Goal: Information Seeking & Learning: Check status

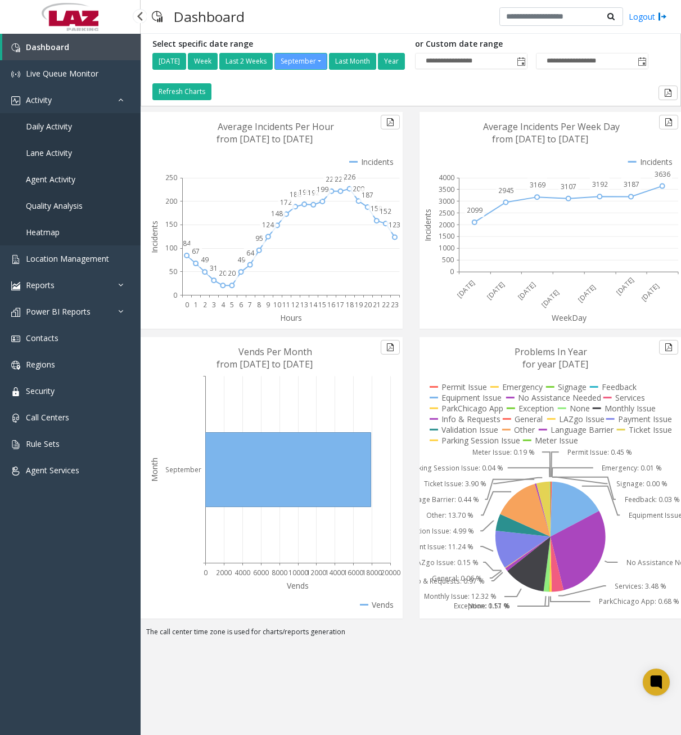
click at [70, 125] on span "Daily Activity" at bounding box center [49, 126] width 46 height 11
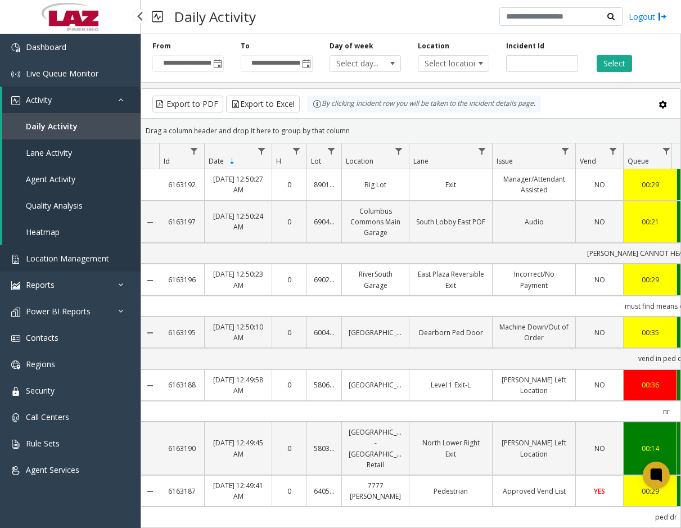
click at [61, 251] on link "Location Management" at bounding box center [70, 258] width 141 height 26
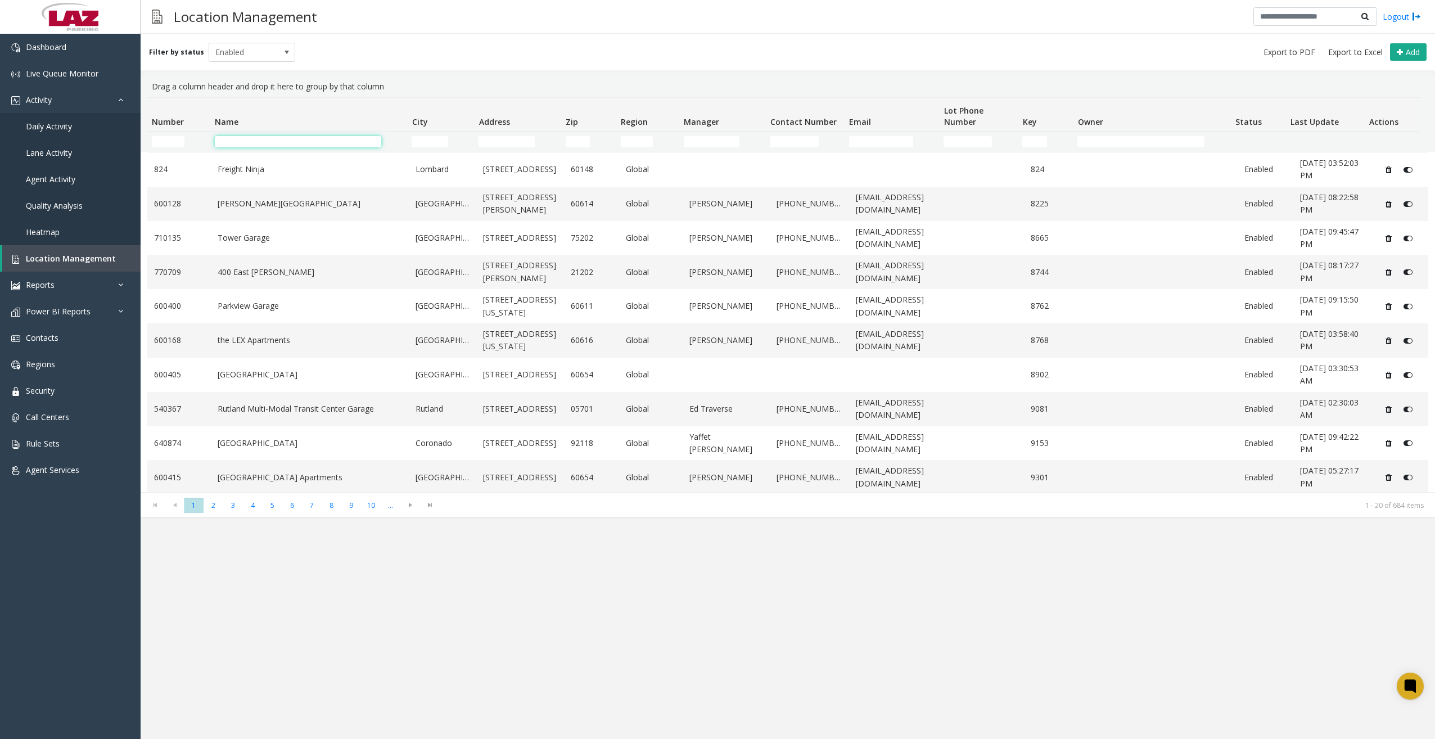
click at [262, 138] on input "Name Filter" at bounding box center [298, 141] width 166 height 11
click at [267, 143] on input "Name Filter" at bounding box center [298, 141] width 166 height 11
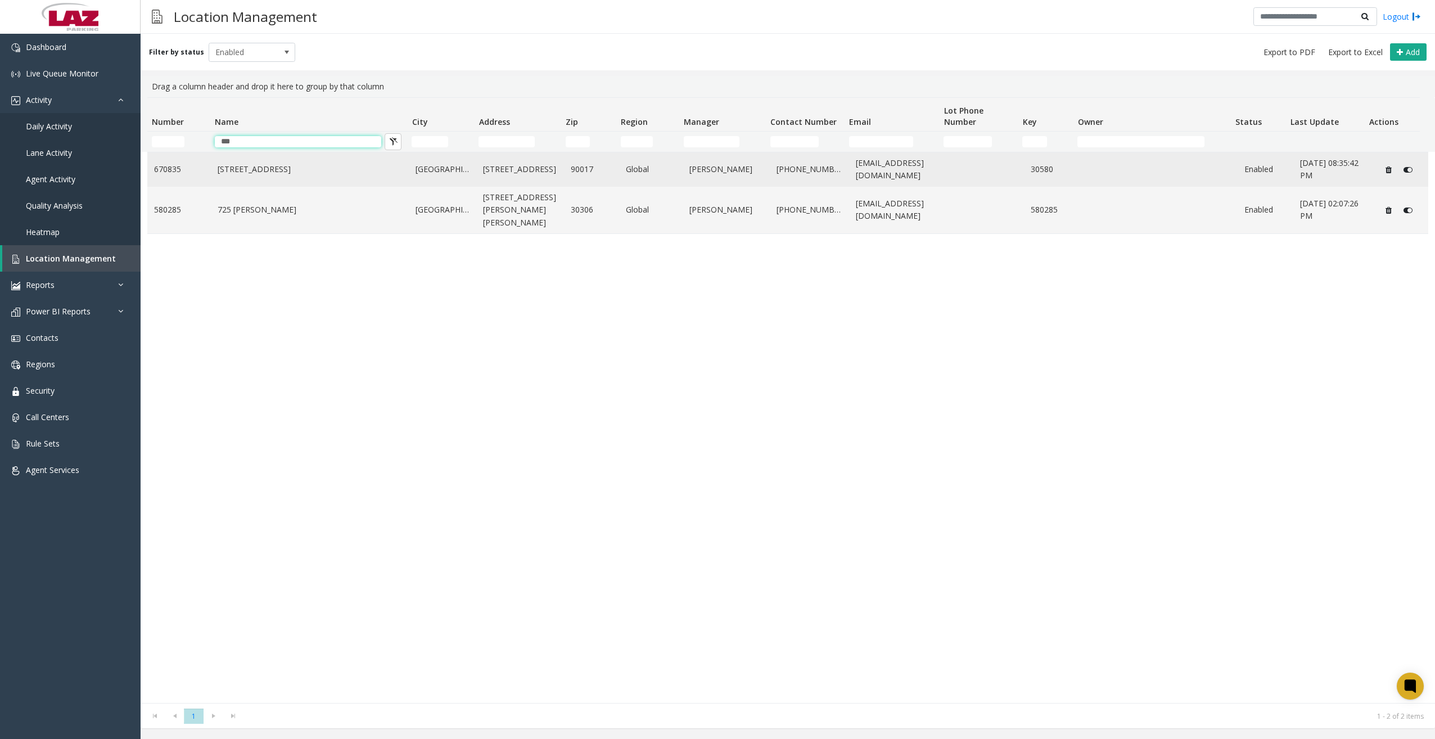
type input "***"
click at [269, 170] on link "[STREET_ADDRESS]" at bounding box center [310, 169] width 185 height 12
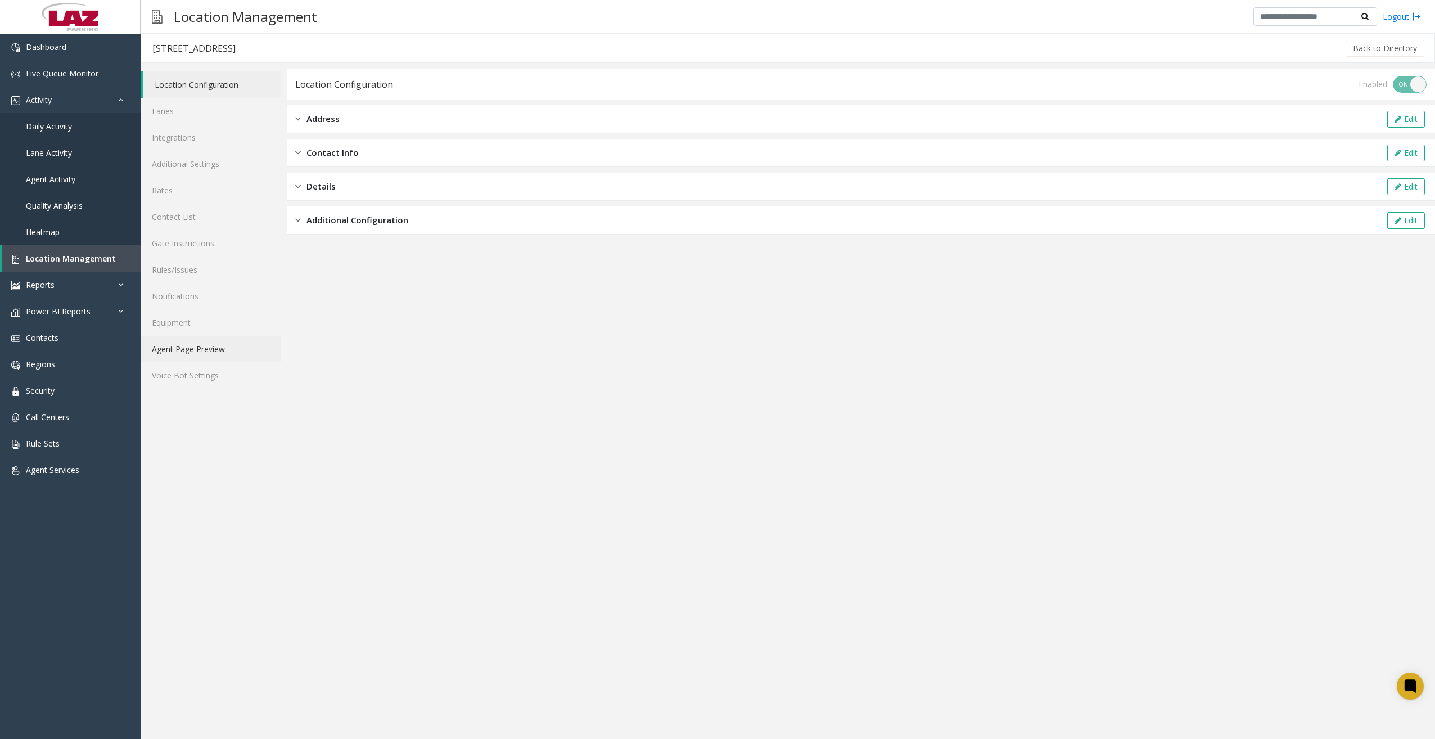
click at [208, 345] on link "Agent Page Preview" at bounding box center [211, 349] width 140 height 26
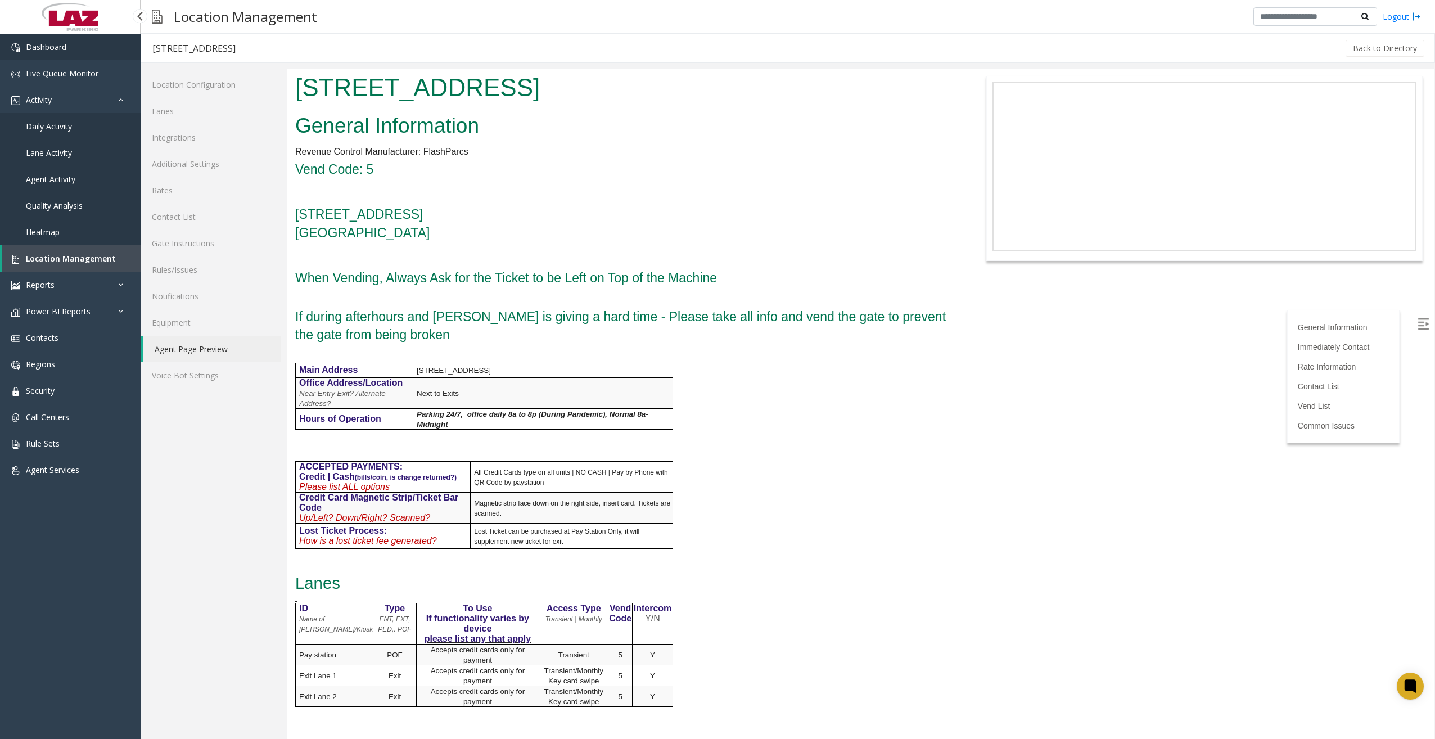
click at [76, 53] on link "Dashboard" at bounding box center [70, 47] width 141 height 26
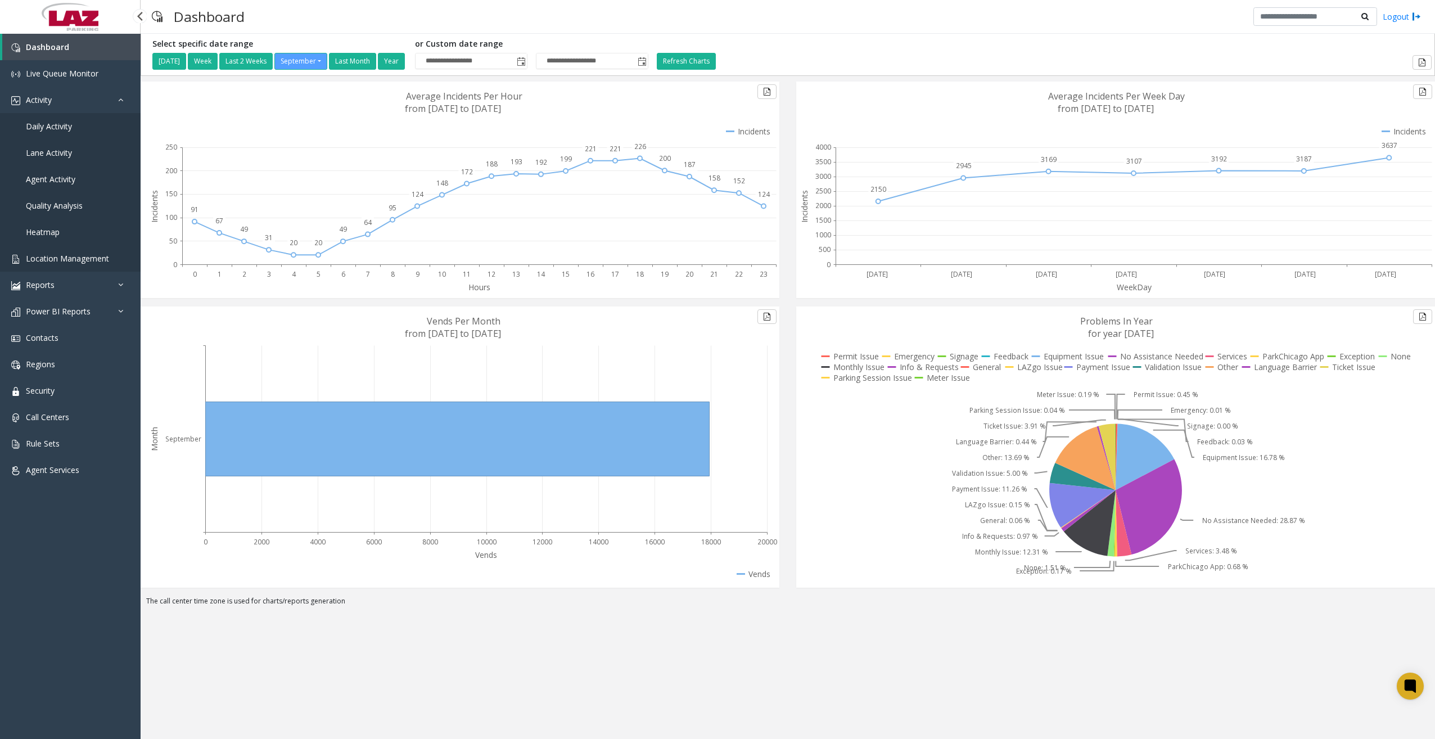
click at [71, 256] on span "Location Management" at bounding box center [67, 258] width 83 height 11
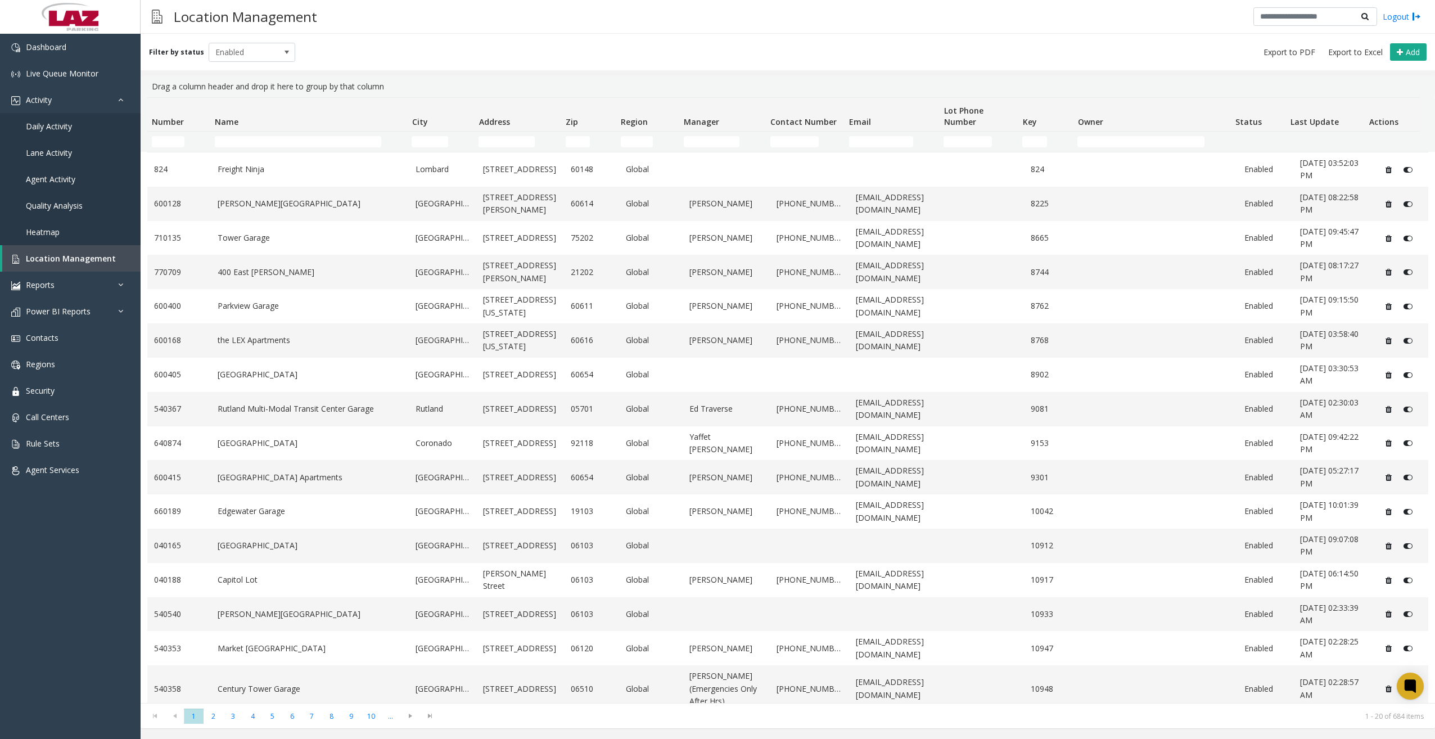
click at [264, 134] on td "Name Filter" at bounding box center [308, 142] width 197 height 20
click at [258, 143] on input "Name Filter" at bounding box center [298, 141] width 166 height 11
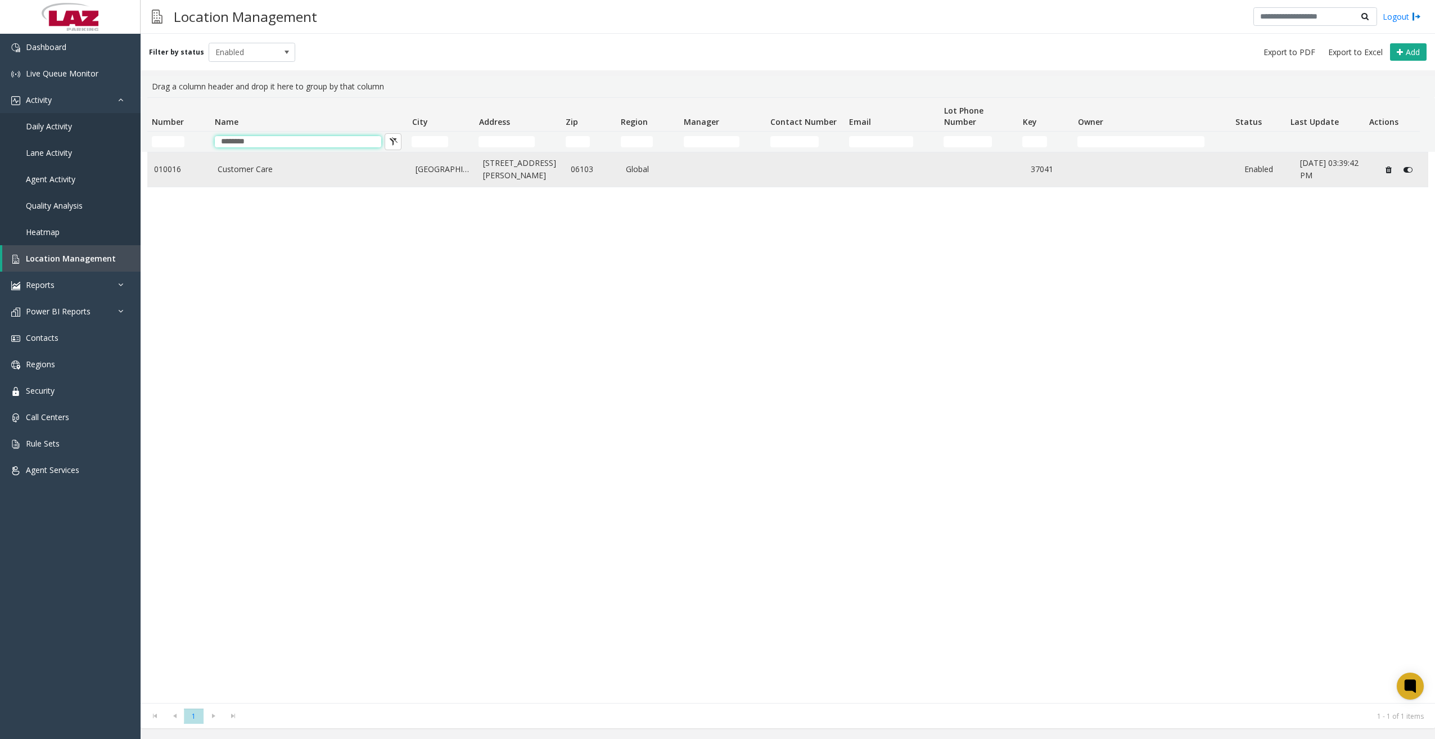
type input "********"
click at [256, 170] on link "Customer Care" at bounding box center [310, 169] width 185 height 12
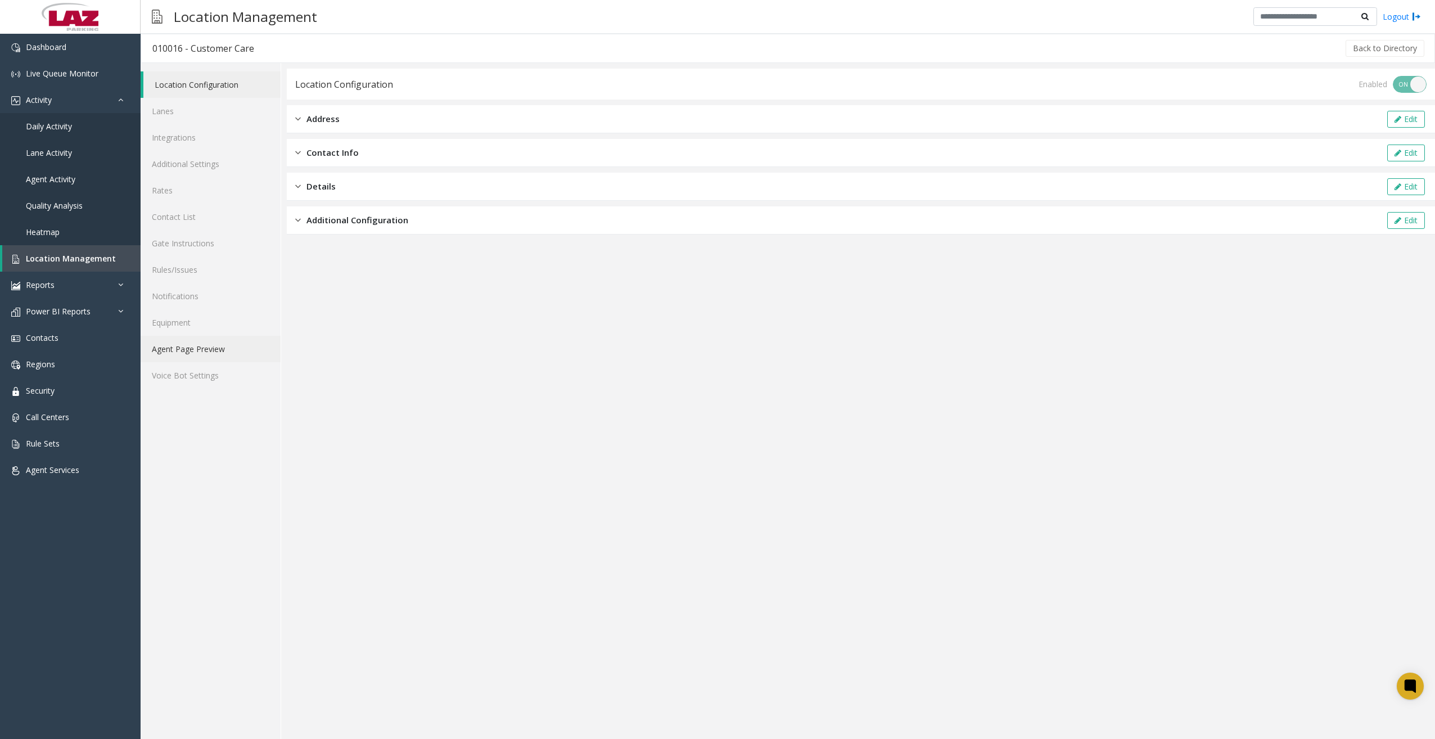
click at [219, 349] on link "Agent Page Preview" at bounding box center [211, 349] width 140 height 26
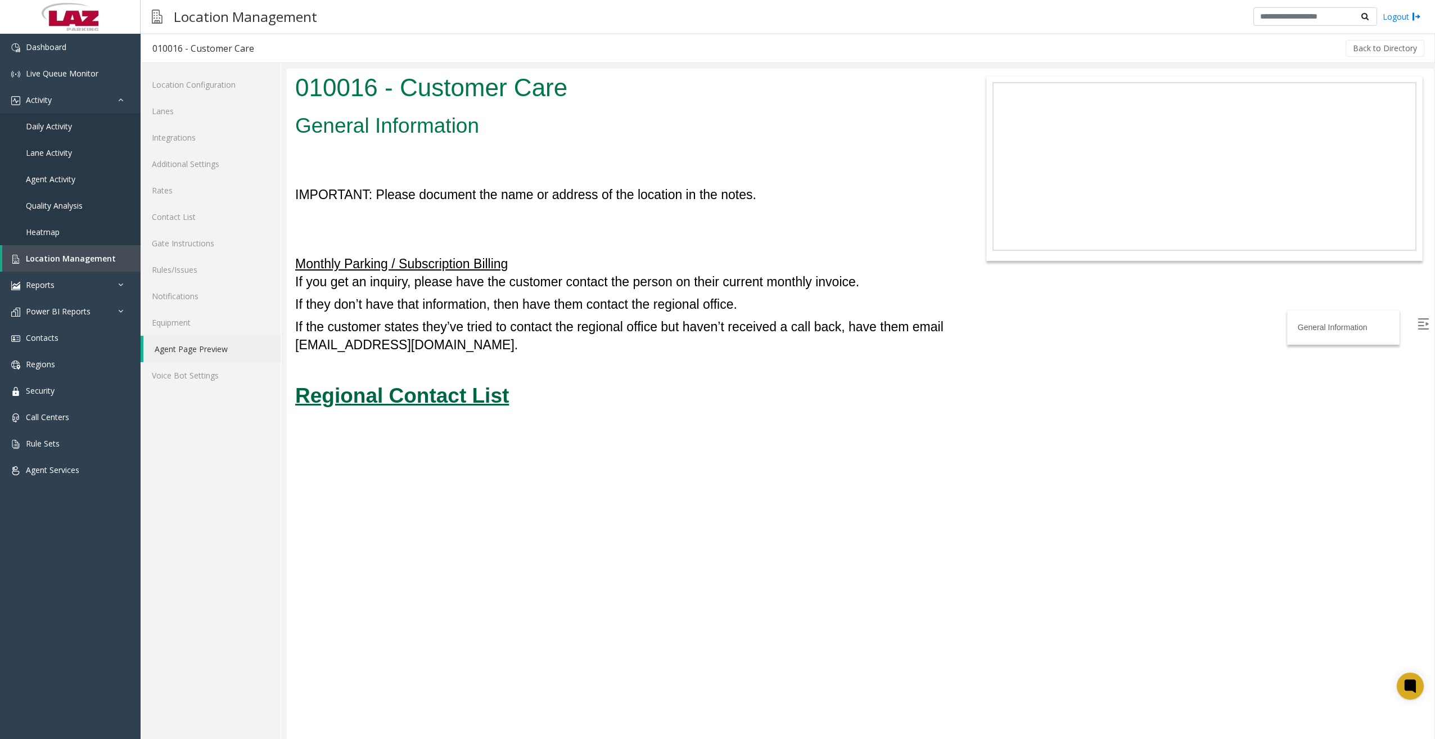
click at [471, 397] on u "Regional Contact List" at bounding box center [402, 395] width 214 height 23
click at [80, 51] on link "Dashboard" at bounding box center [70, 47] width 141 height 26
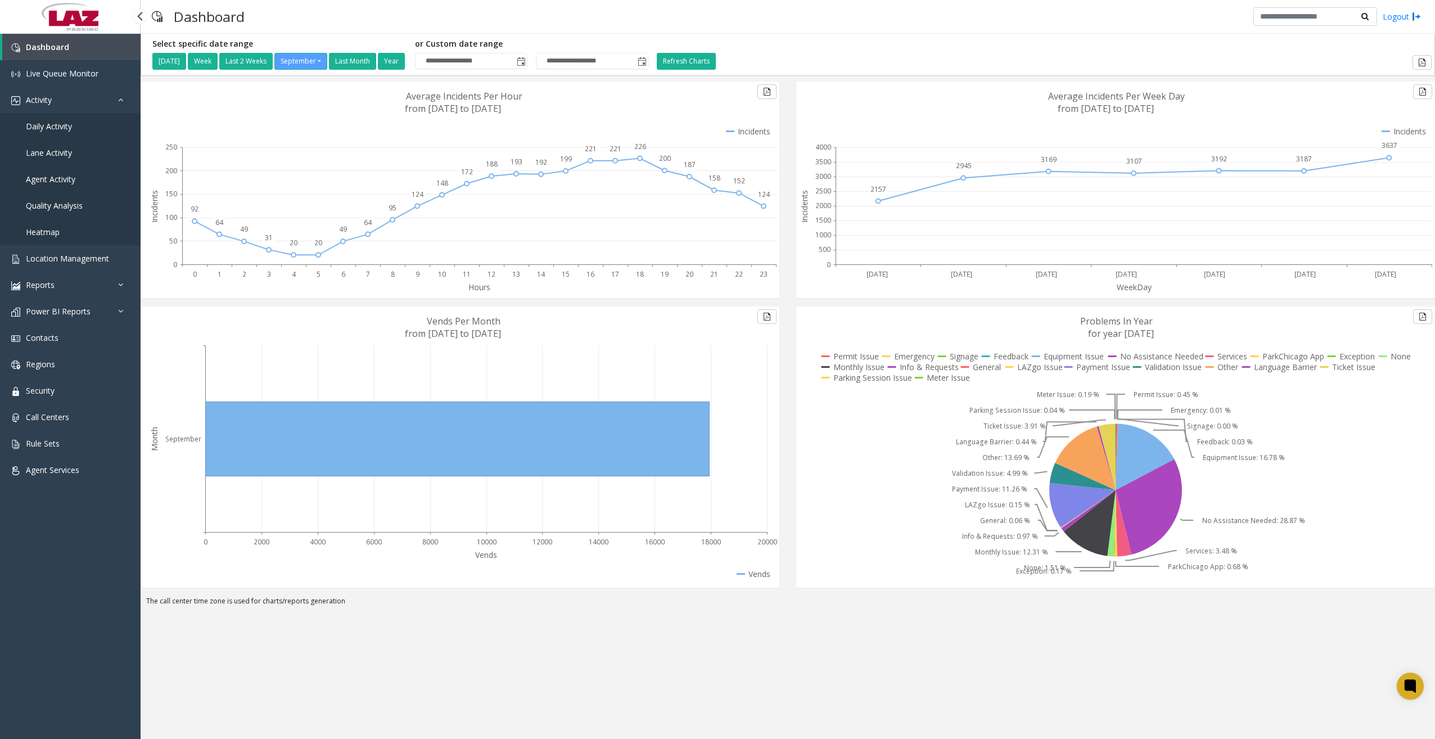
click at [50, 123] on span "Daily Activity" at bounding box center [49, 126] width 46 height 11
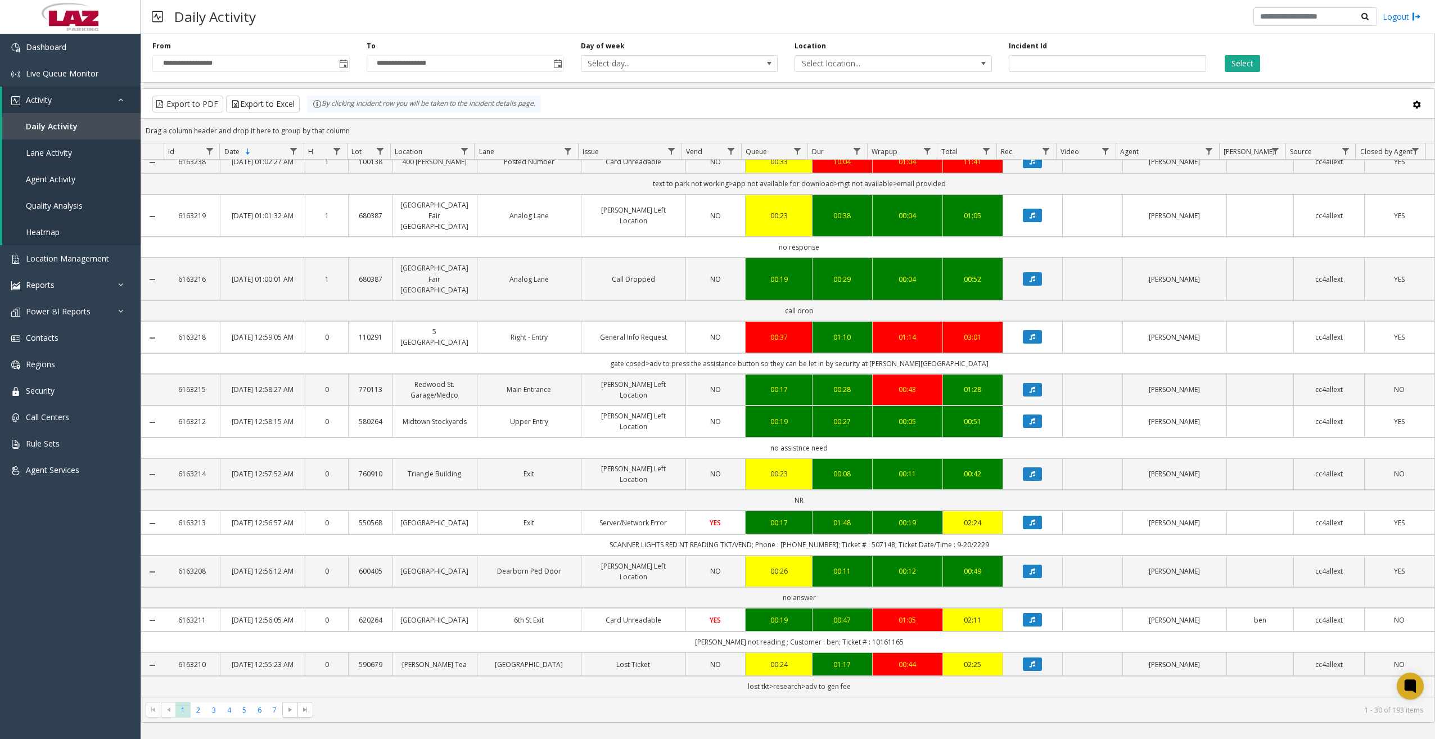
scroll to position [936, 0]
click at [84, 55] on link "Dashboard" at bounding box center [70, 47] width 141 height 26
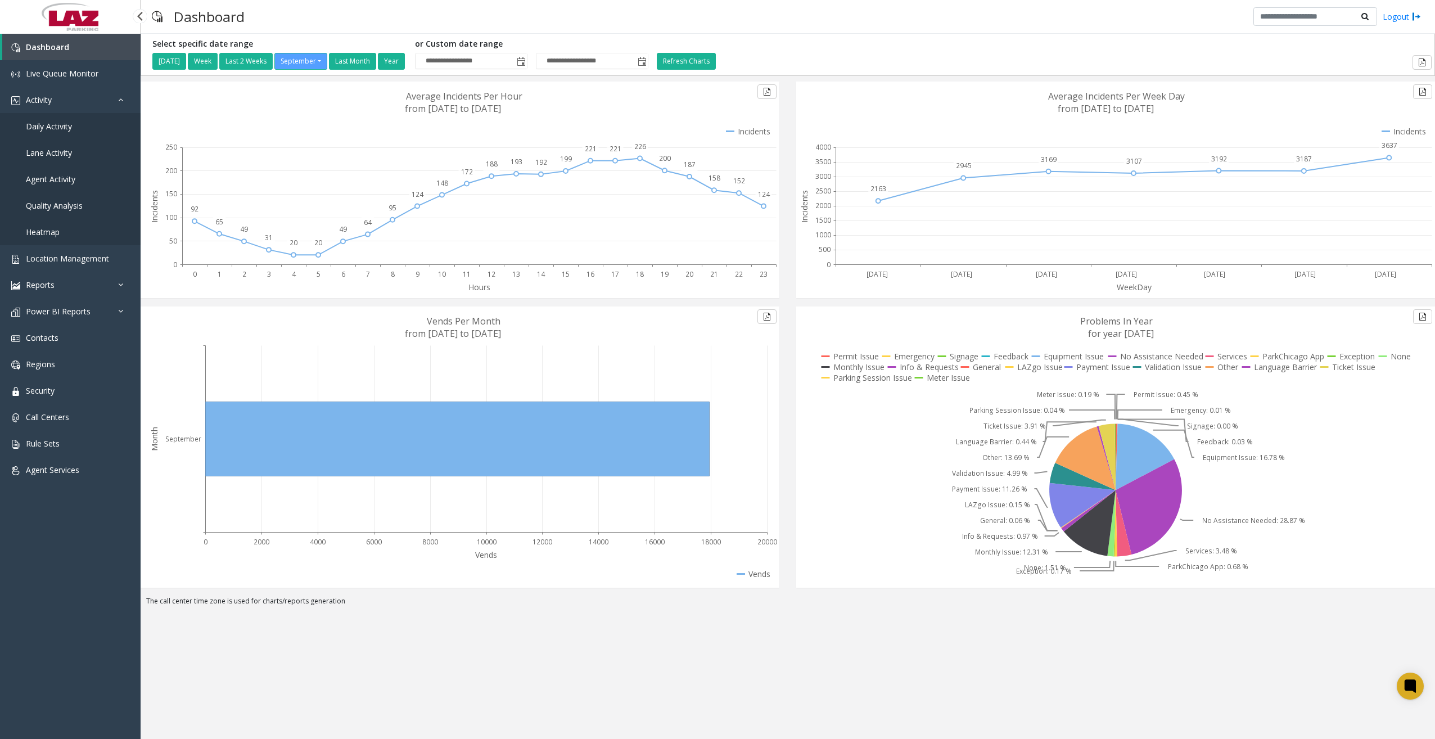
click at [61, 128] on span "Daily Activity" at bounding box center [49, 126] width 46 height 11
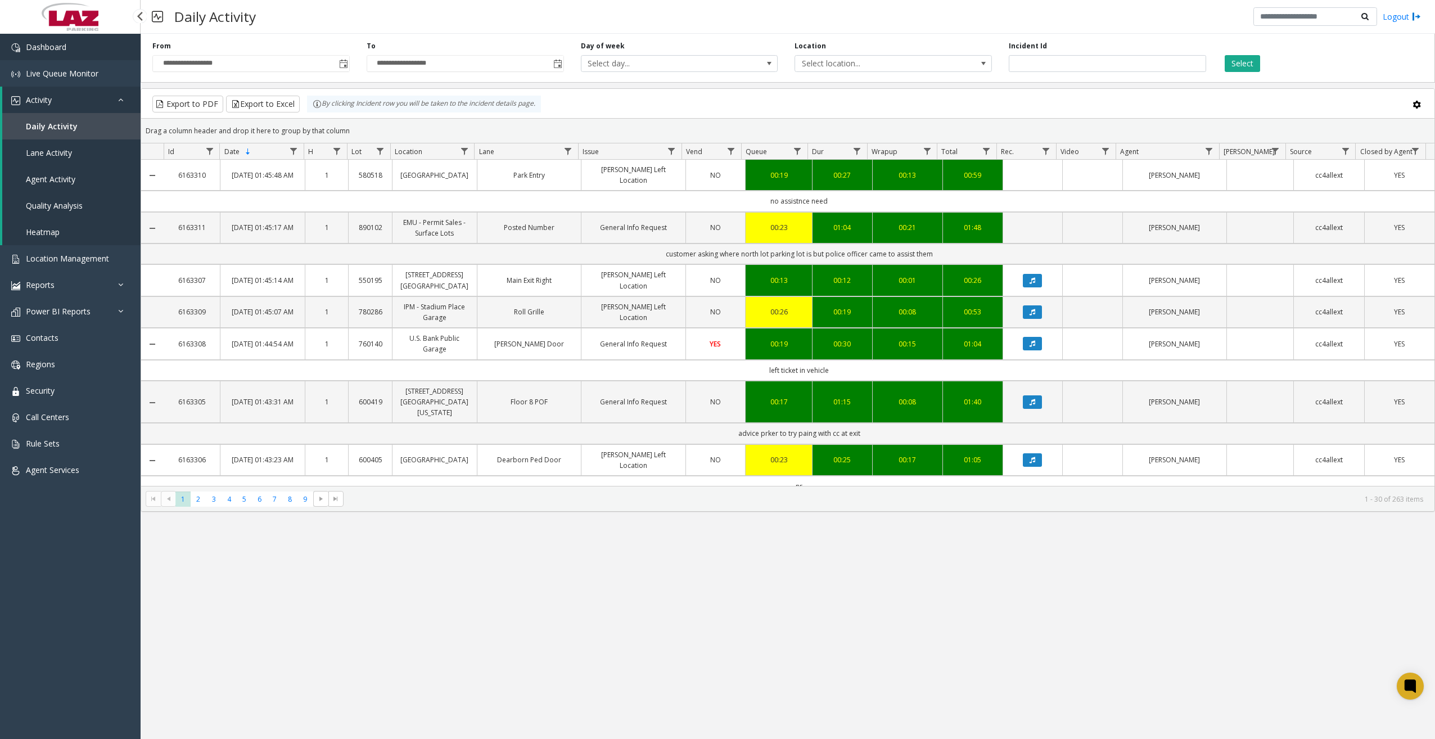
click at [83, 49] on link "Dashboard" at bounding box center [70, 47] width 141 height 26
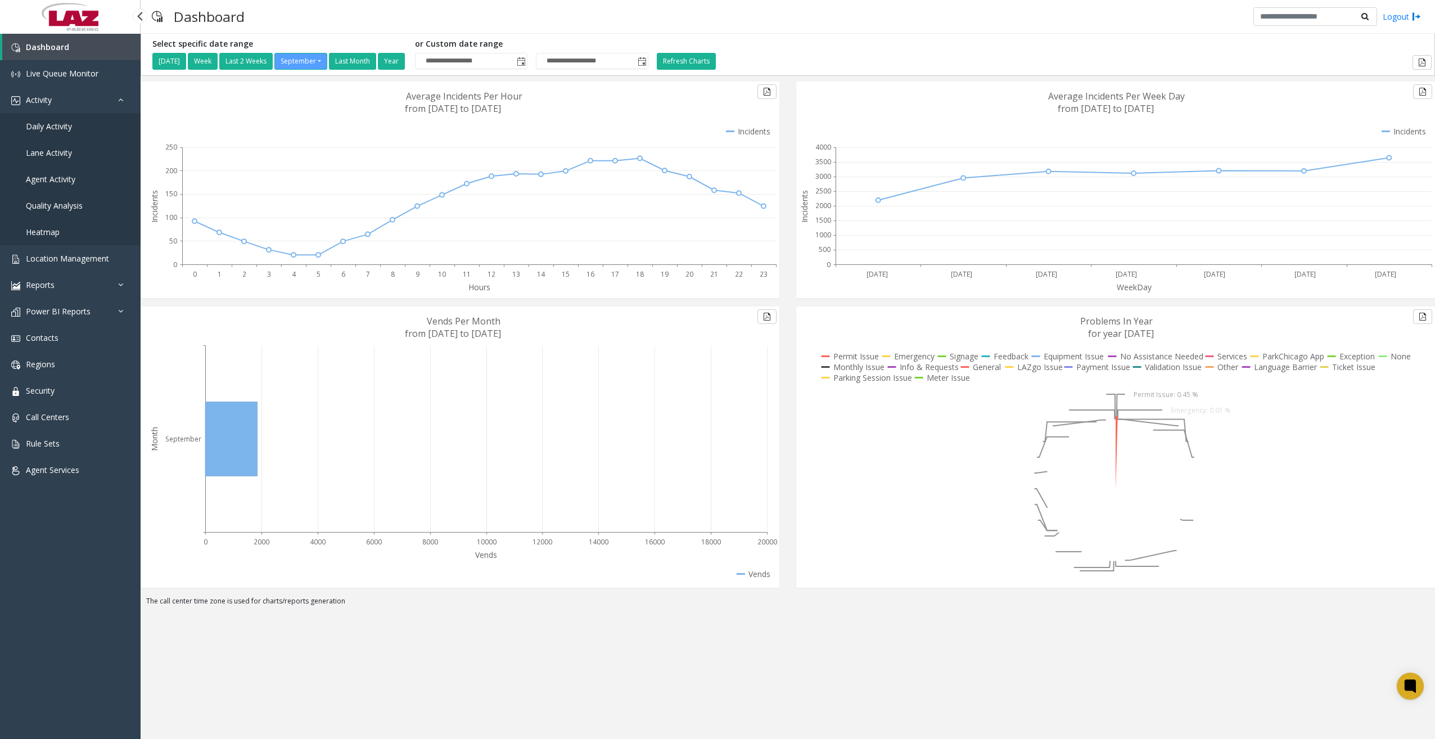
click at [63, 124] on span "Daily Activity" at bounding box center [49, 126] width 46 height 11
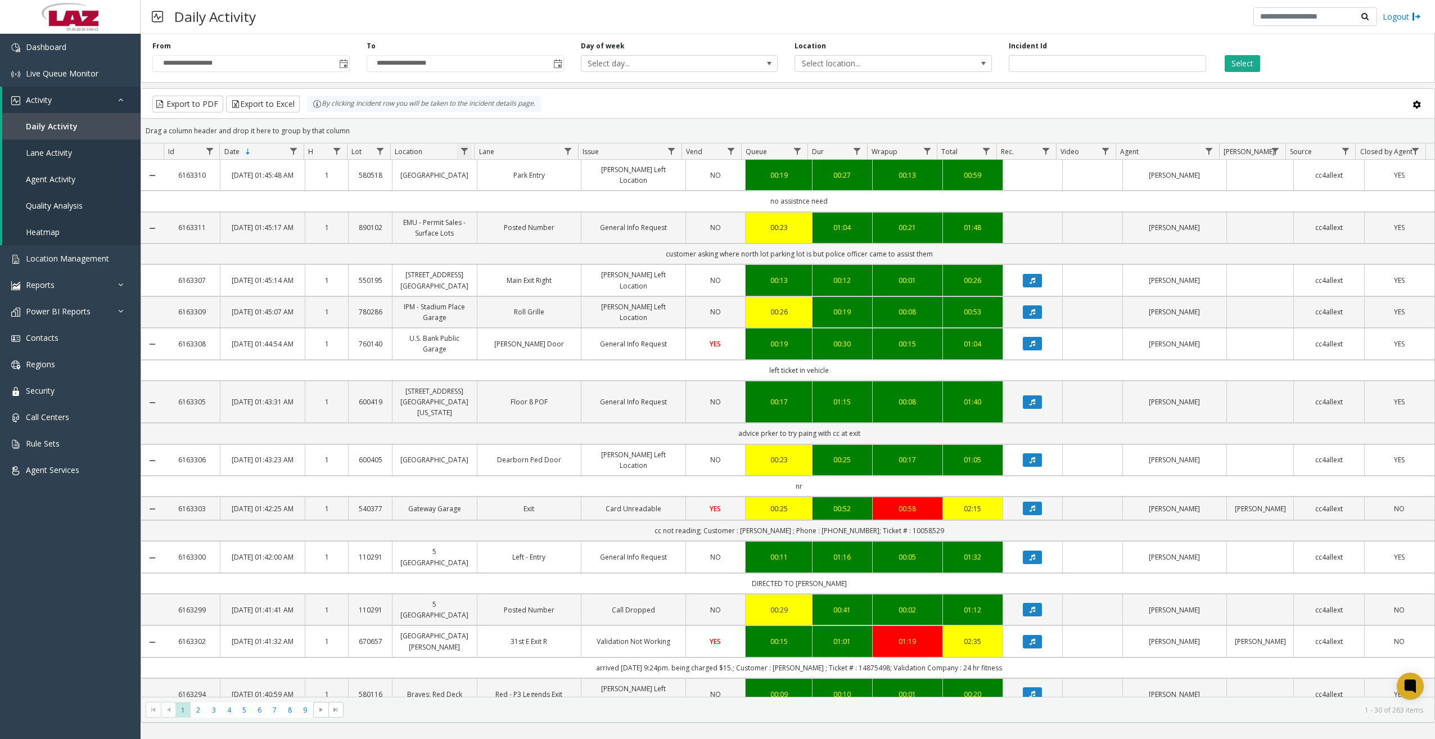
click at [463, 154] on span "Data table" at bounding box center [464, 151] width 9 height 9
click at [485, 201] on input "Location Filter" at bounding box center [513, 199] width 96 height 19
type input "******"
click at [524, 296] on button "Filter" at bounding box center [538, 304] width 46 height 25
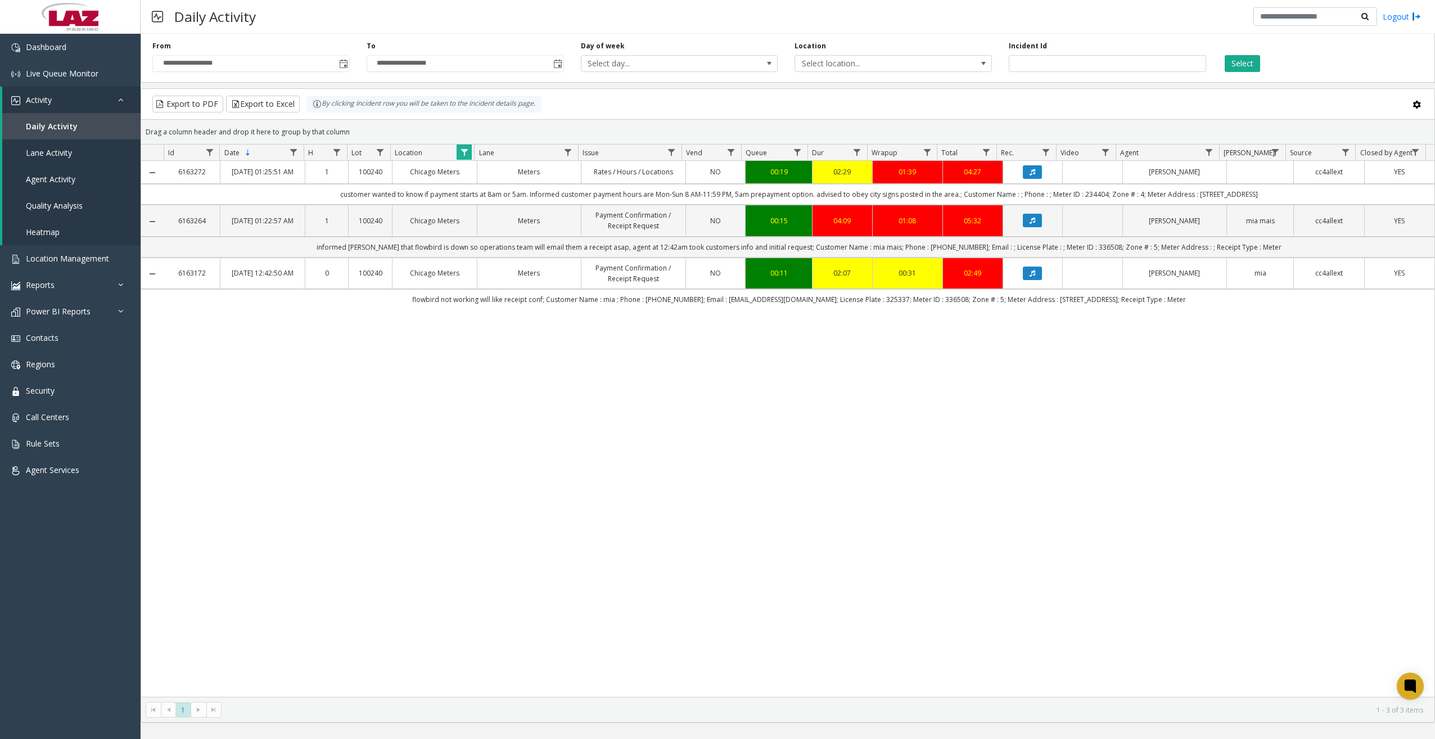
click at [414, 17] on div "Daily Activity Logout" at bounding box center [788, 17] width 1295 height 34
click at [94, 52] on link "Dashboard" at bounding box center [70, 47] width 141 height 26
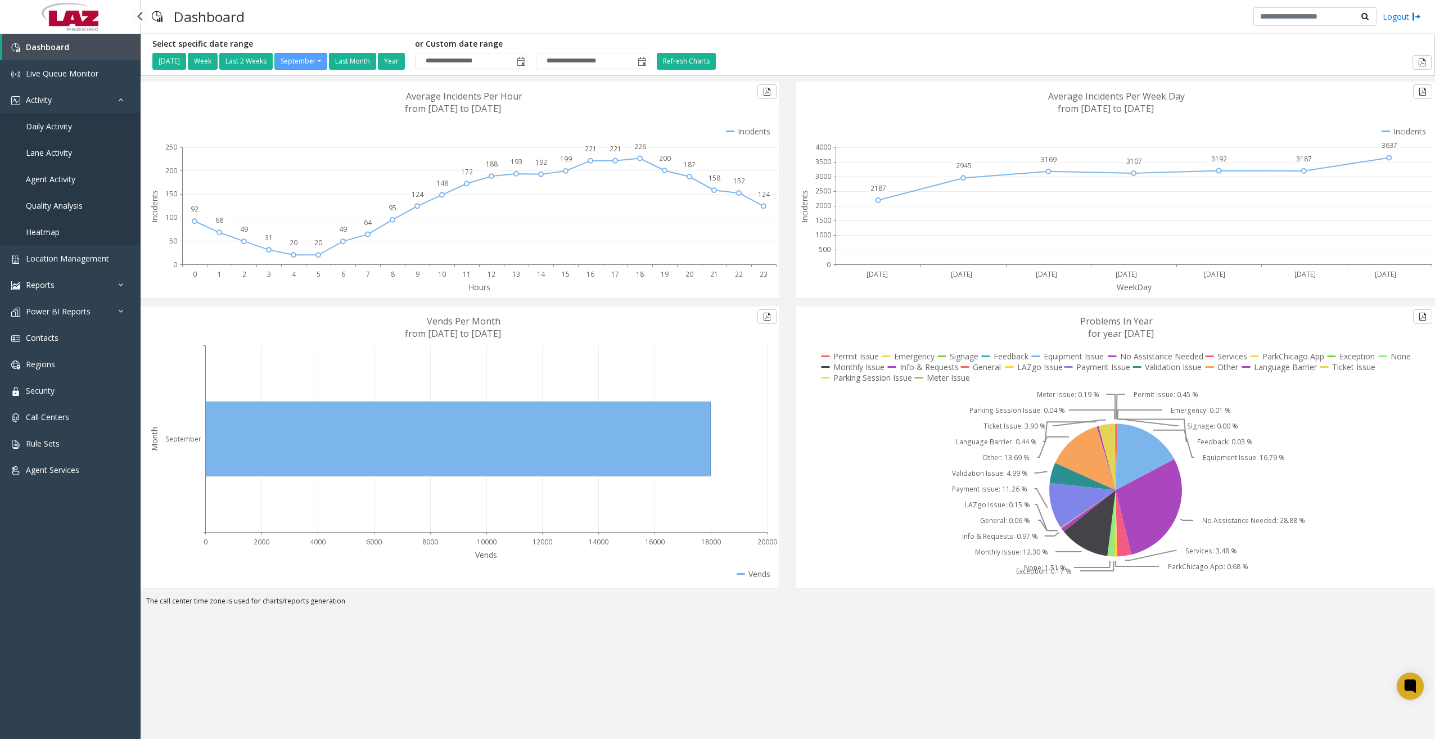
click at [64, 126] on span "Daily Activity" at bounding box center [49, 126] width 46 height 11
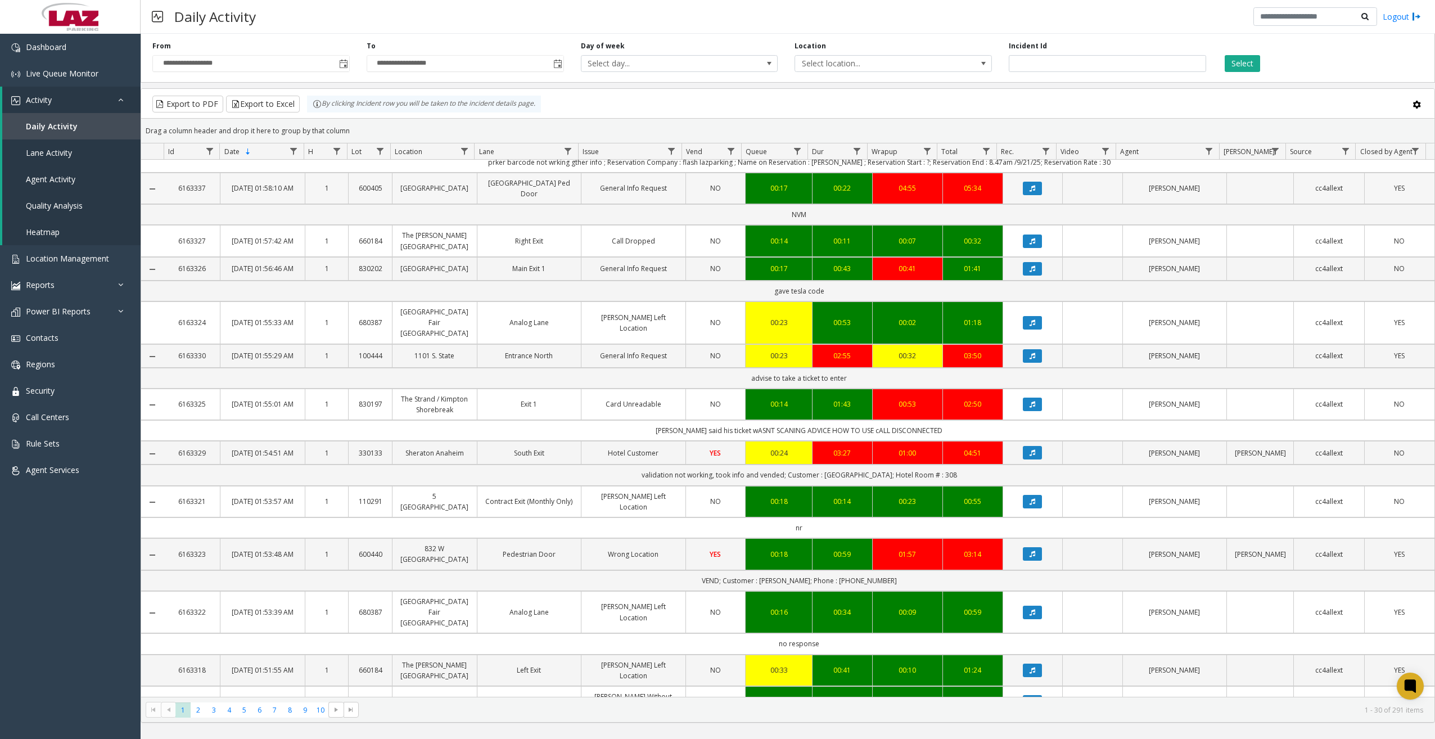
scroll to position [619, 0]
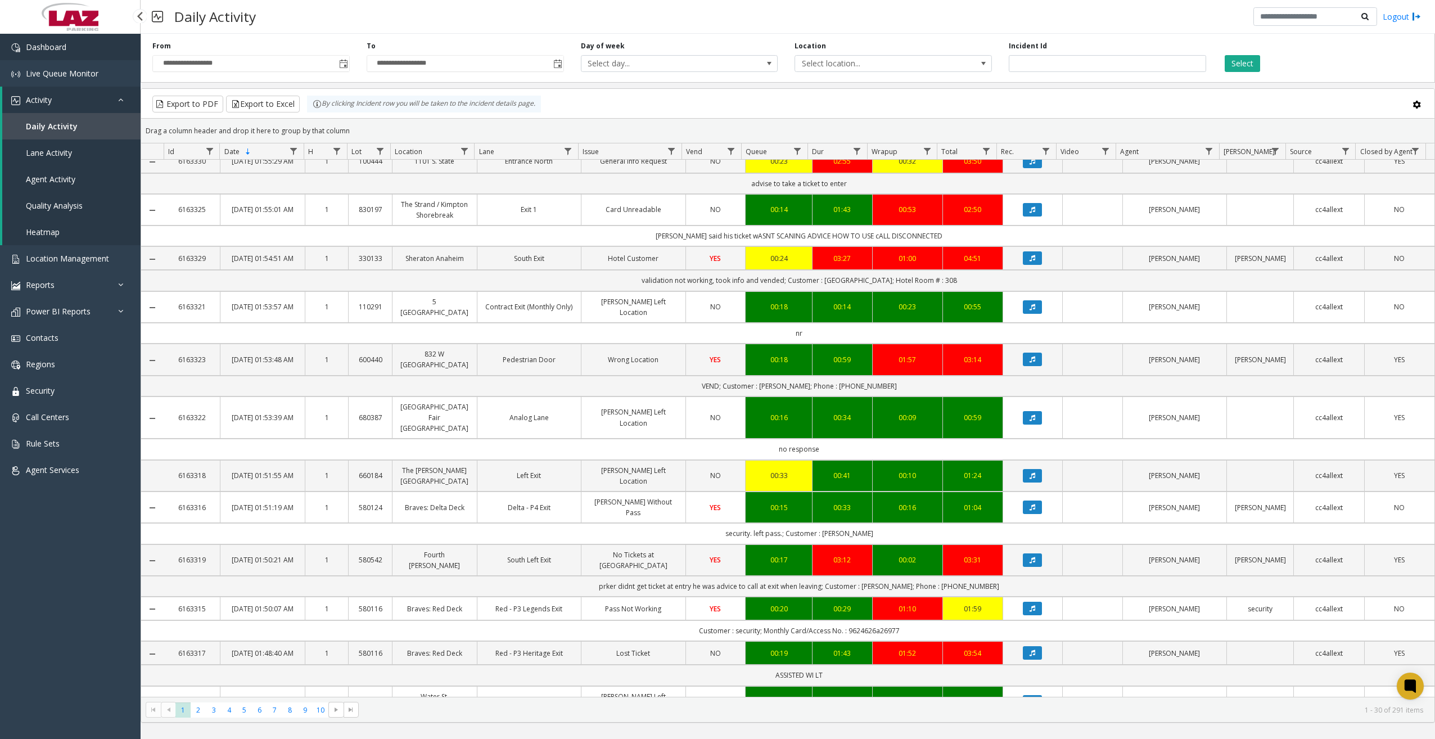
click at [82, 56] on link "Dashboard" at bounding box center [70, 47] width 141 height 26
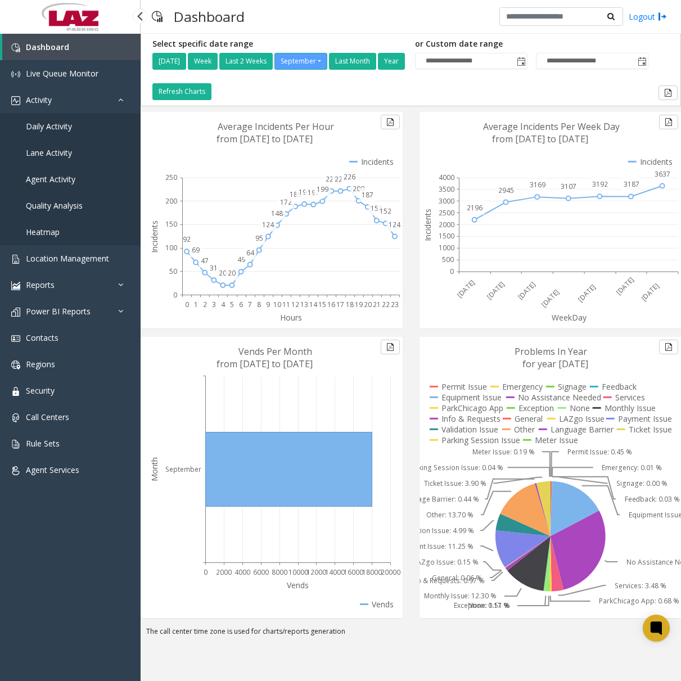
click at [61, 123] on span "Daily Activity" at bounding box center [49, 126] width 46 height 11
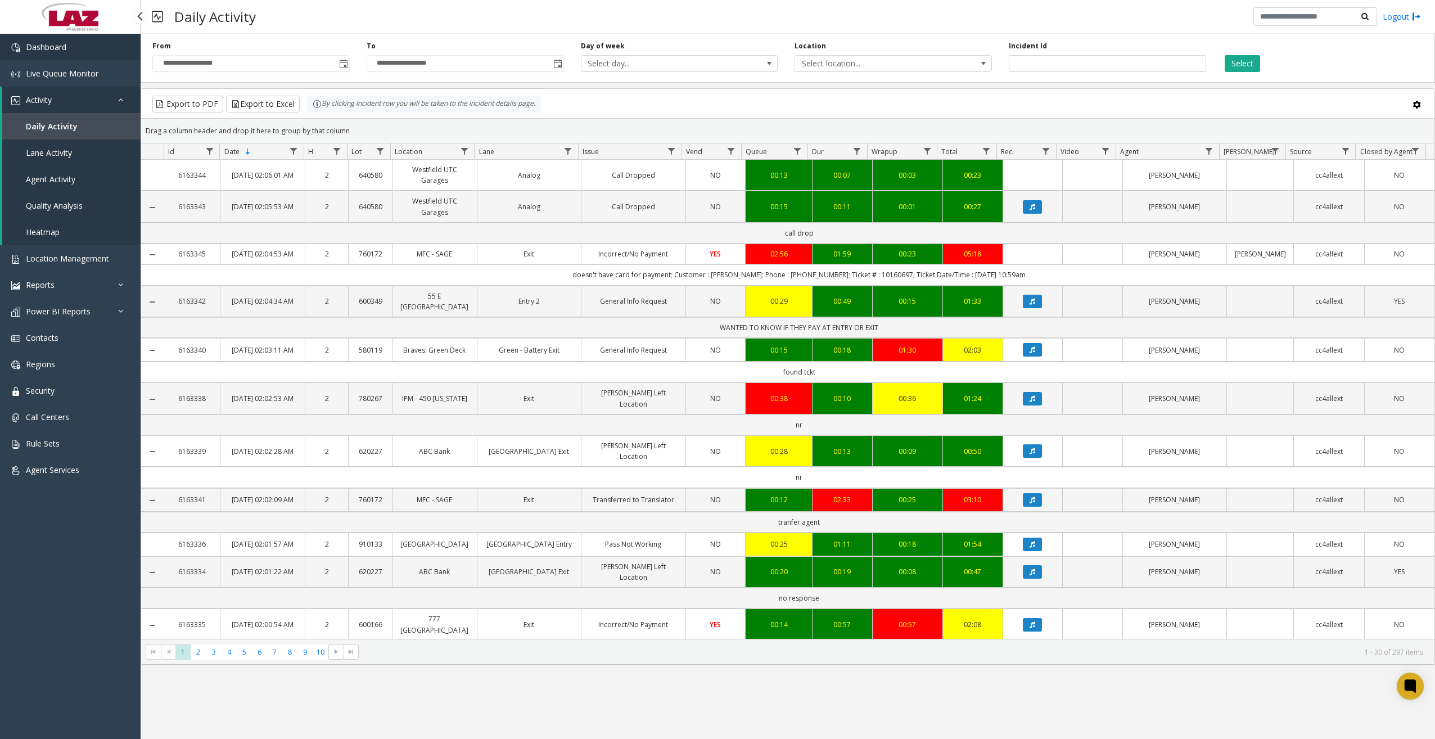
click at [110, 47] on link "Dashboard" at bounding box center [70, 47] width 141 height 26
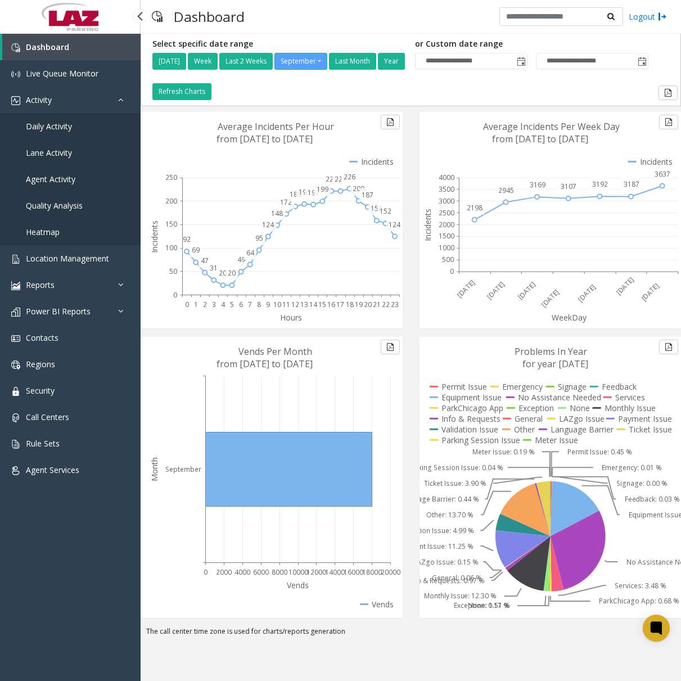
click at [71, 128] on span "Daily Activity" at bounding box center [49, 126] width 46 height 11
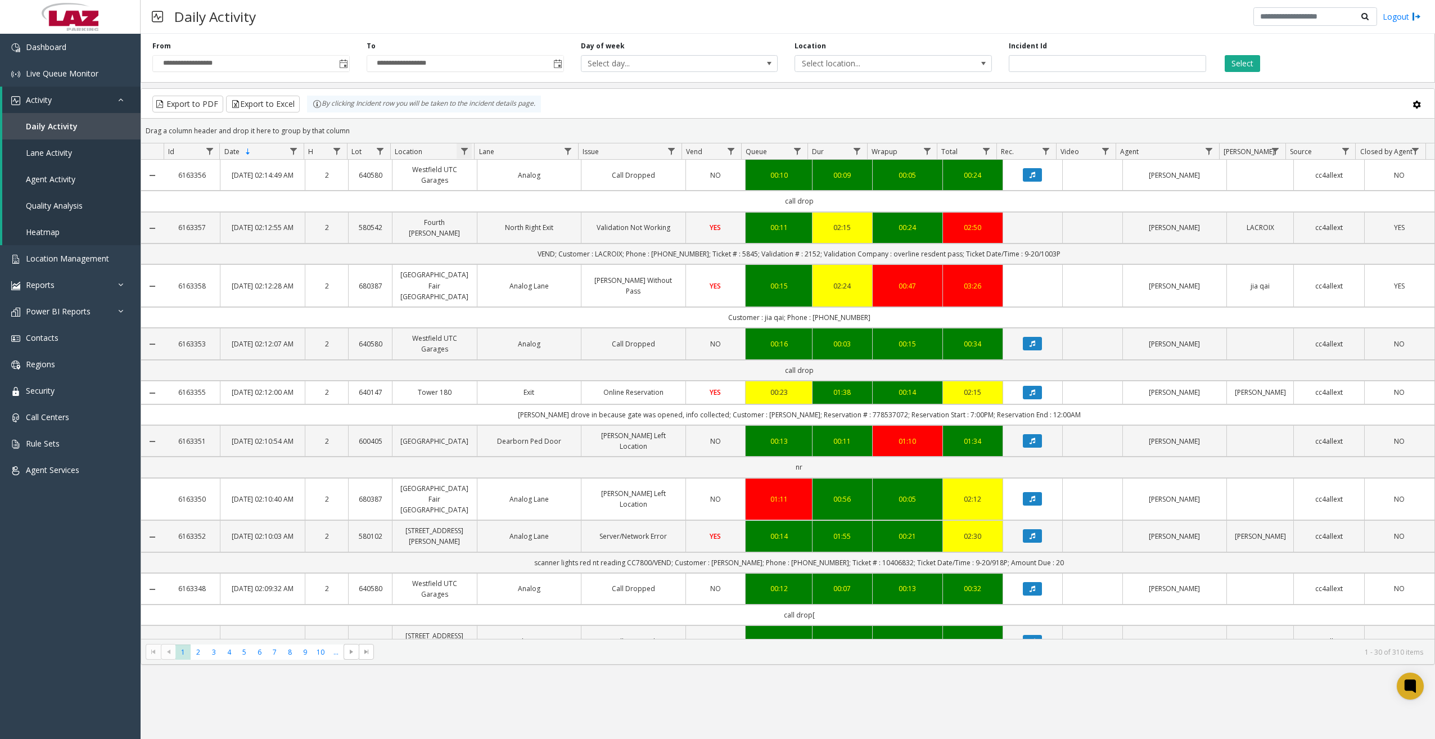
click at [468, 151] on span "Data table" at bounding box center [464, 151] width 9 height 9
click at [499, 199] on input "Location Filter" at bounding box center [513, 199] width 96 height 19
type input "******"
click at [521, 295] on button "Filter" at bounding box center [538, 304] width 46 height 25
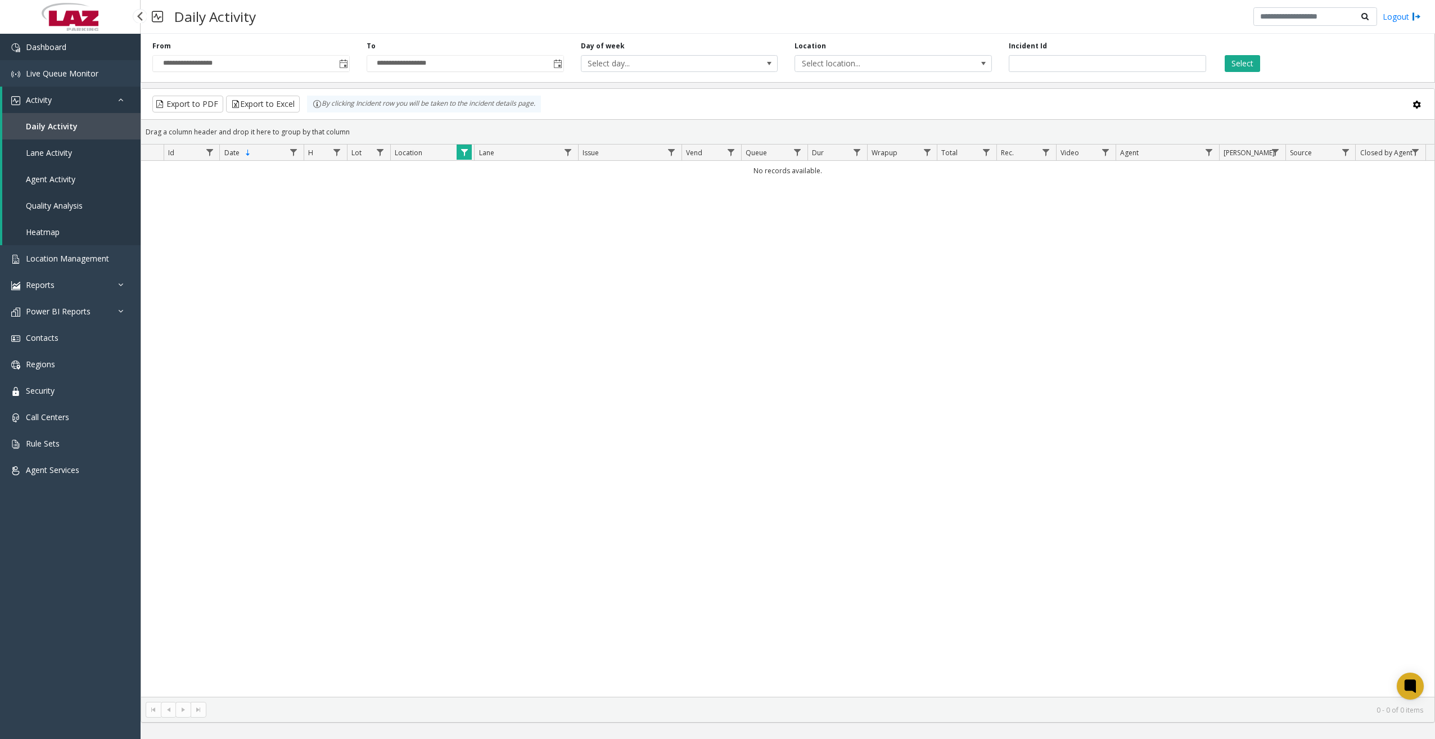
click at [78, 48] on link "Dashboard" at bounding box center [70, 47] width 141 height 26
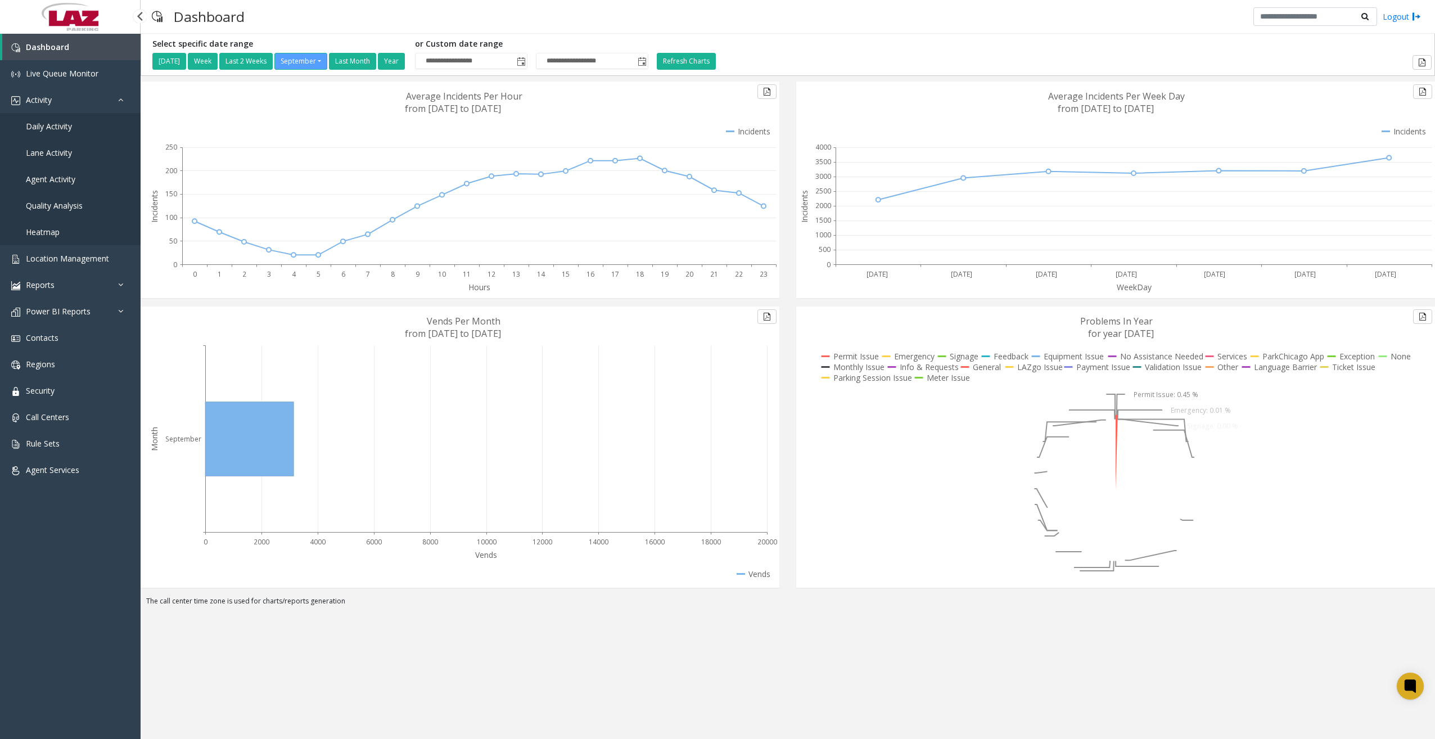
click at [63, 127] on span "Daily Activity" at bounding box center [49, 126] width 46 height 11
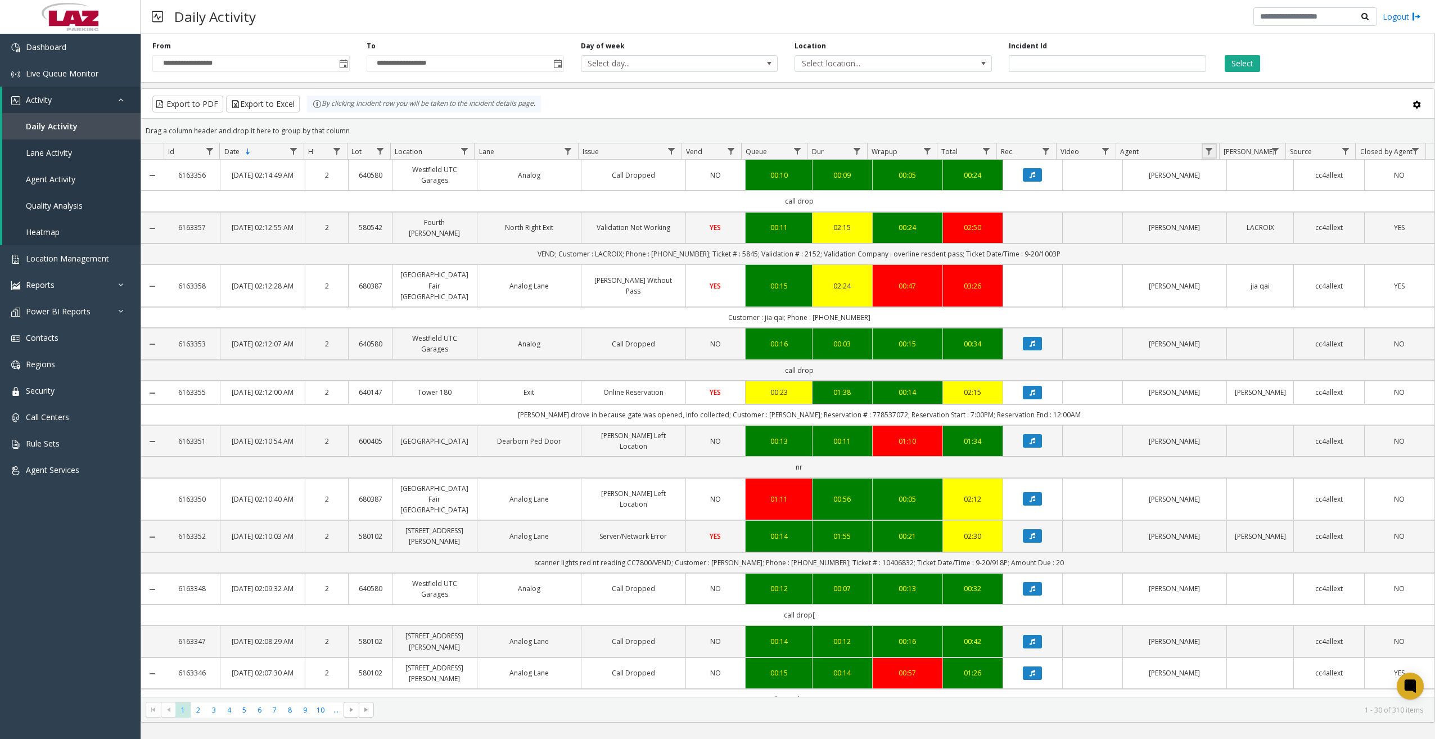
click at [681, 152] on link "Data table" at bounding box center [1209, 150] width 15 height 15
click at [681, 201] on input "Agent Filter" at bounding box center [1258, 199] width 96 height 19
type input "******"
click at [681, 297] on button "Filter" at bounding box center [1282, 304] width 46 height 25
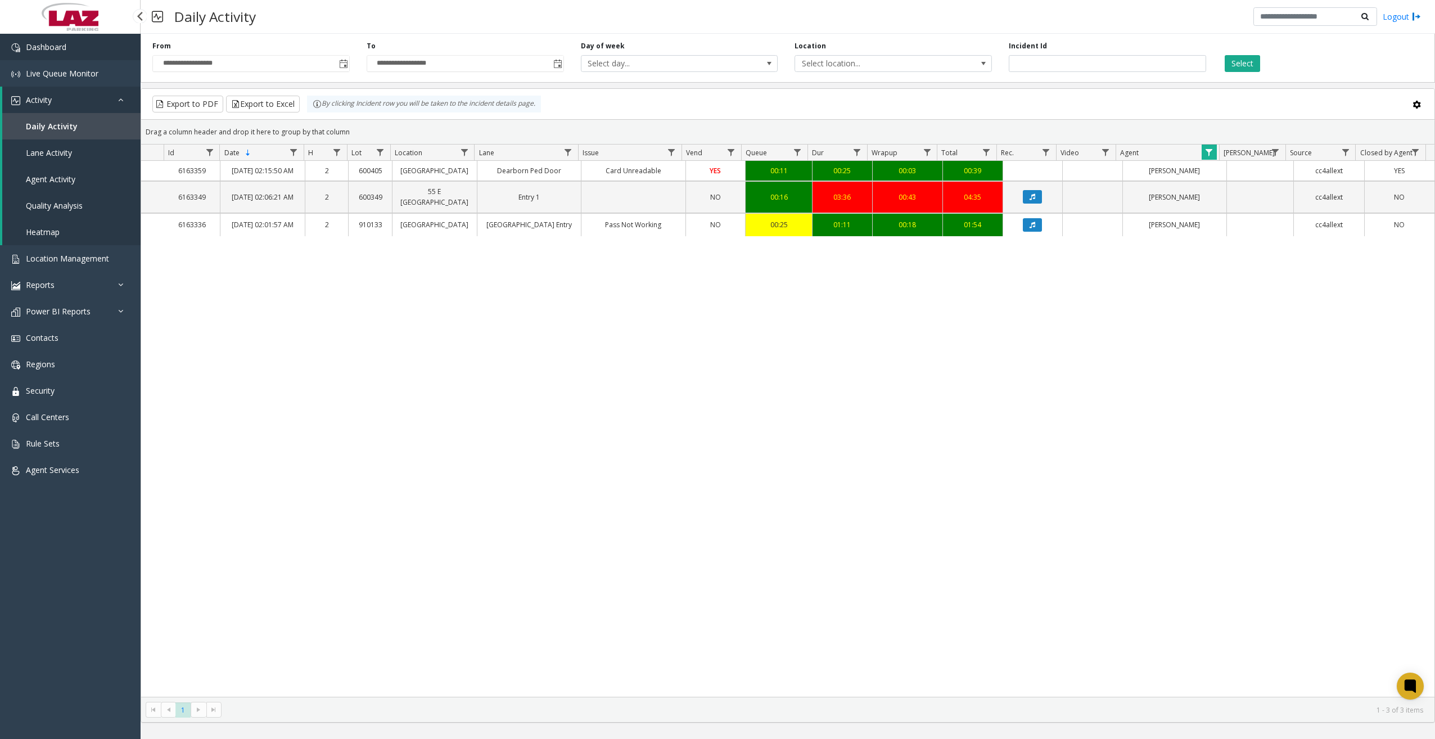
click at [78, 52] on link "Dashboard" at bounding box center [70, 47] width 141 height 26
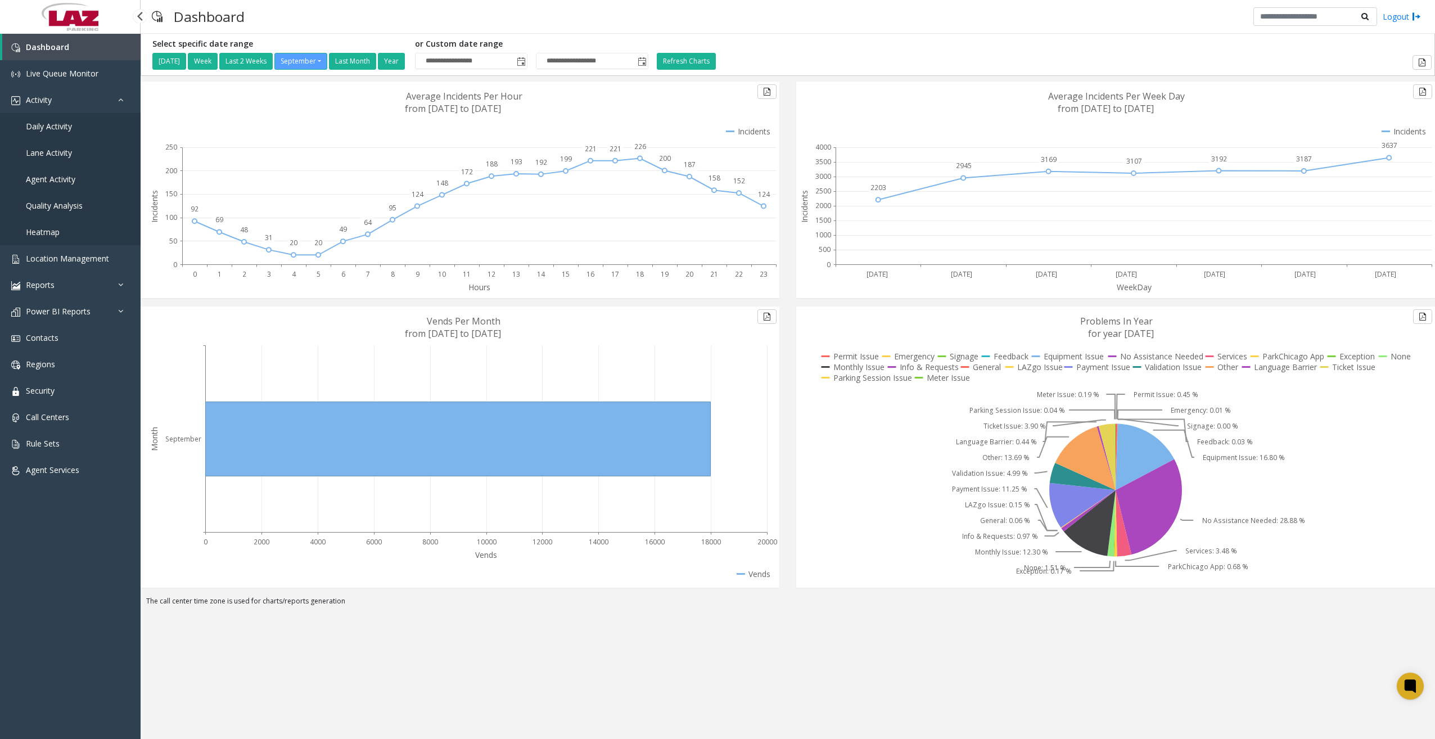
click at [65, 124] on span "Daily Activity" at bounding box center [49, 126] width 46 height 11
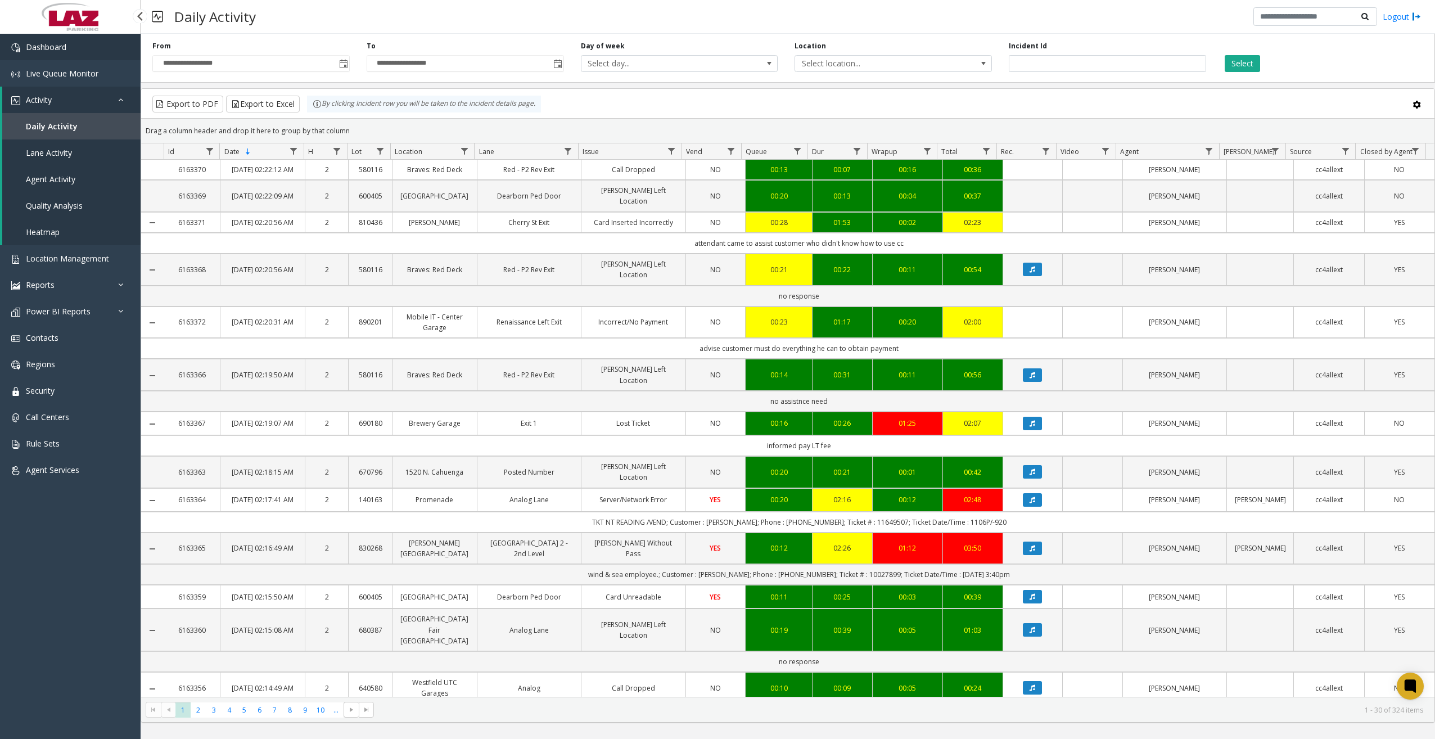
click at [53, 53] on link "Dashboard" at bounding box center [70, 47] width 141 height 26
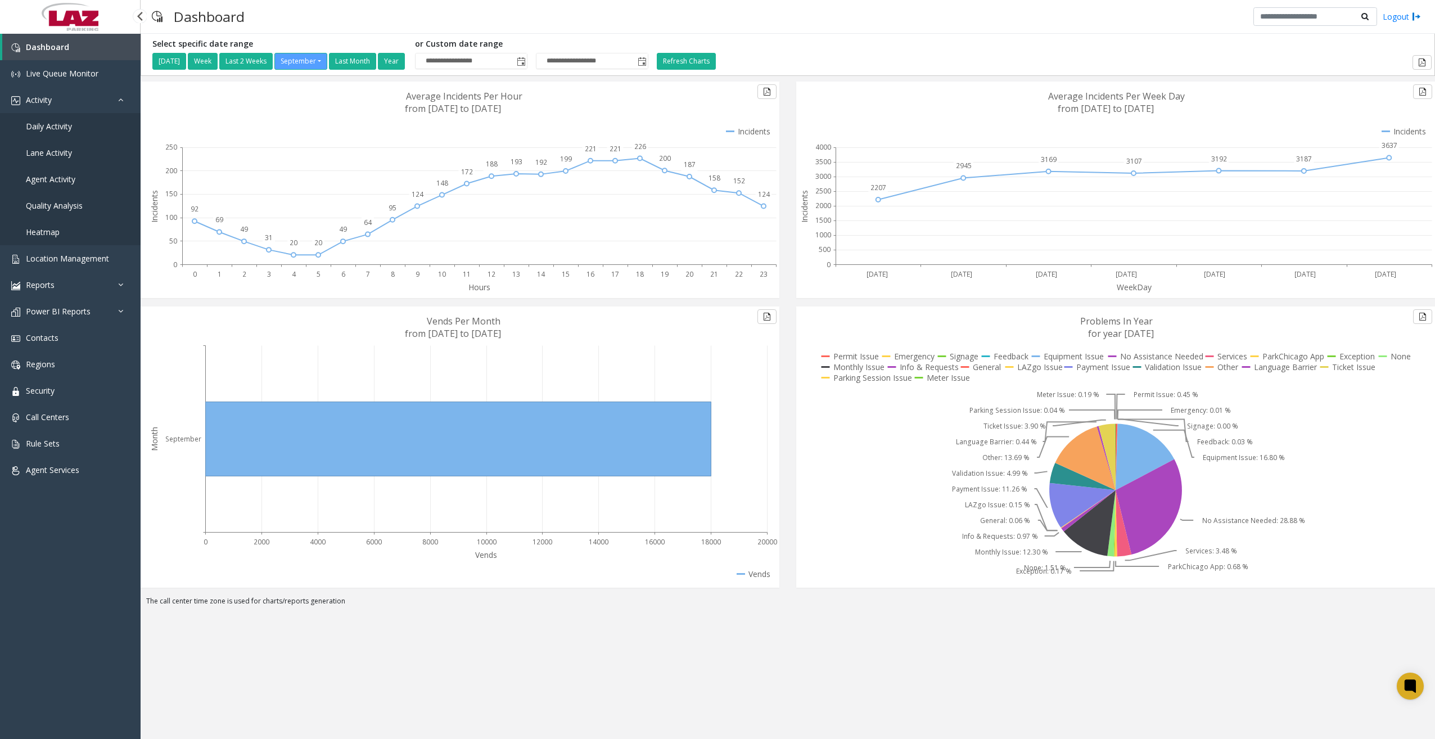
click at [55, 124] on span "Daily Activity" at bounding box center [49, 126] width 46 height 11
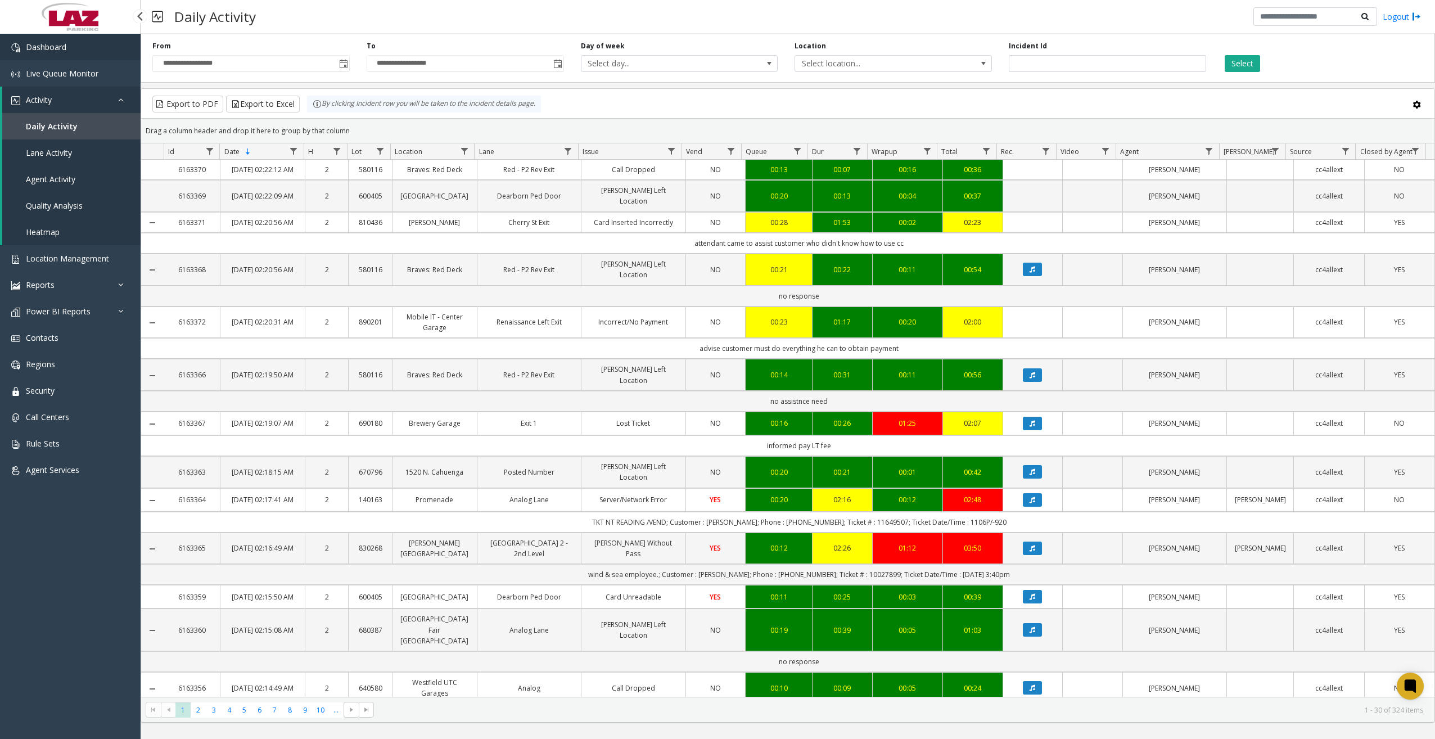
click at [83, 52] on link "Dashboard" at bounding box center [70, 47] width 141 height 26
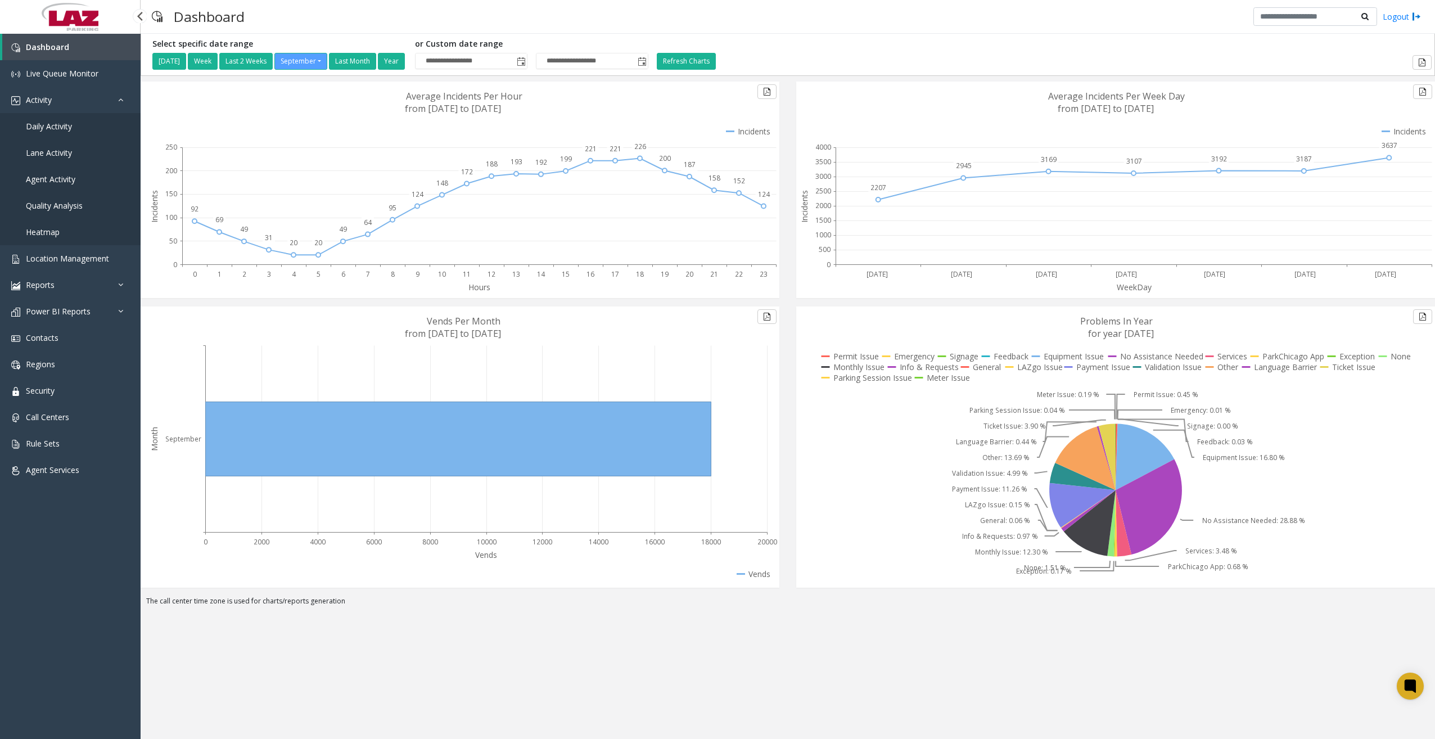
click at [65, 124] on span "Daily Activity" at bounding box center [49, 126] width 46 height 11
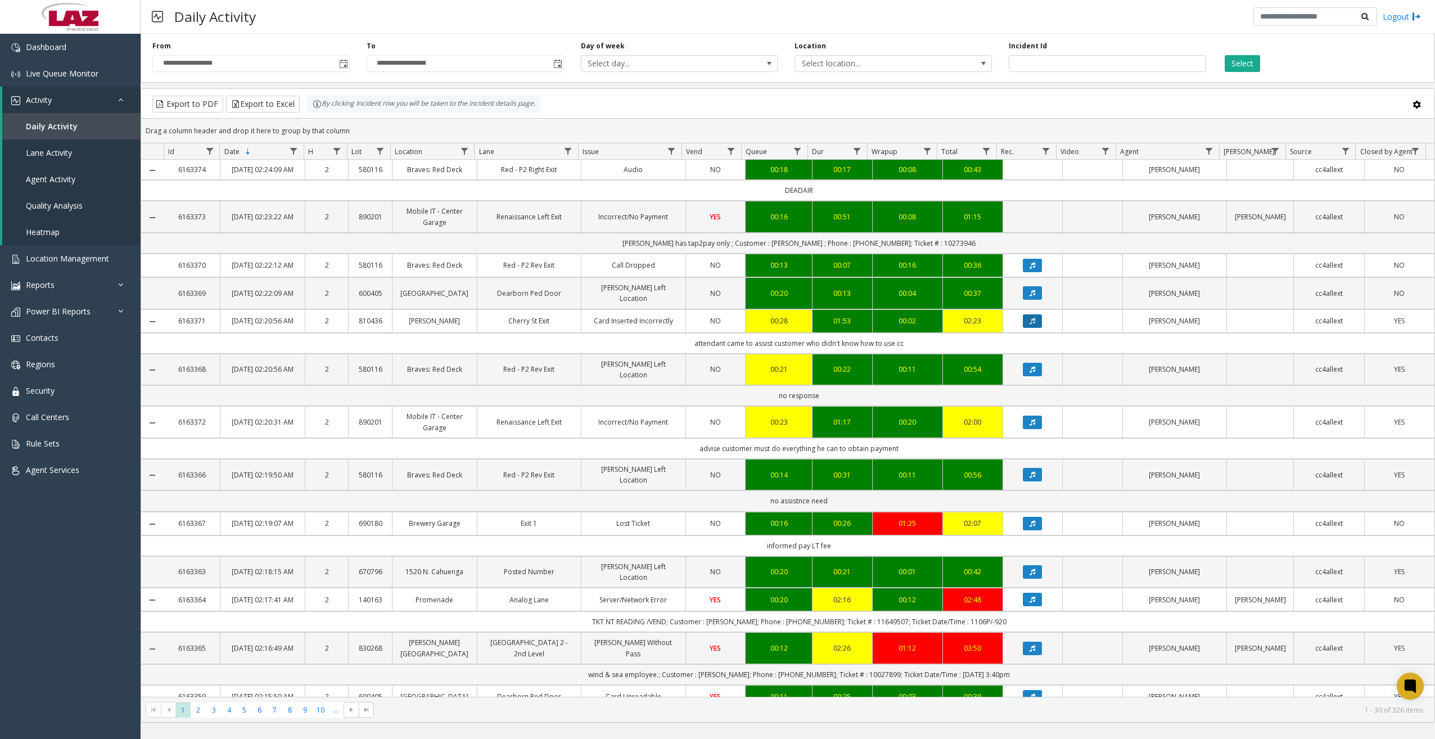
click at [681, 328] on button "Data table" at bounding box center [1032, 320] width 19 height 13
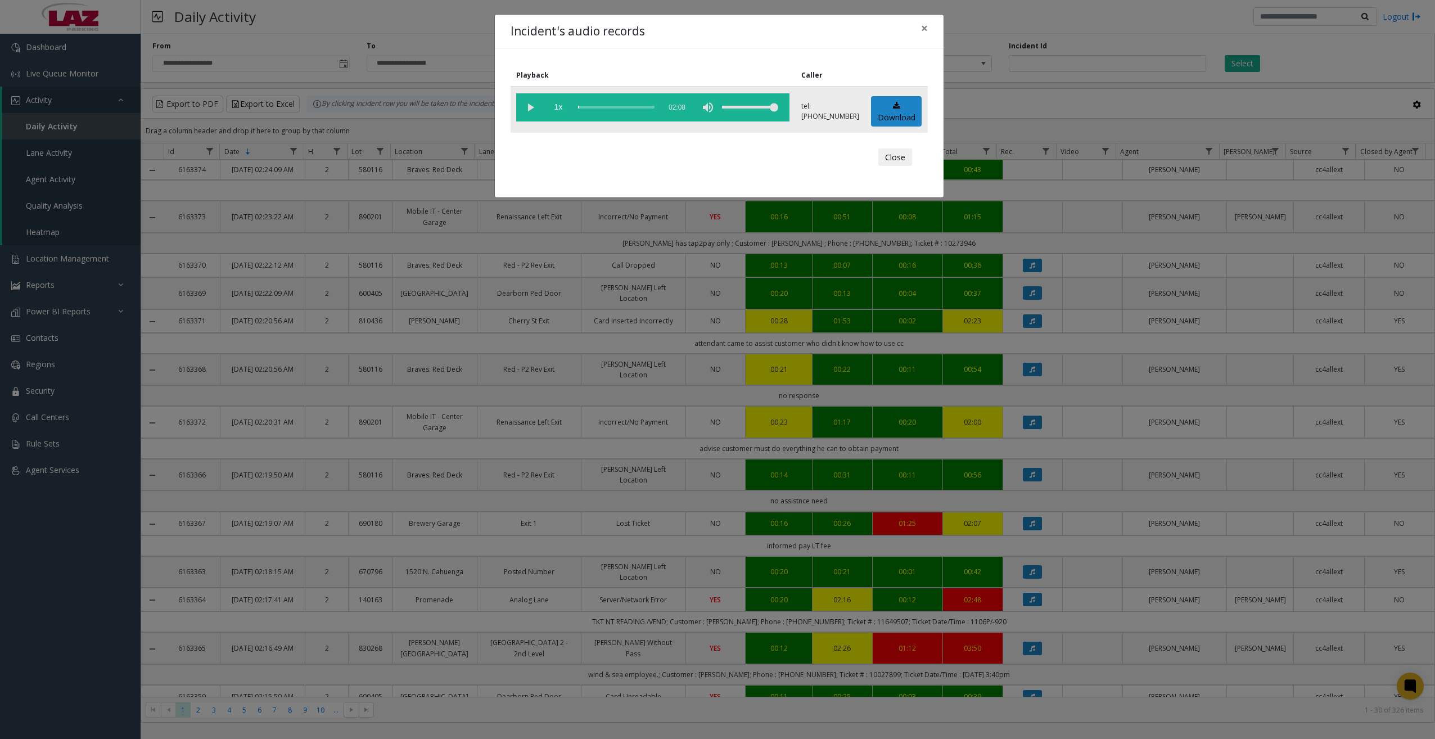
click at [525, 109] on vg-play-pause at bounding box center [530, 107] width 28 height 28
click at [581, 109] on div "scrub bar" at bounding box center [616, 107] width 76 height 28
click at [585, 108] on div "scrub bar" at bounding box center [616, 107] width 76 height 28
click at [588, 107] on div "scrub bar" at bounding box center [616, 107] width 76 height 28
click at [591, 107] on div "scrub bar" at bounding box center [616, 107] width 76 height 28
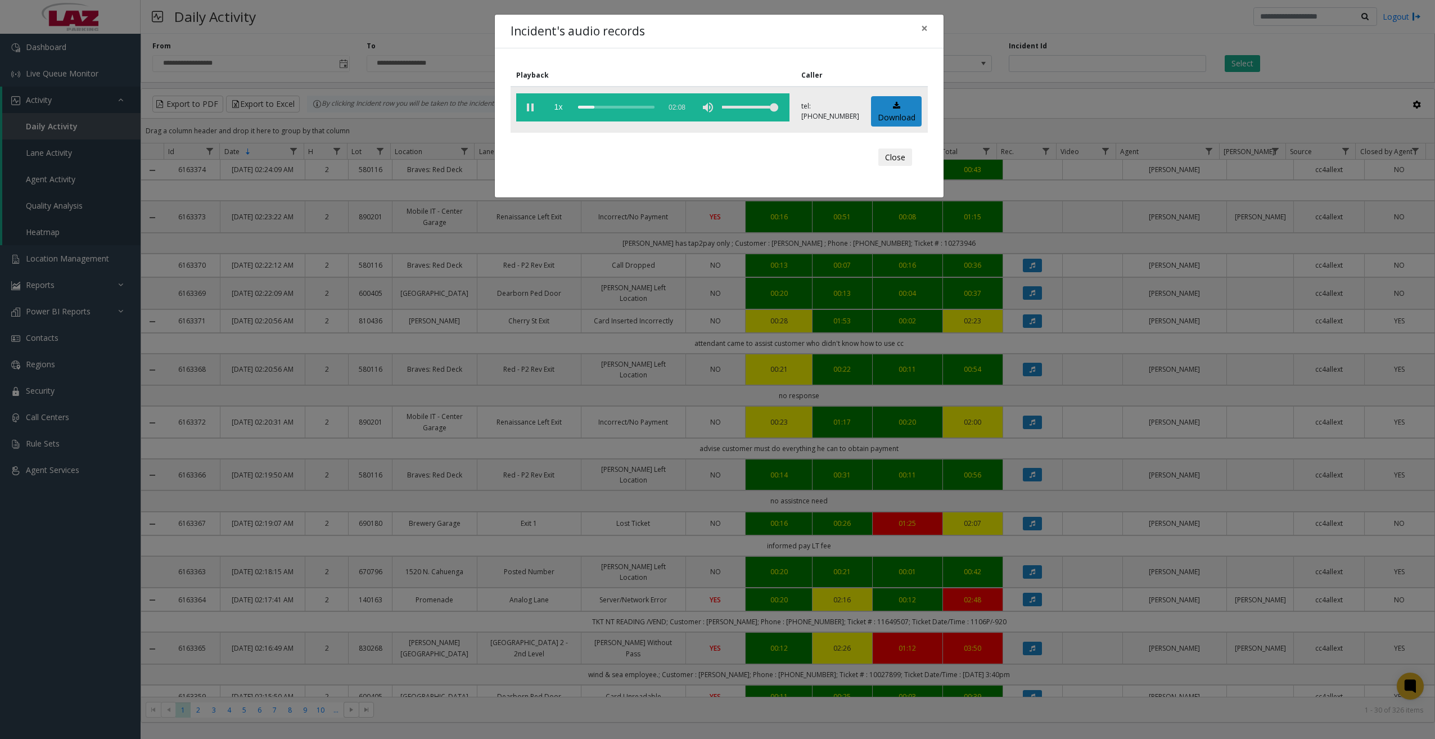
click at [533, 110] on vg-play-pause at bounding box center [530, 107] width 28 height 28
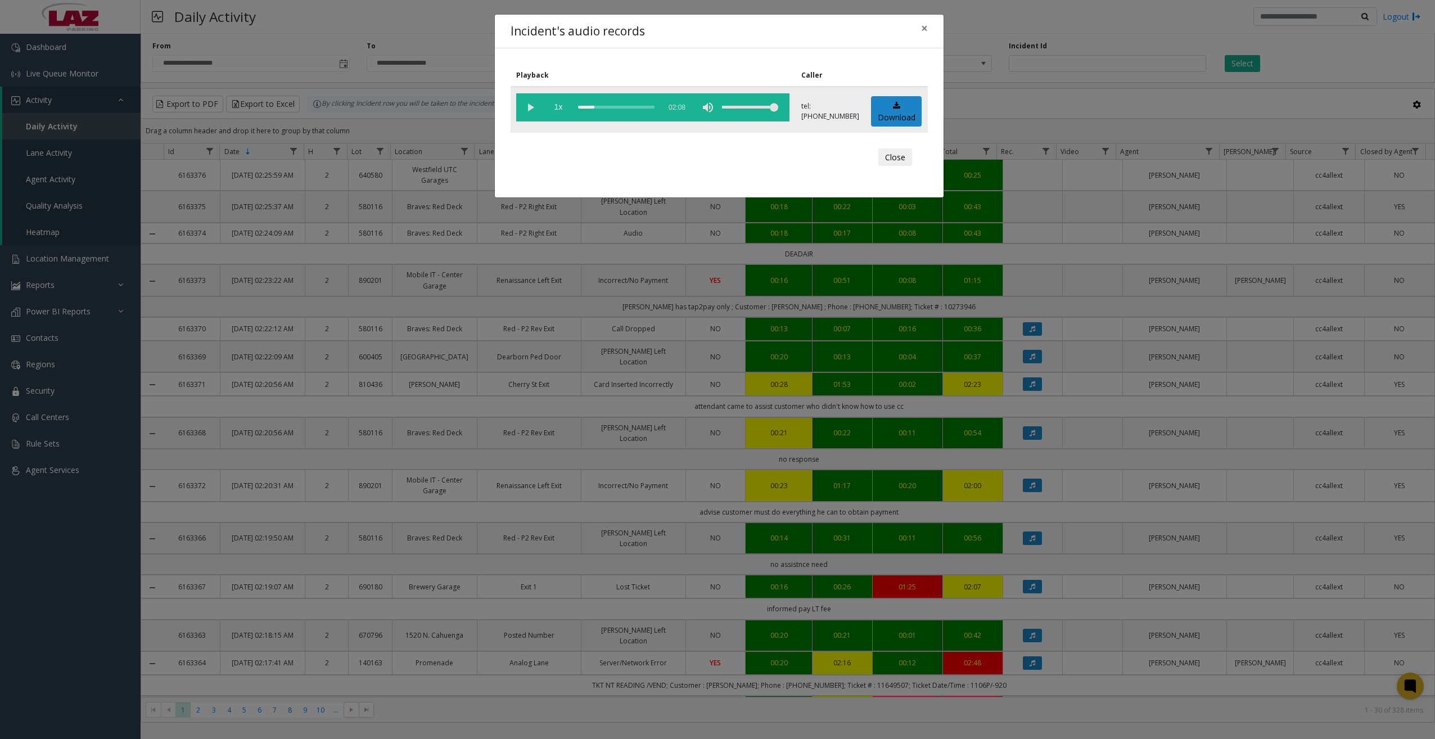
click at [528, 104] on vg-play-pause at bounding box center [530, 107] width 28 height 28
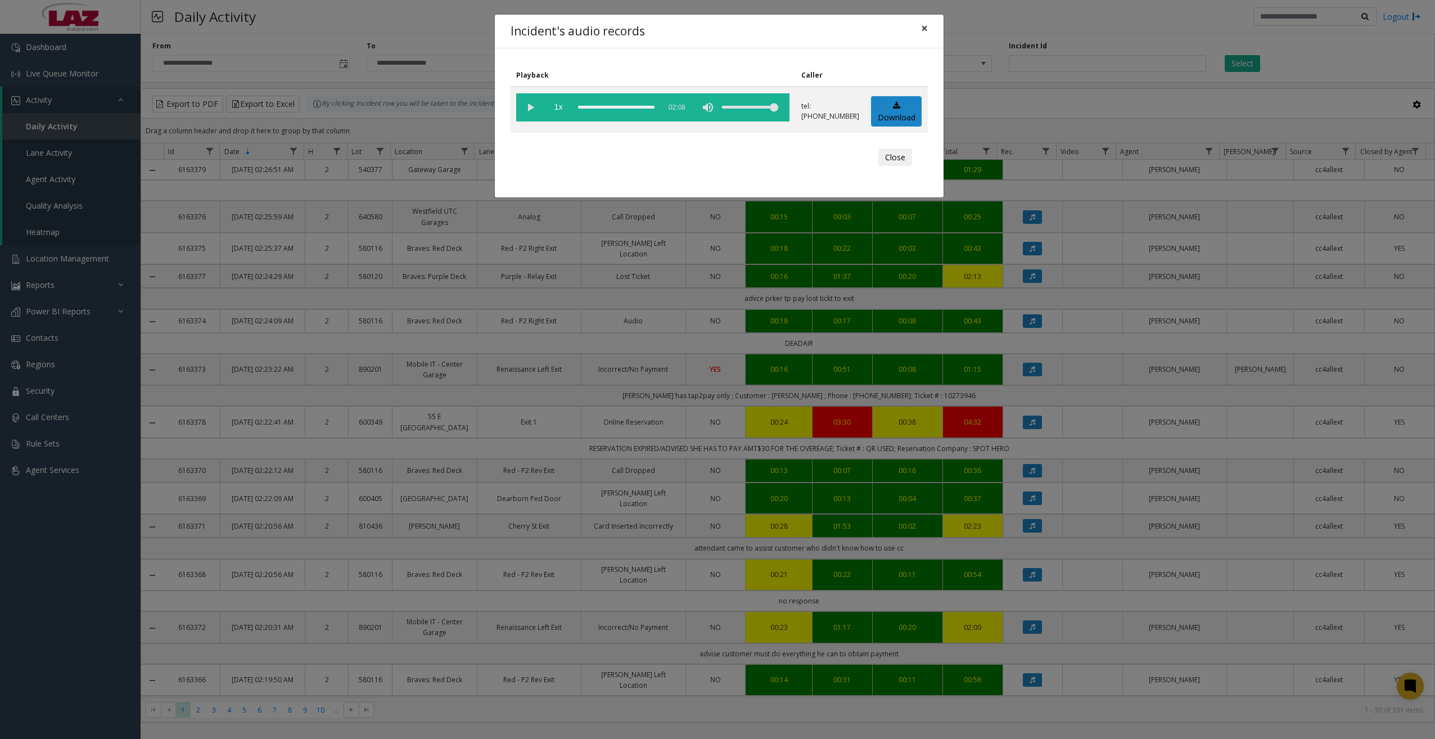
click at [681, 27] on span "×" at bounding box center [924, 28] width 7 height 16
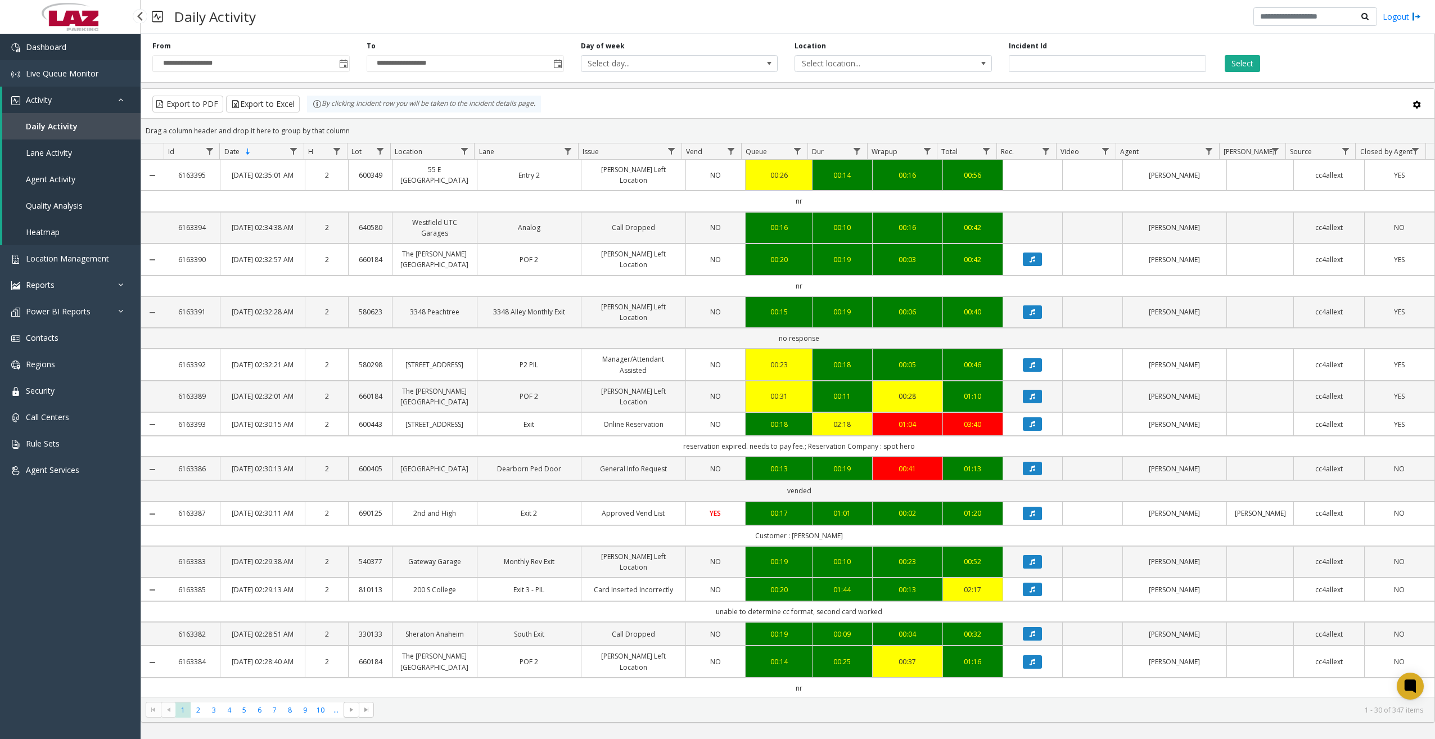
click at [79, 50] on link "Dashboard" at bounding box center [70, 47] width 141 height 26
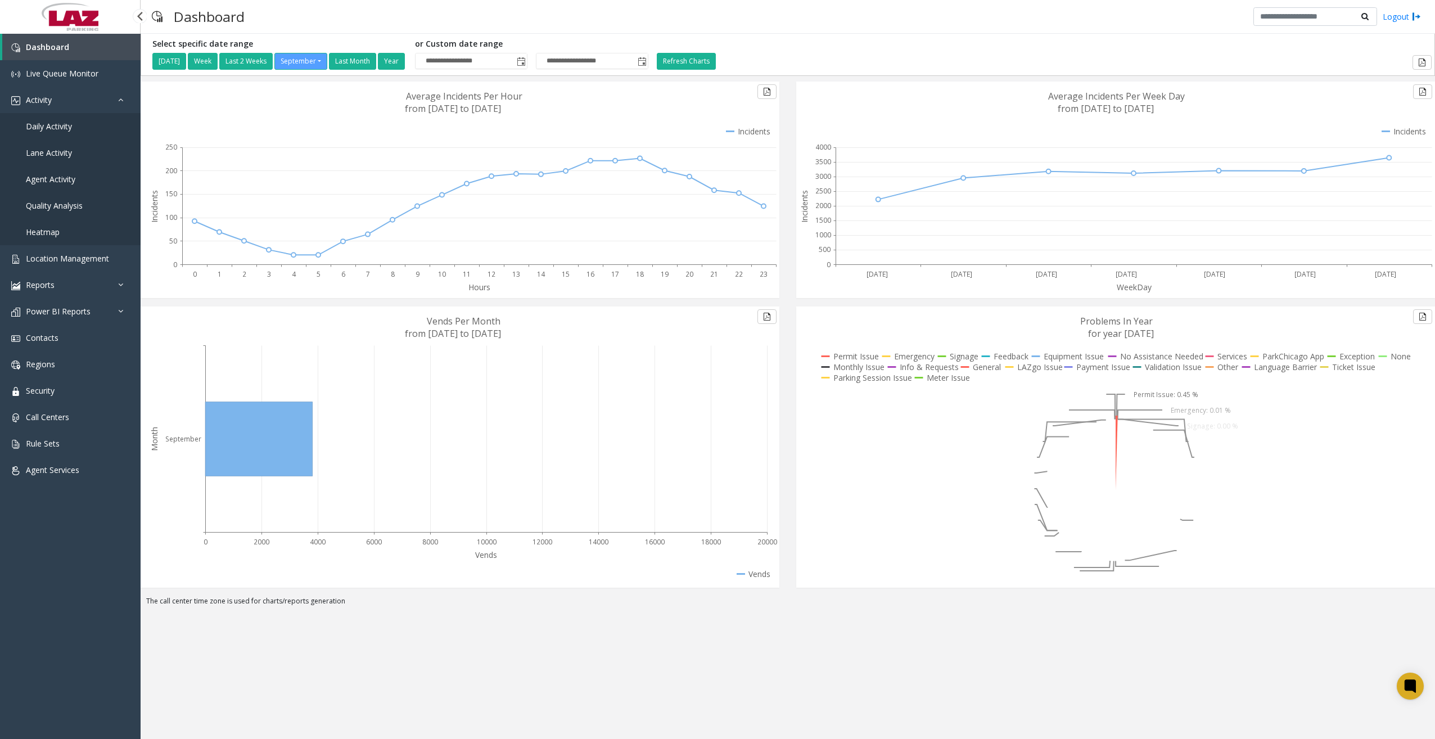
click at [62, 129] on span "Daily Activity" at bounding box center [49, 126] width 46 height 11
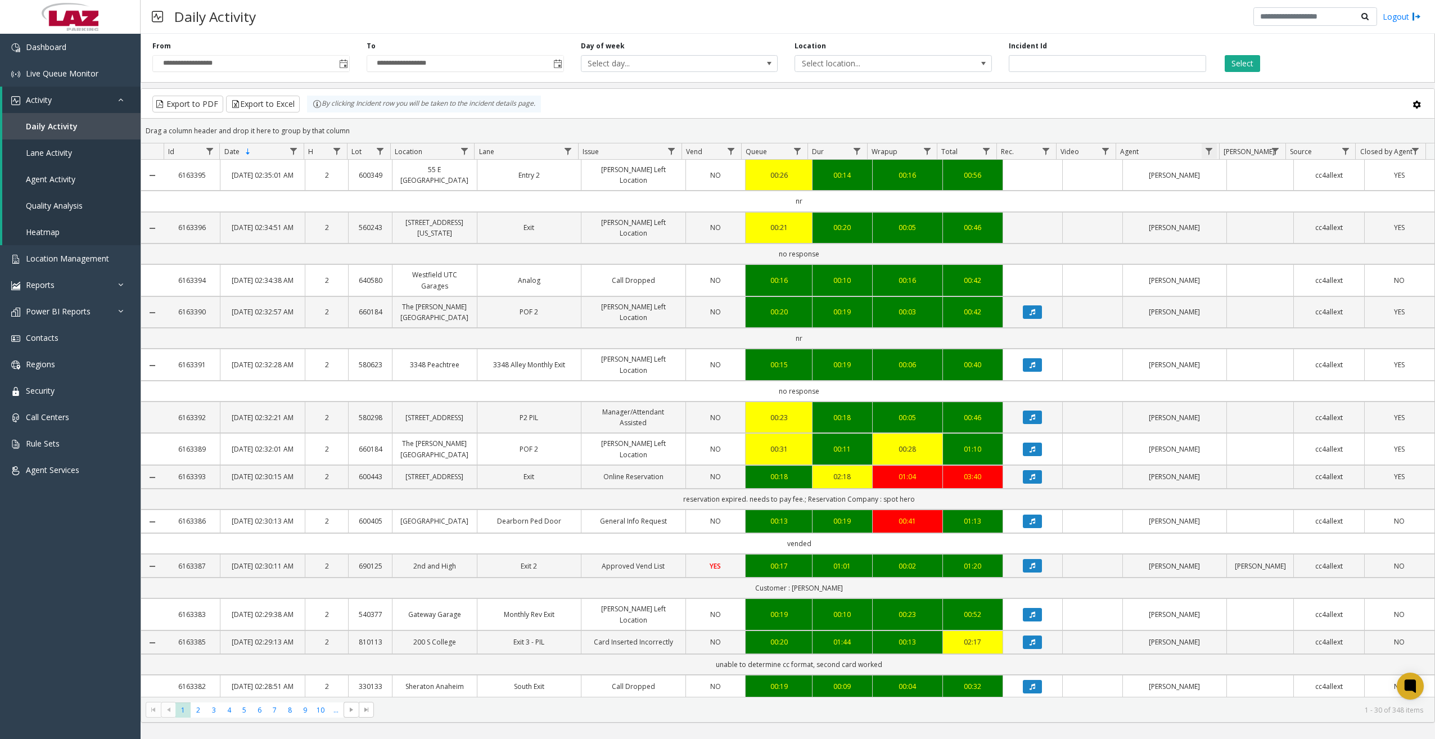
click at [1211, 151] on span "Data table" at bounding box center [1209, 151] width 9 height 9
click at [1237, 198] on input "Agent Filter" at bounding box center [1258, 199] width 96 height 19
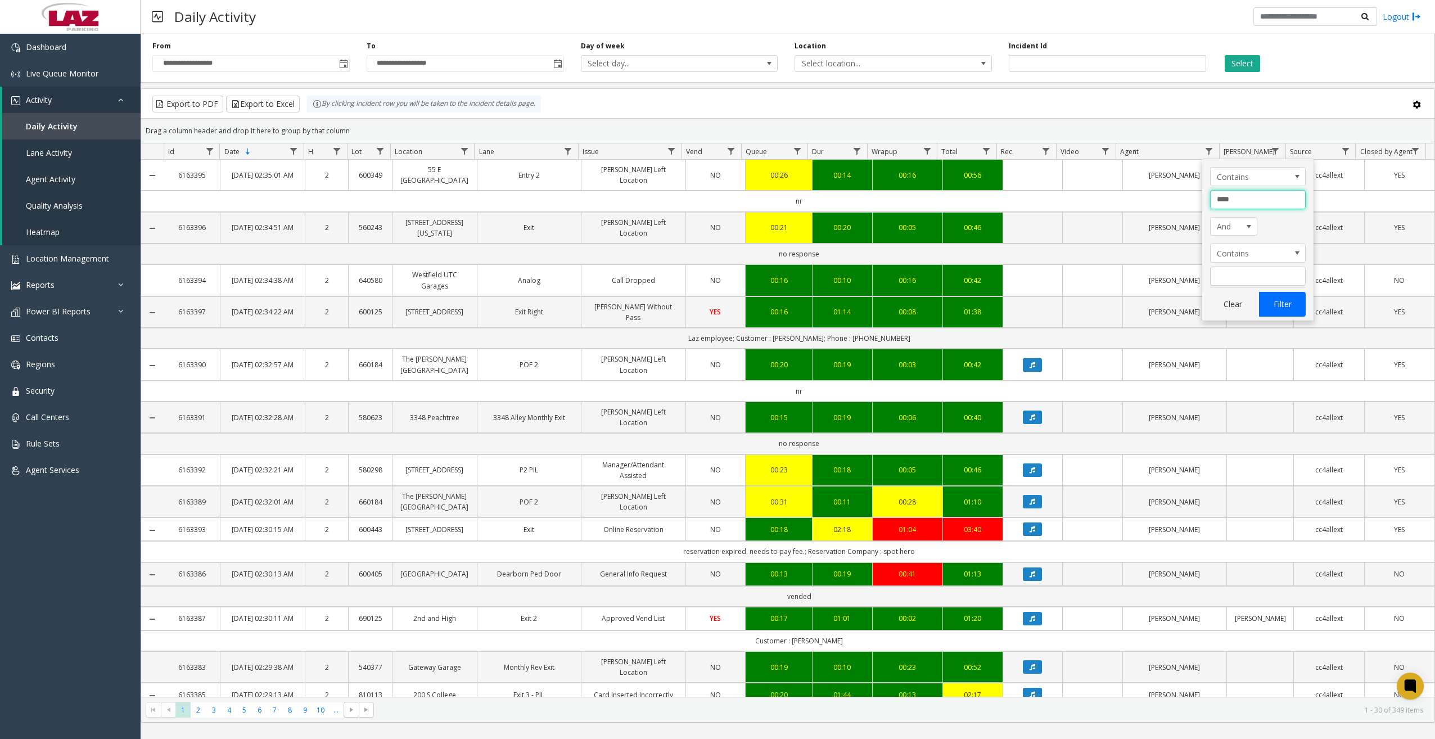
type input "****"
click at [1275, 303] on button "Filter" at bounding box center [1282, 304] width 46 height 25
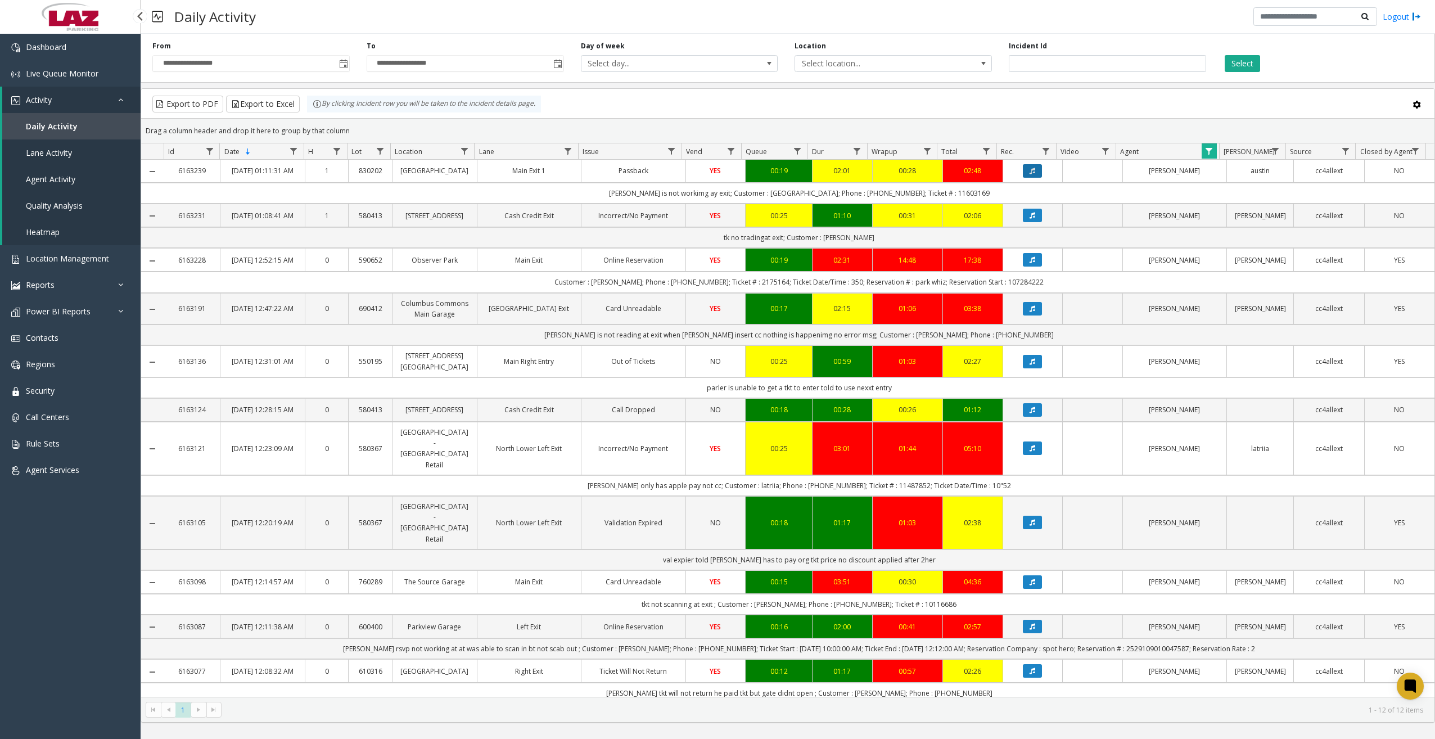
click at [1026, 170] on button "Data table" at bounding box center [1032, 170] width 19 height 13
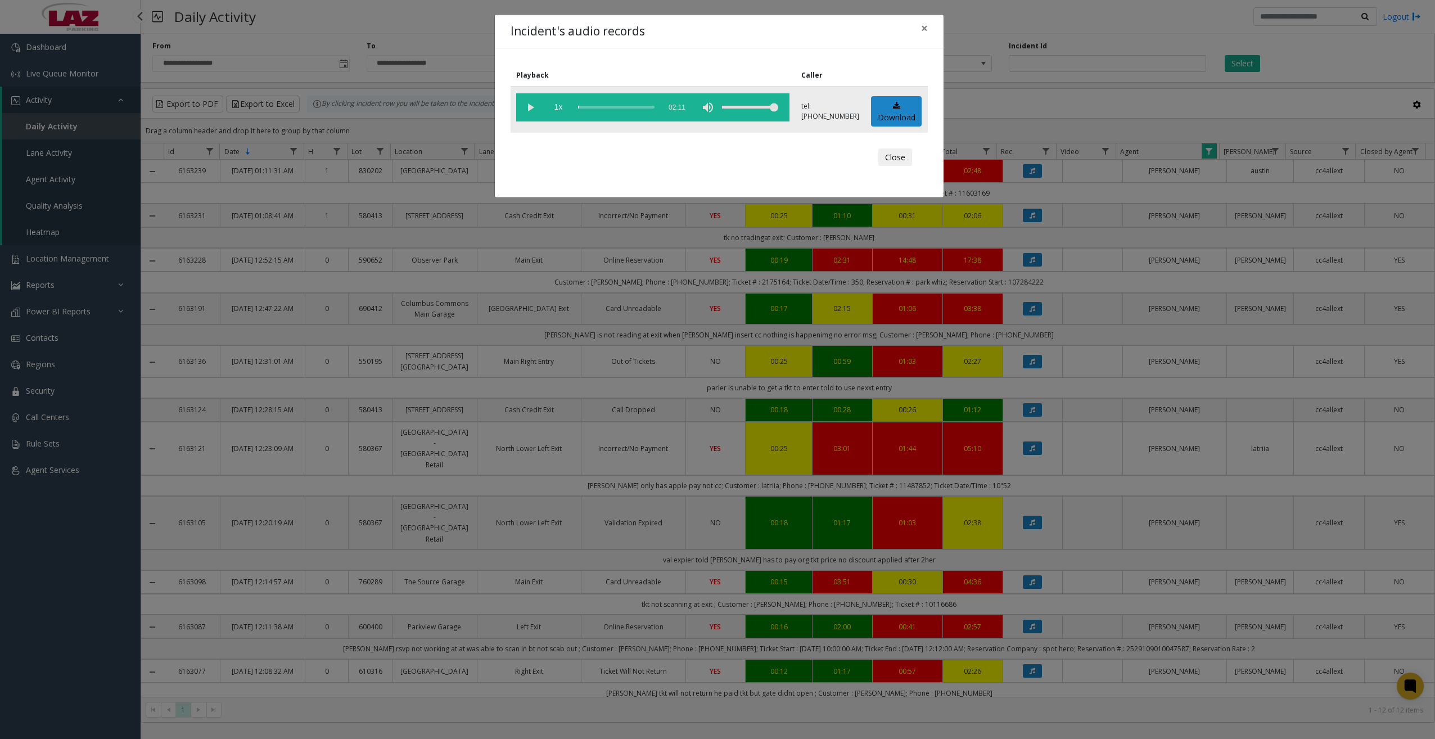
click at [529, 112] on vg-play-pause at bounding box center [530, 107] width 28 height 28
click at [580, 107] on div "scrub bar" at bounding box center [616, 107] width 76 height 28
click at [588, 109] on div "scrub bar" at bounding box center [616, 107] width 76 height 28
click at [592, 109] on div "scrub bar" at bounding box center [616, 107] width 76 height 28
click at [597, 109] on div "scrub bar" at bounding box center [616, 107] width 76 height 28
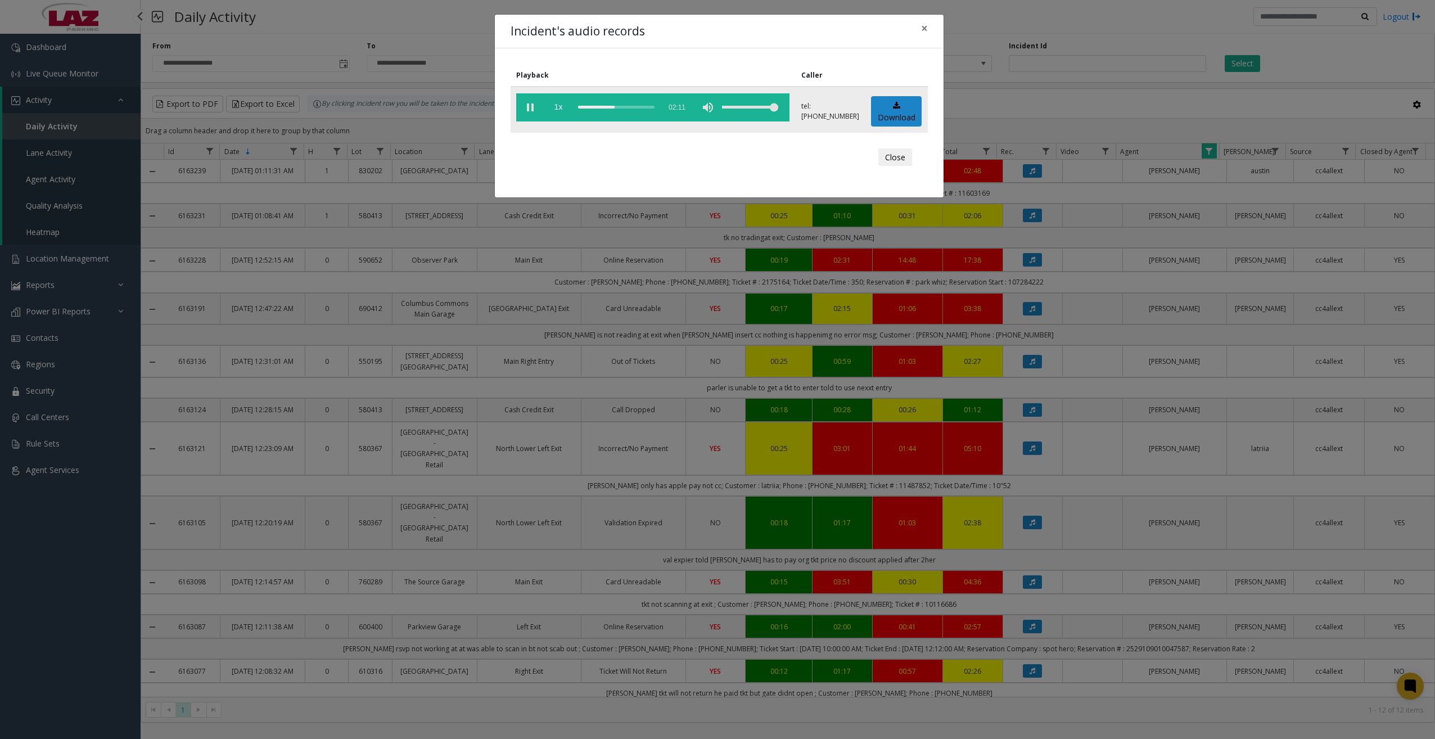
click at [534, 105] on vg-play-pause at bounding box center [530, 107] width 28 height 28
click at [529, 104] on vg-play-pause at bounding box center [530, 107] width 28 height 28
click at [606, 107] on div "scrub bar" at bounding box center [616, 107] width 76 height 28
click at [612, 107] on div "scrub bar" at bounding box center [616, 107] width 76 height 28
click at [924, 29] on span "×" at bounding box center [924, 28] width 7 height 16
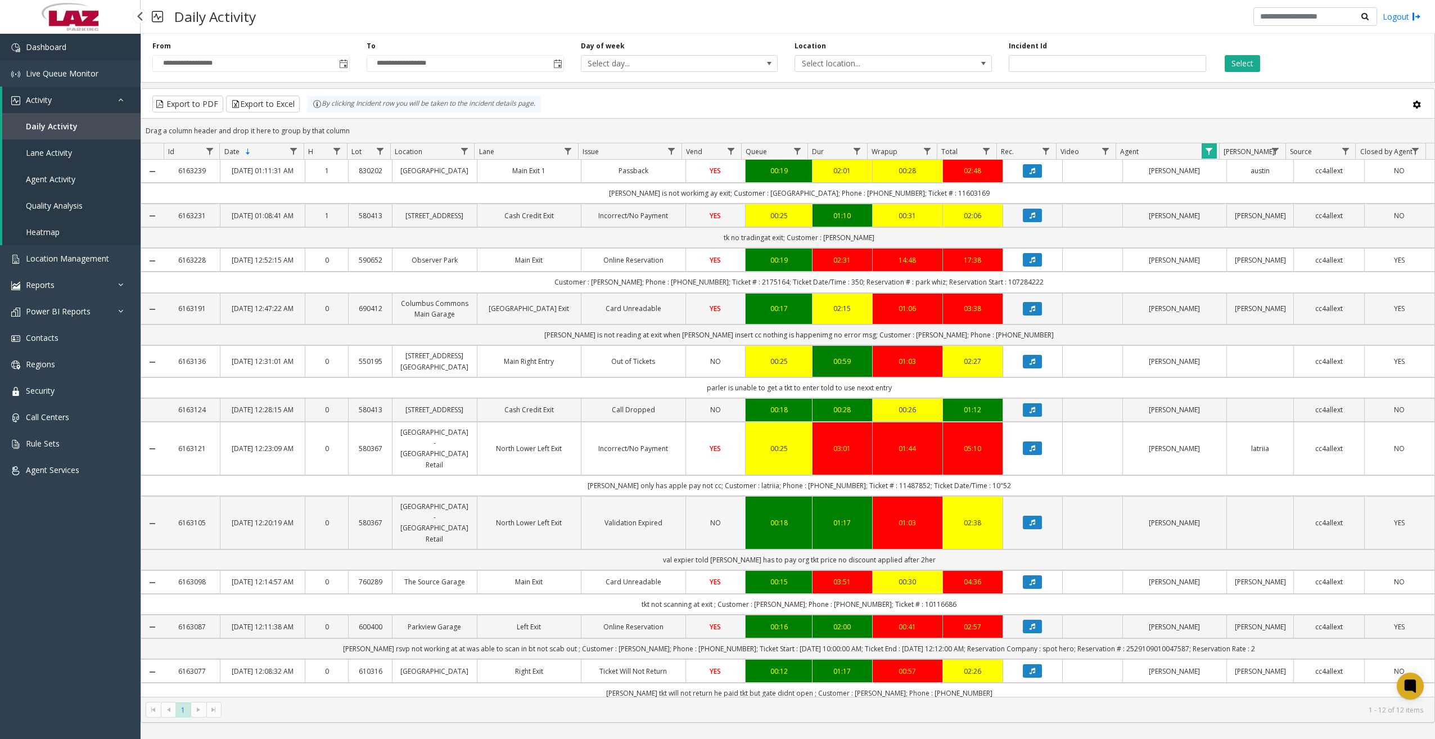
click at [82, 52] on link "Dashboard" at bounding box center [70, 47] width 141 height 26
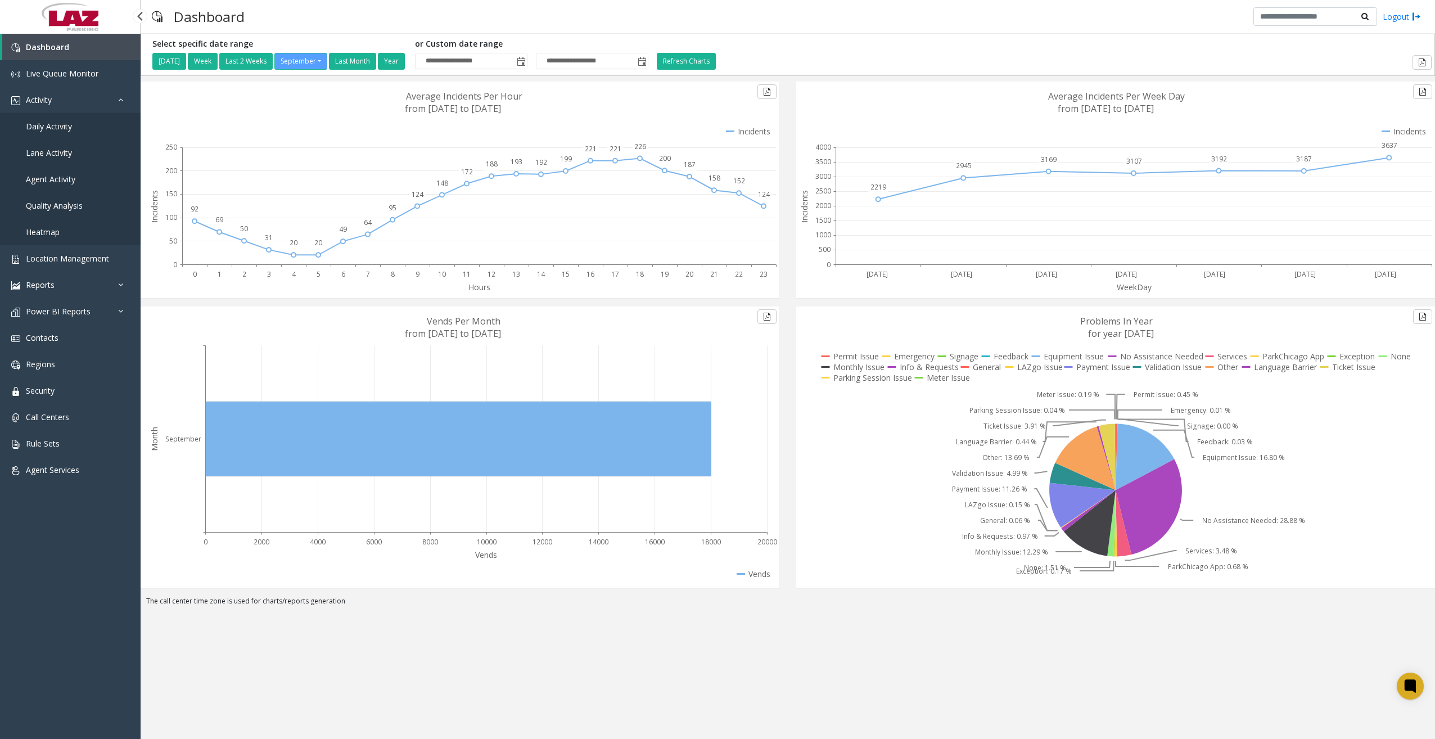
click at [41, 130] on span "Daily Activity" at bounding box center [49, 126] width 46 height 11
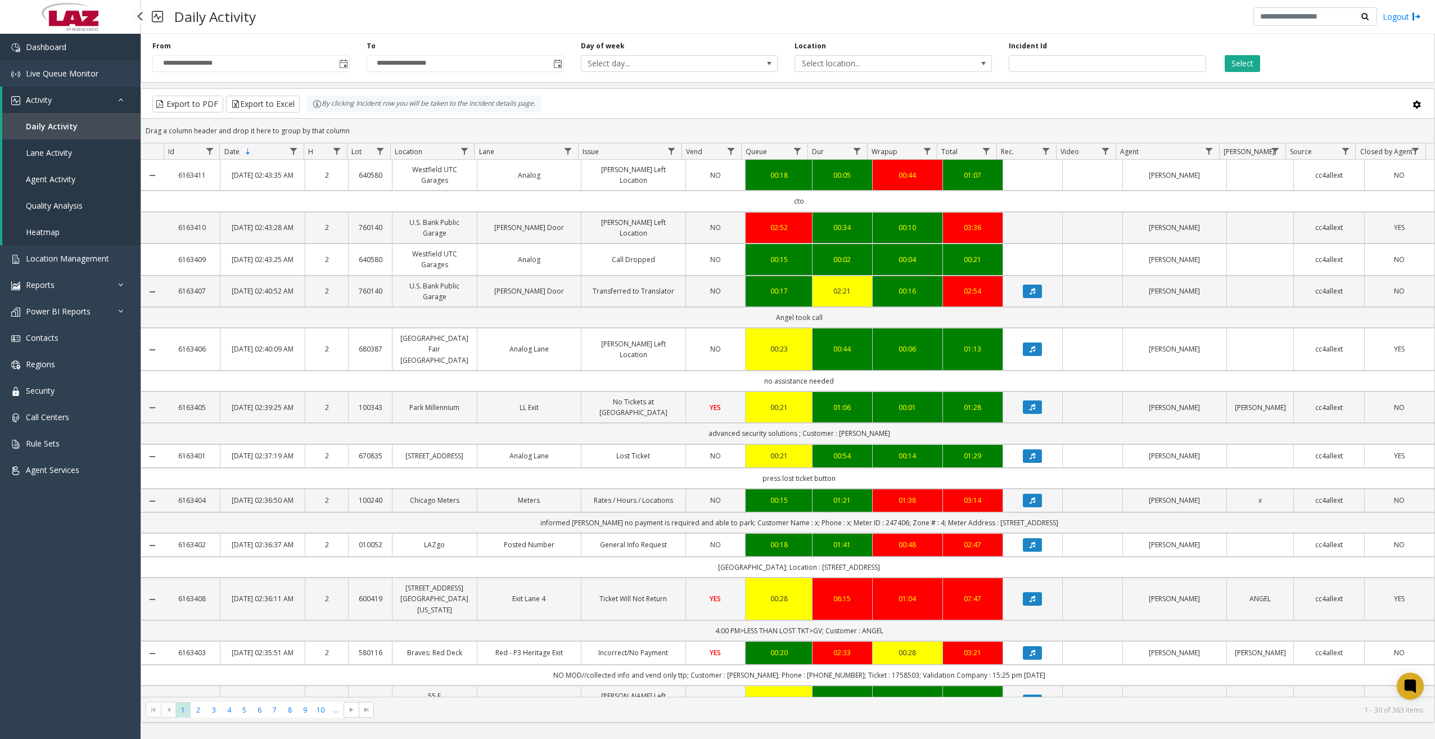
click at [84, 57] on link "Dashboard" at bounding box center [70, 47] width 141 height 26
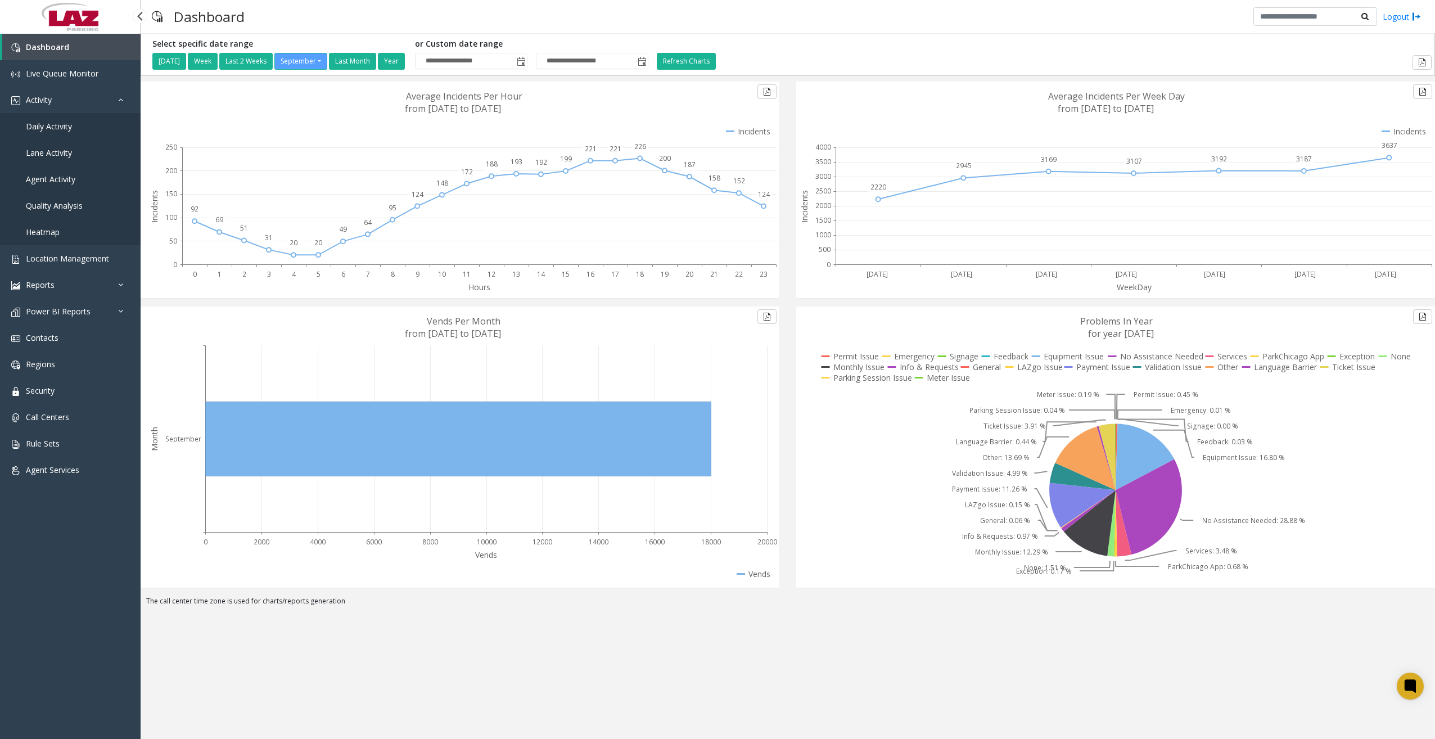
click at [51, 123] on span "Daily Activity" at bounding box center [49, 126] width 46 height 11
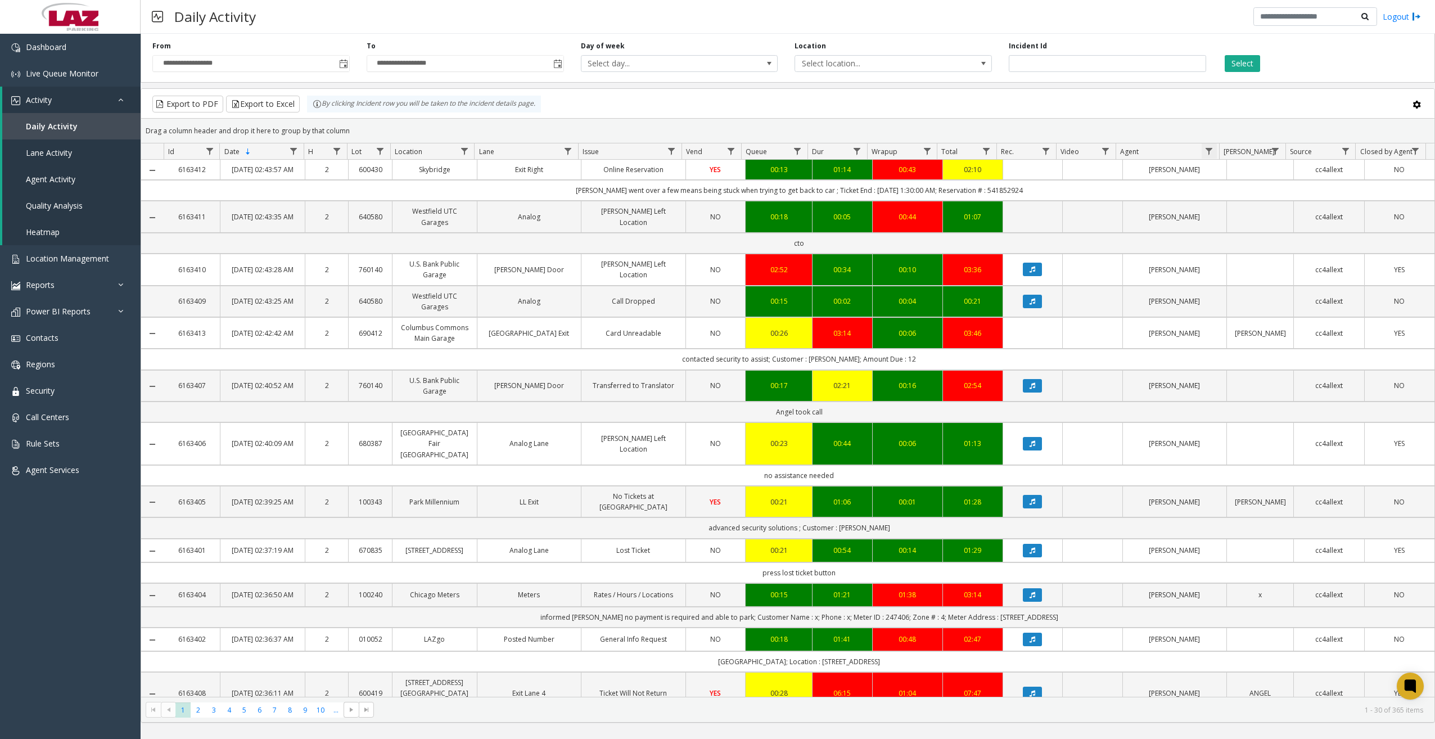
click at [1212, 152] on span "Data table" at bounding box center [1209, 151] width 9 height 9
click at [1233, 195] on input "Agent Filter" at bounding box center [1258, 199] width 96 height 19
type input "******"
click at [1304, 308] on button "Filter" at bounding box center [1282, 304] width 46 height 25
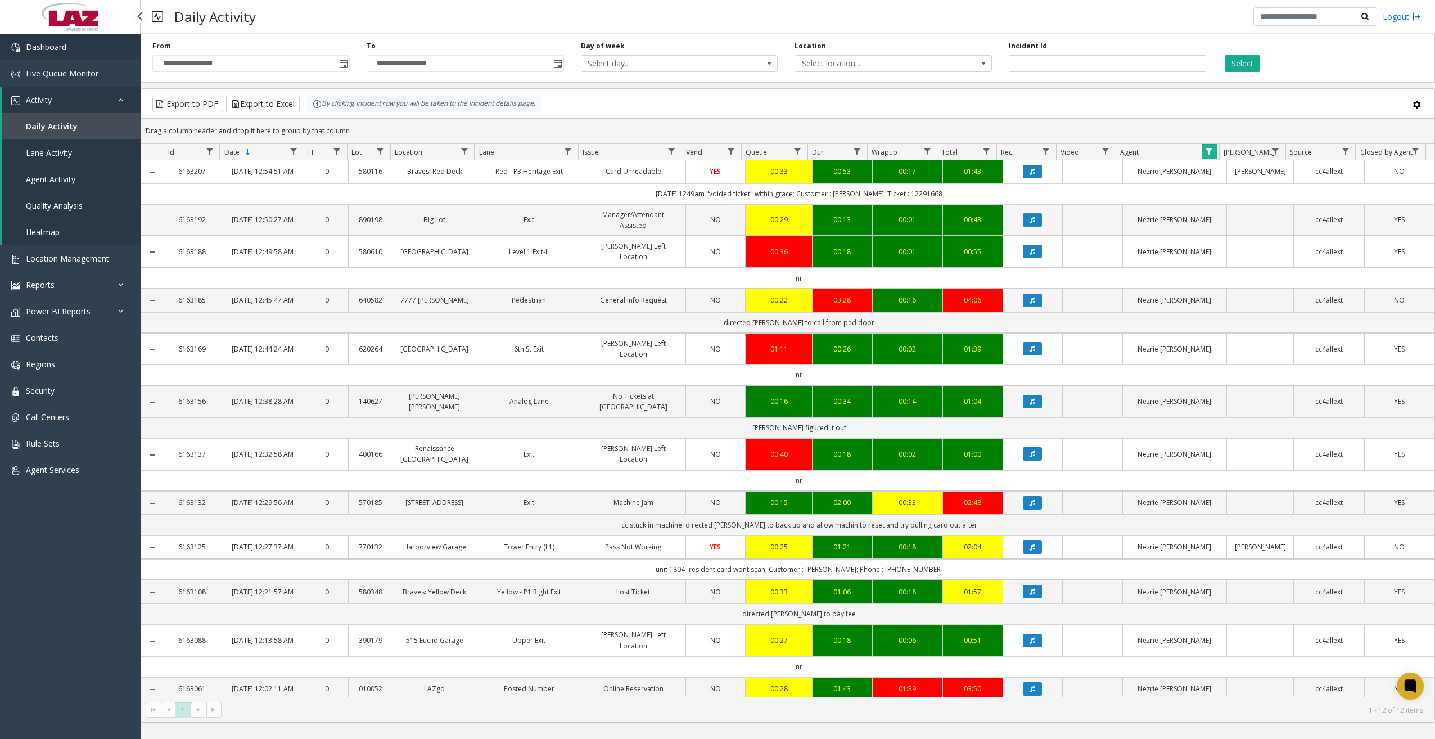
click at [70, 49] on link "Dashboard" at bounding box center [70, 47] width 141 height 26
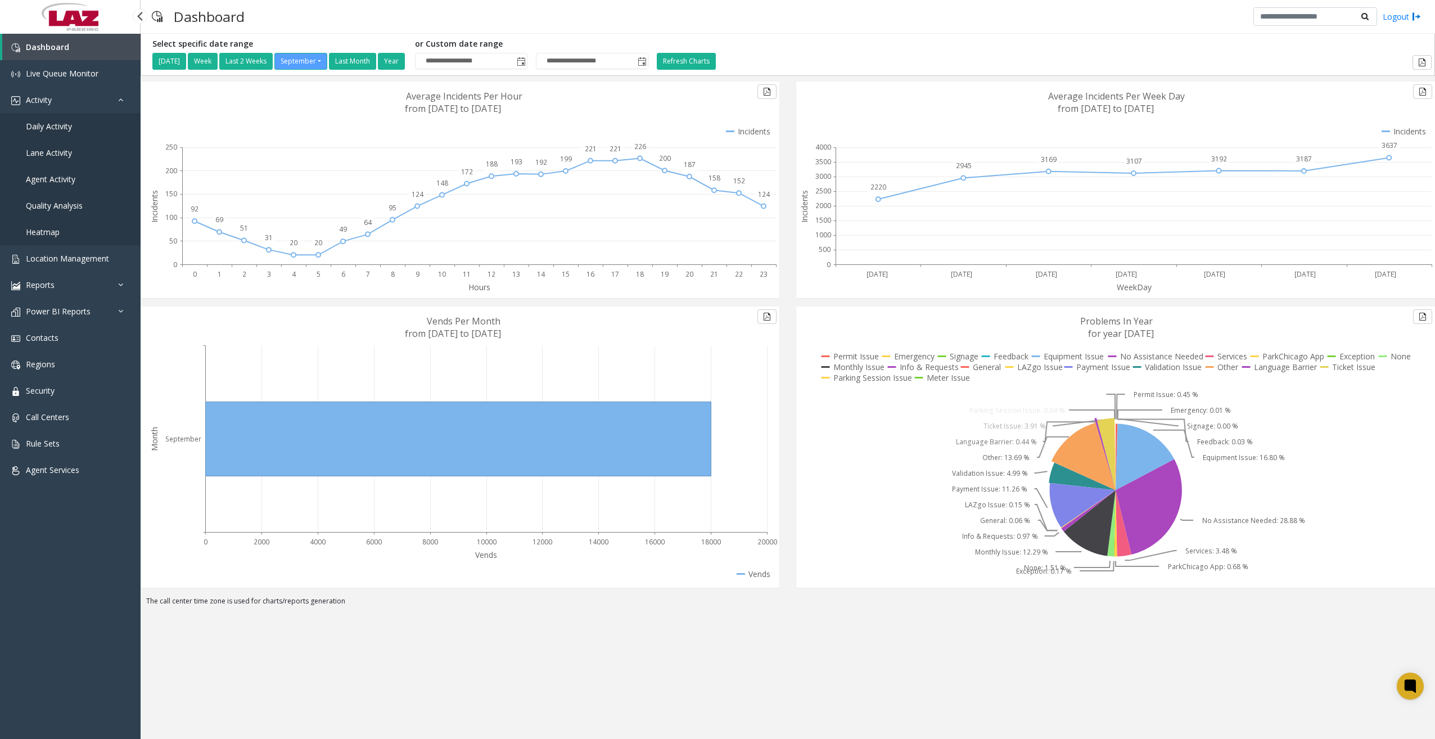
click at [62, 128] on span "Daily Activity" at bounding box center [49, 126] width 46 height 11
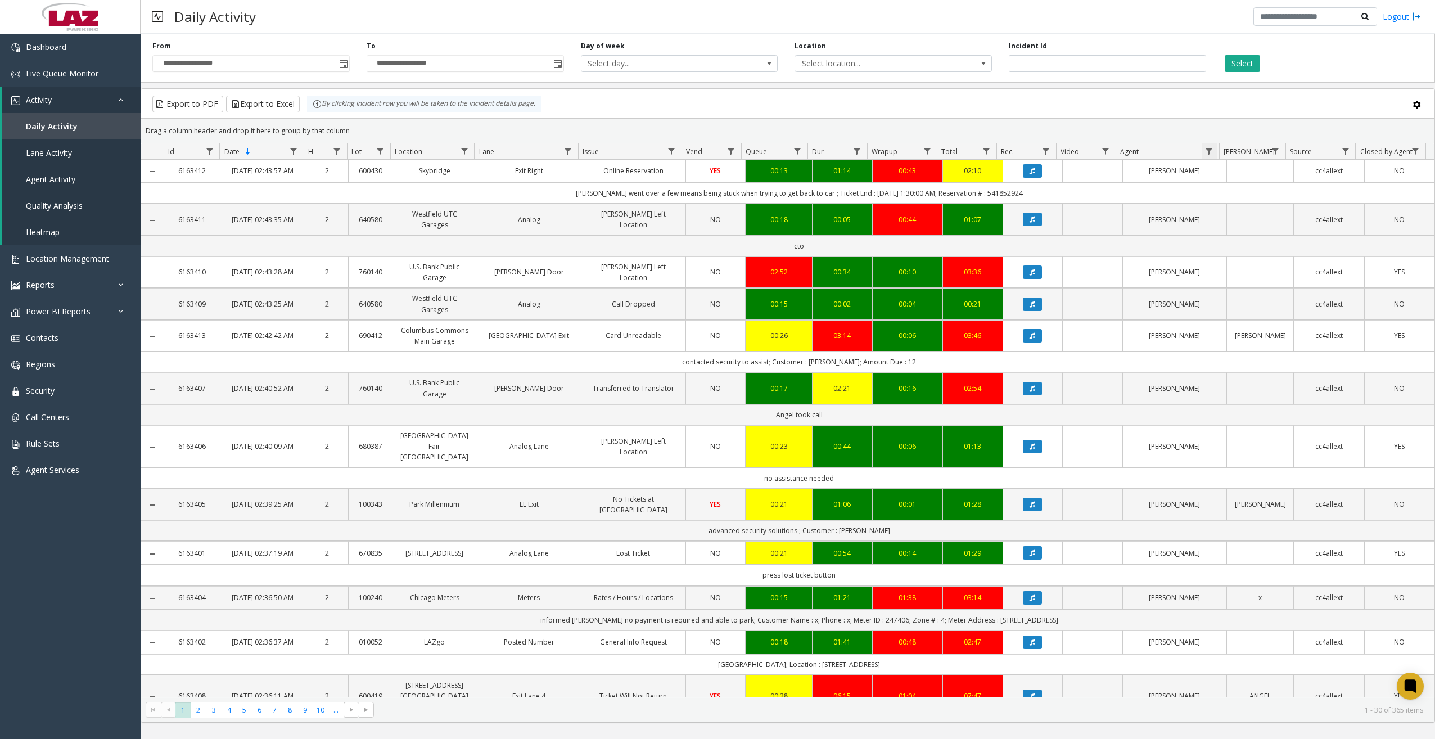
click at [1212, 151] on span "Data table" at bounding box center [1209, 151] width 9 height 9
click at [1244, 205] on input "Agent Filter" at bounding box center [1258, 199] width 96 height 19
type input "*****"
click at [1265, 299] on button "Filter" at bounding box center [1282, 304] width 46 height 25
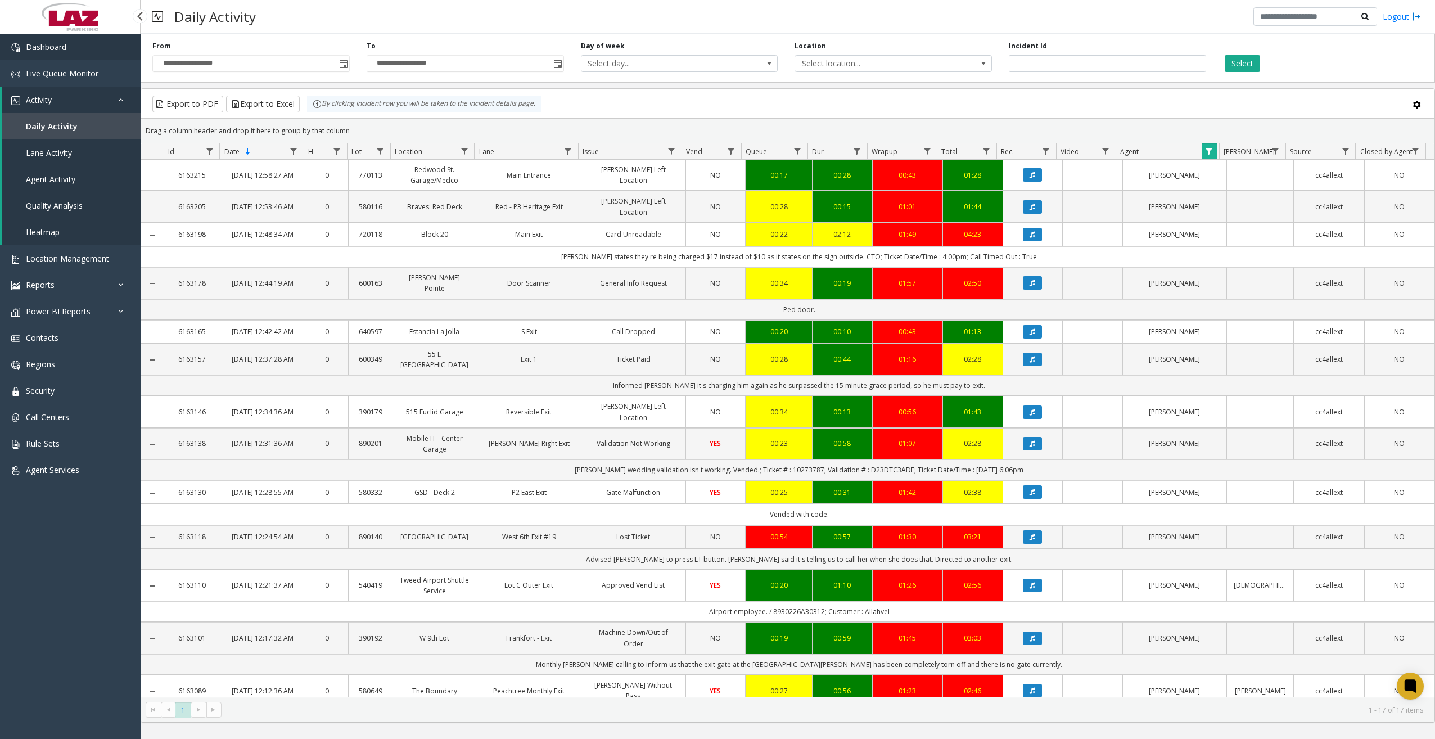
click at [80, 42] on link "Dashboard" at bounding box center [70, 47] width 141 height 26
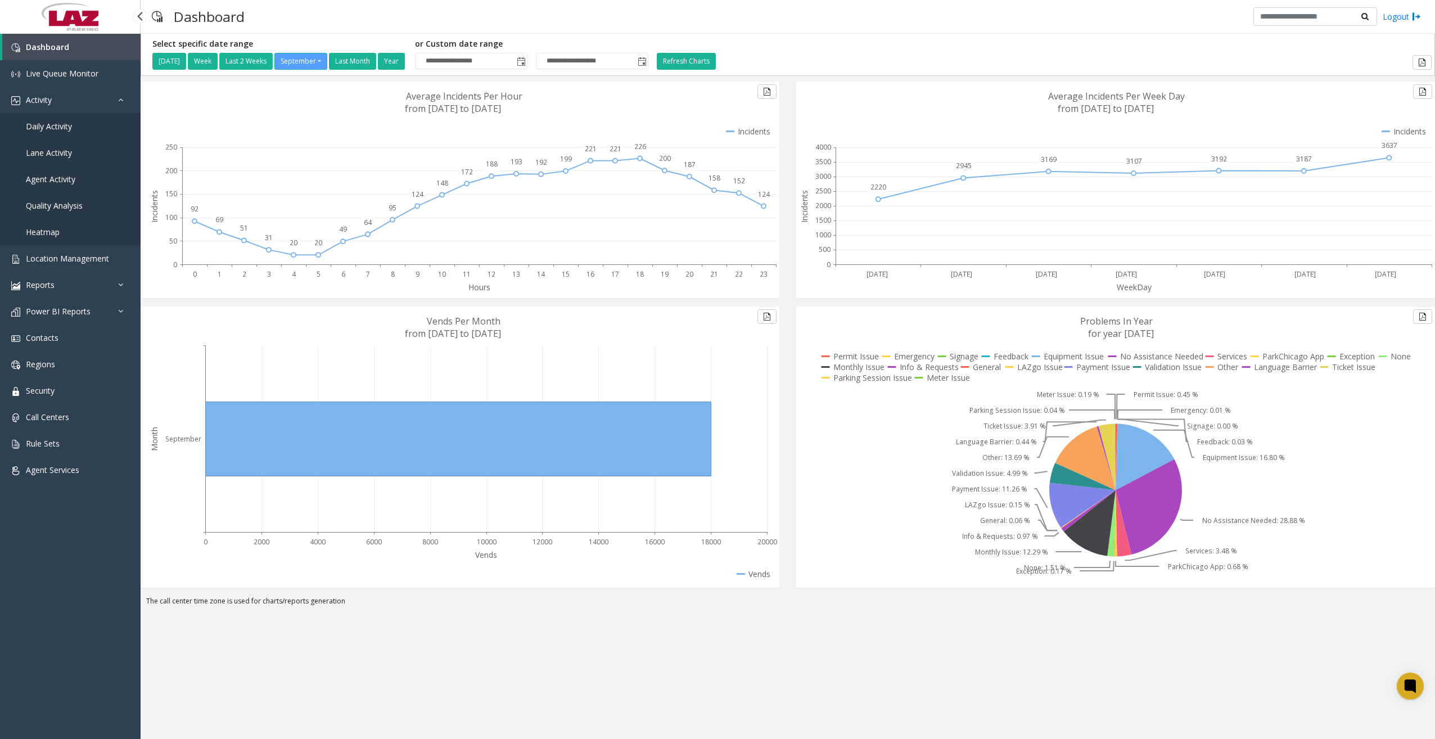
click at [40, 128] on span "Daily Activity" at bounding box center [49, 126] width 46 height 11
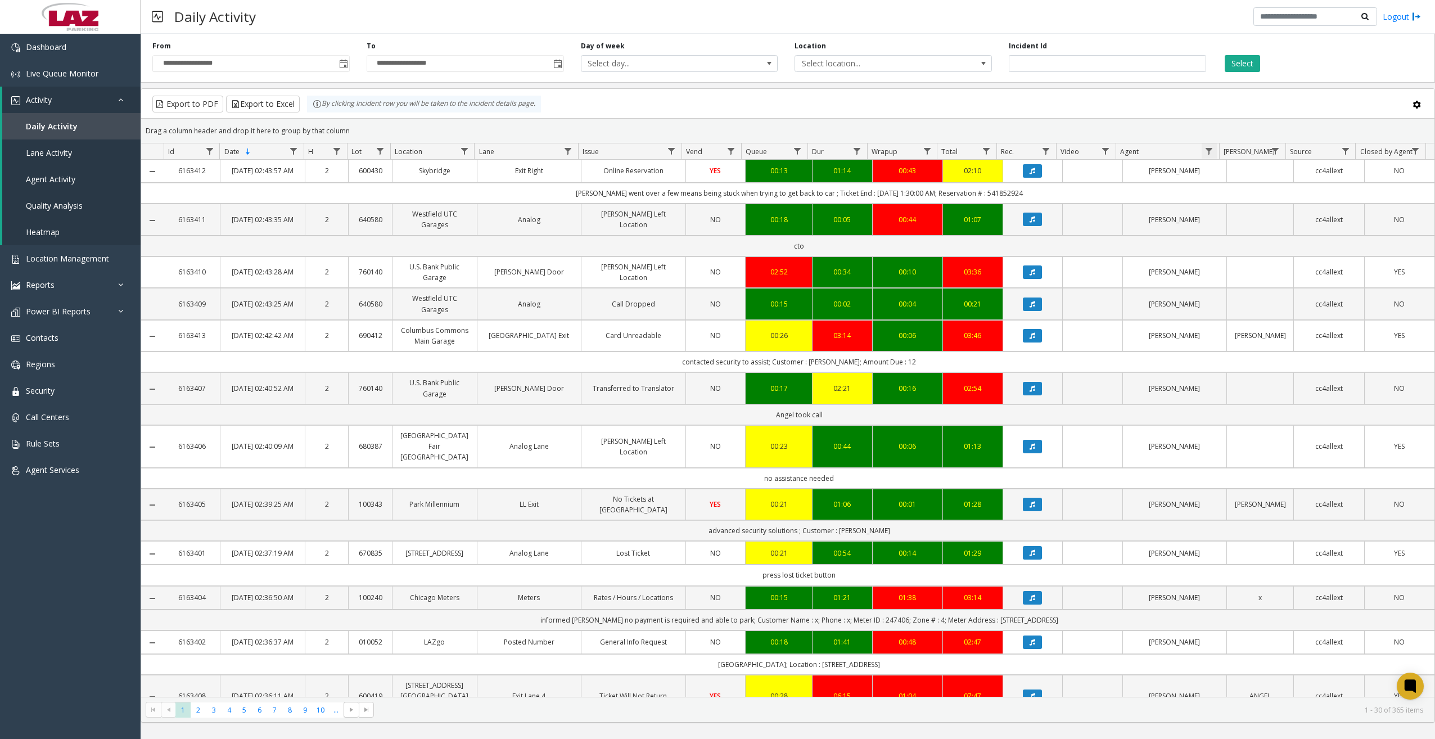
click at [1207, 152] on span "Data table" at bounding box center [1209, 151] width 9 height 9
click at [1228, 196] on input "Agent Filter" at bounding box center [1258, 199] width 96 height 19
type input "****"
click at [1278, 301] on button "Filter" at bounding box center [1282, 304] width 46 height 25
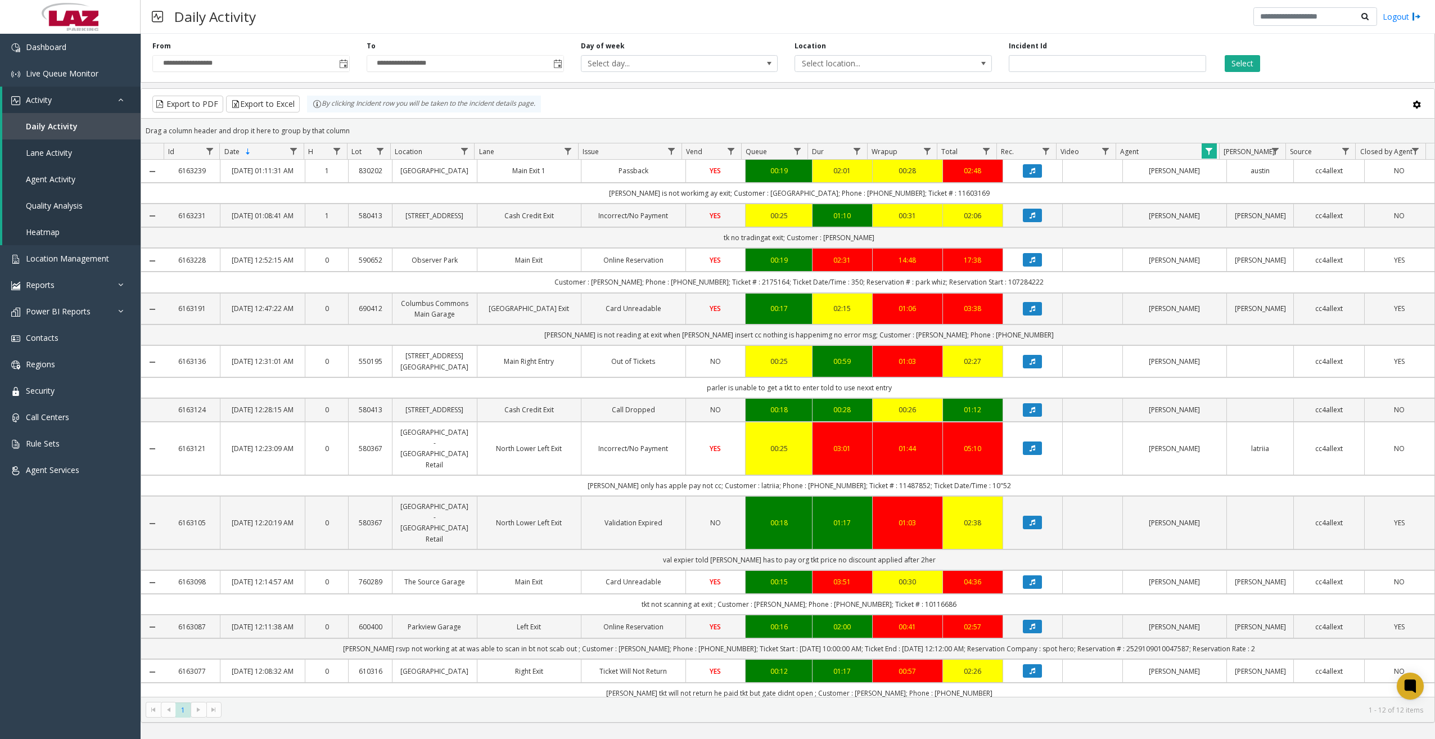
click at [508, 14] on div "Daily Activity Logout" at bounding box center [788, 17] width 1295 height 34
click at [57, 45] on span "Dashboard" at bounding box center [46, 47] width 40 height 11
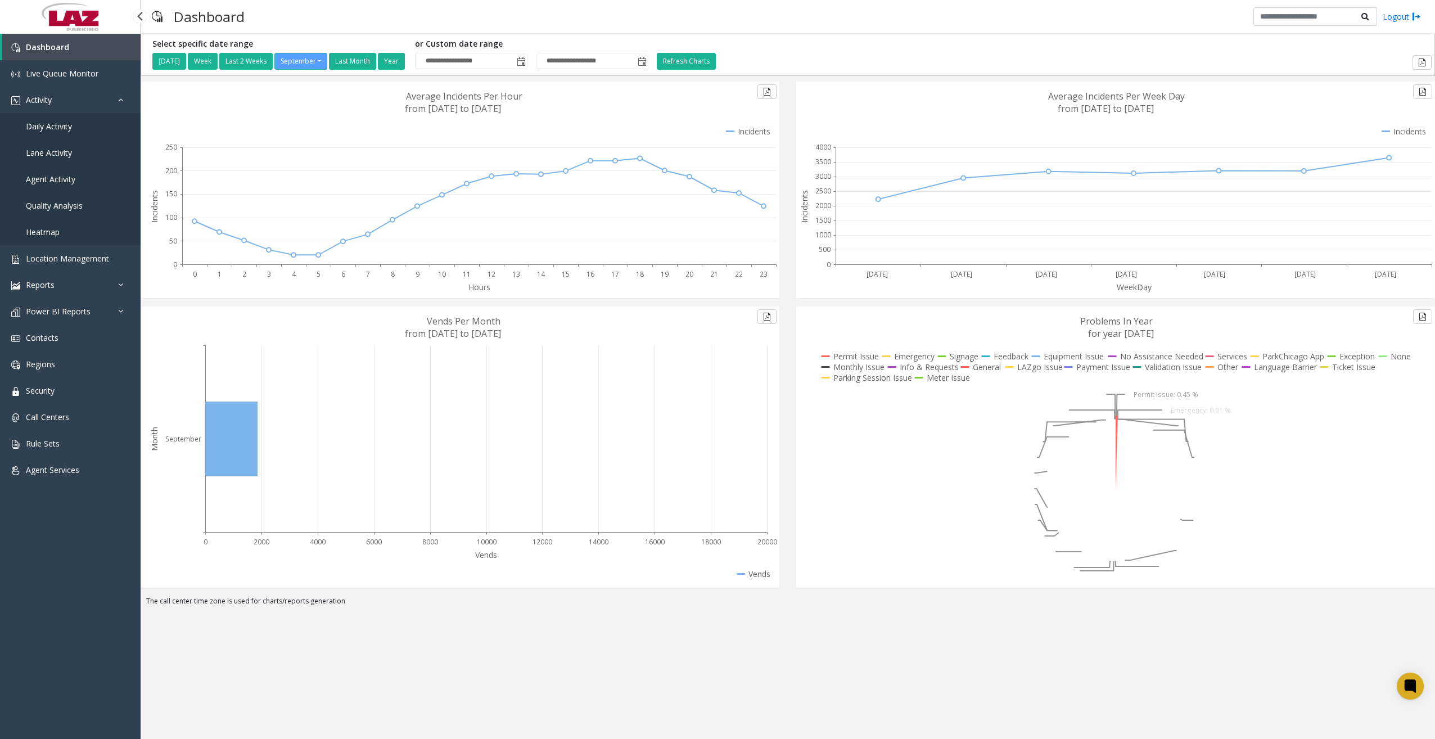
click at [66, 127] on span "Daily Activity" at bounding box center [49, 126] width 46 height 11
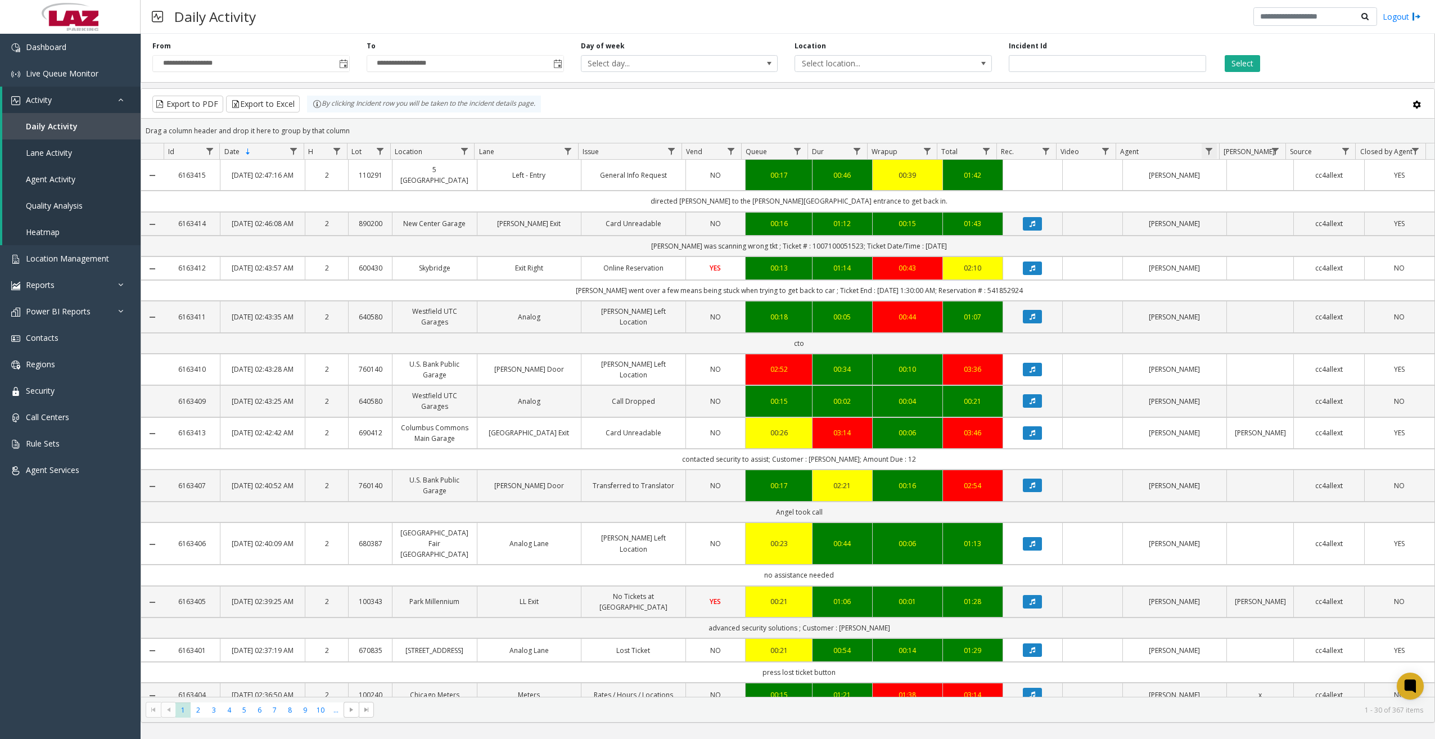
click at [1206, 152] on span "Data table" at bounding box center [1209, 151] width 9 height 9
click at [1222, 191] on input "Agent Filter" at bounding box center [1258, 199] width 96 height 19
type input "****"
click at [1287, 299] on button "Filter" at bounding box center [1282, 304] width 46 height 25
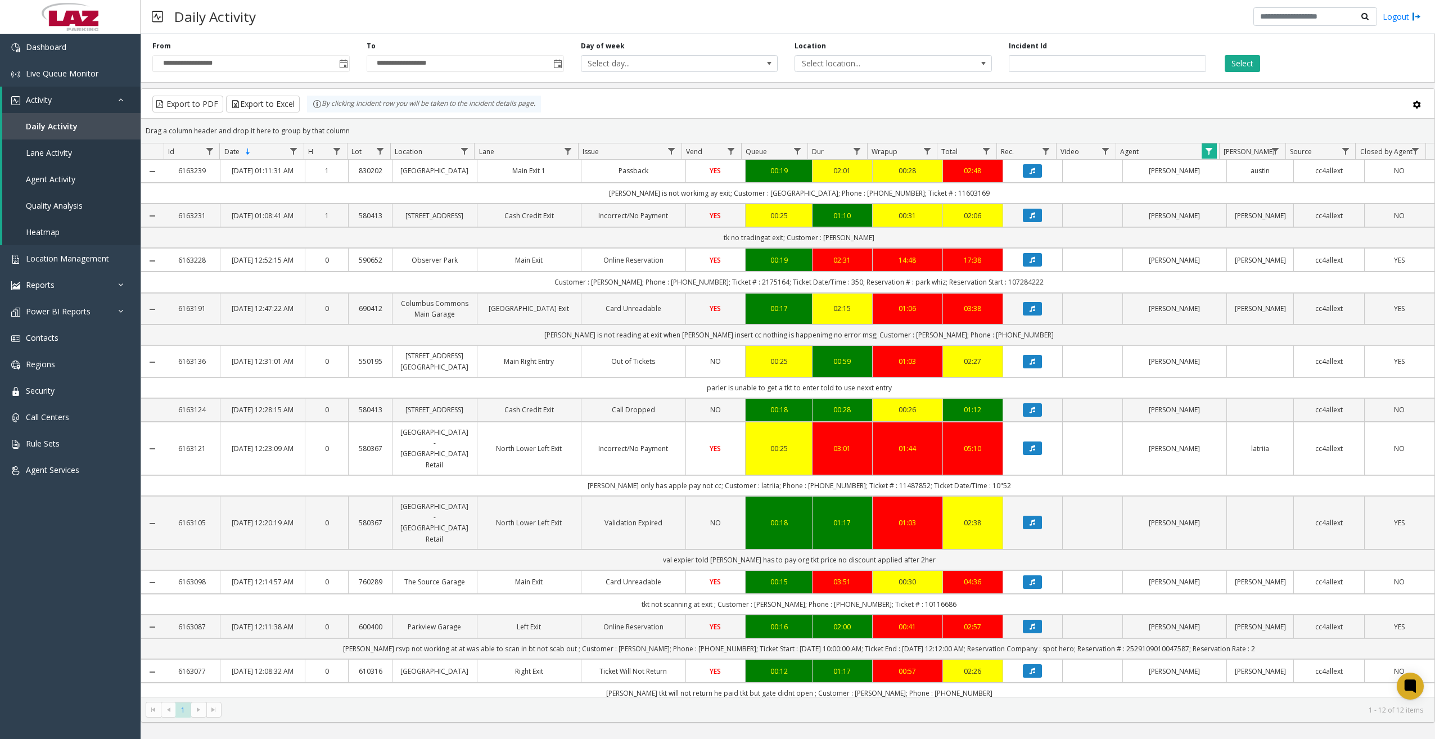
click at [528, 20] on div "Daily Activity Logout" at bounding box center [788, 17] width 1295 height 34
click at [1030, 263] on icon "Data table" at bounding box center [1033, 259] width 6 height 7
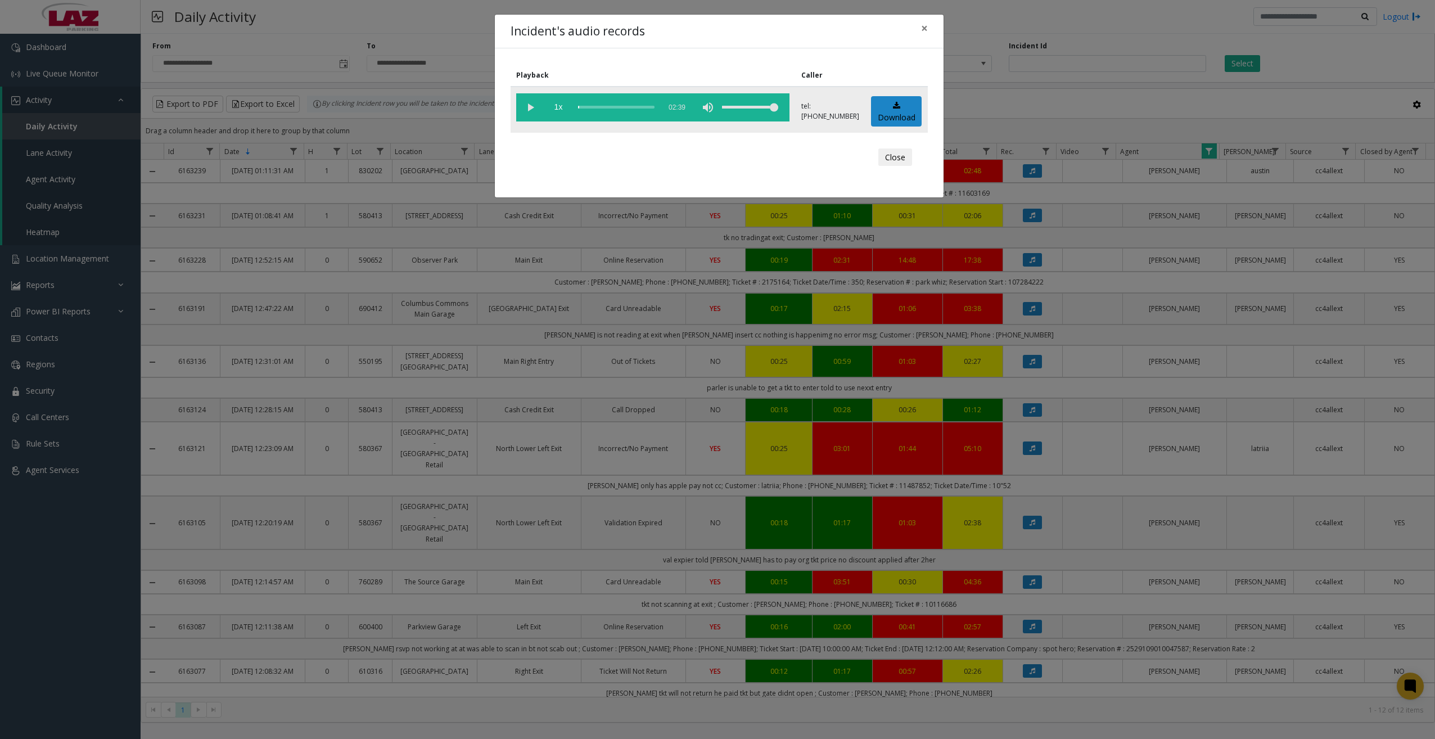
click at [527, 106] on vg-play-pause at bounding box center [530, 107] width 28 height 28
click at [582, 107] on div "scrub bar" at bounding box center [616, 107] width 76 height 28
click at [596, 107] on div "scrub bar" at bounding box center [616, 107] width 76 height 28
click at [628, 106] on div "scrub bar" at bounding box center [616, 107] width 76 height 28
click at [653, 107] on div "scrub bar" at bounding box center [616, 107] width 76 height 28
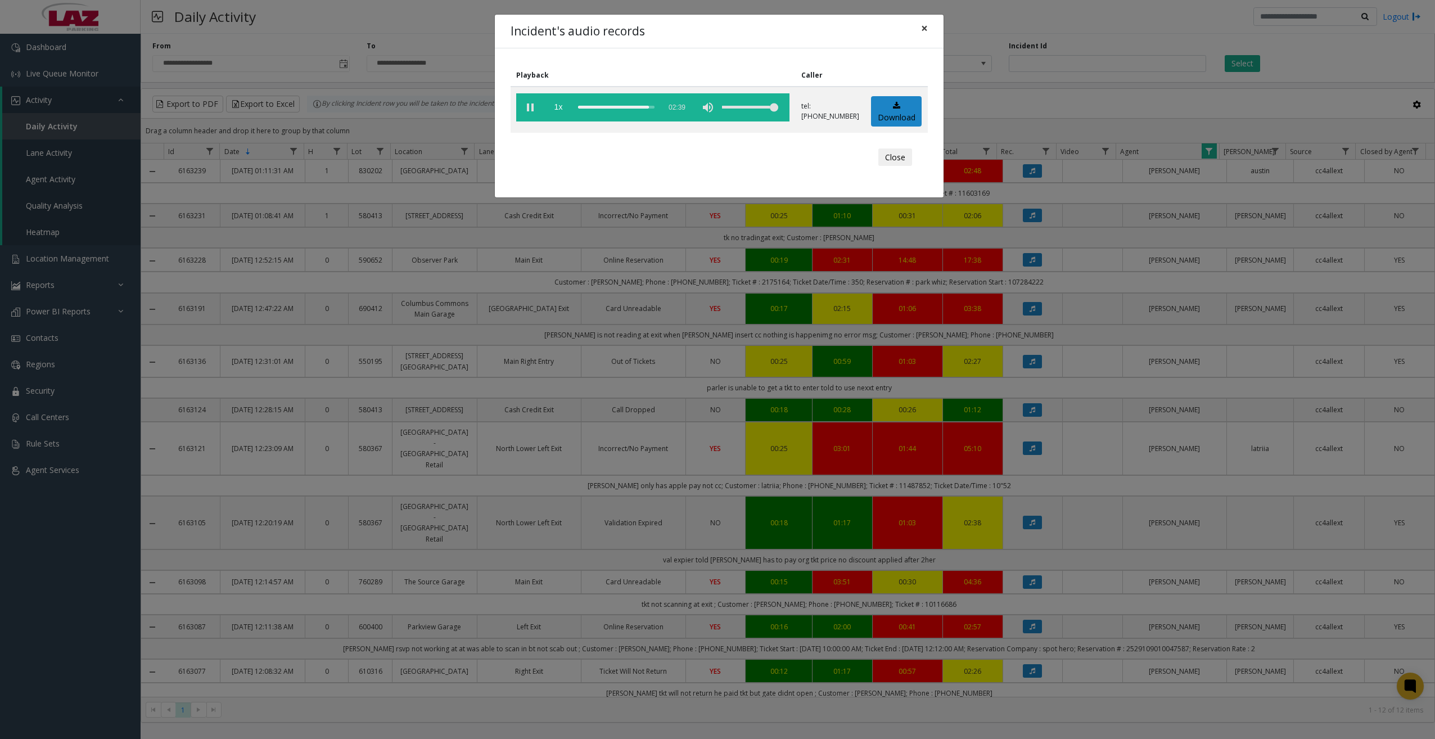
click at [924, 29] on span "×" at bounding box center [924, 28] width 7 height 16
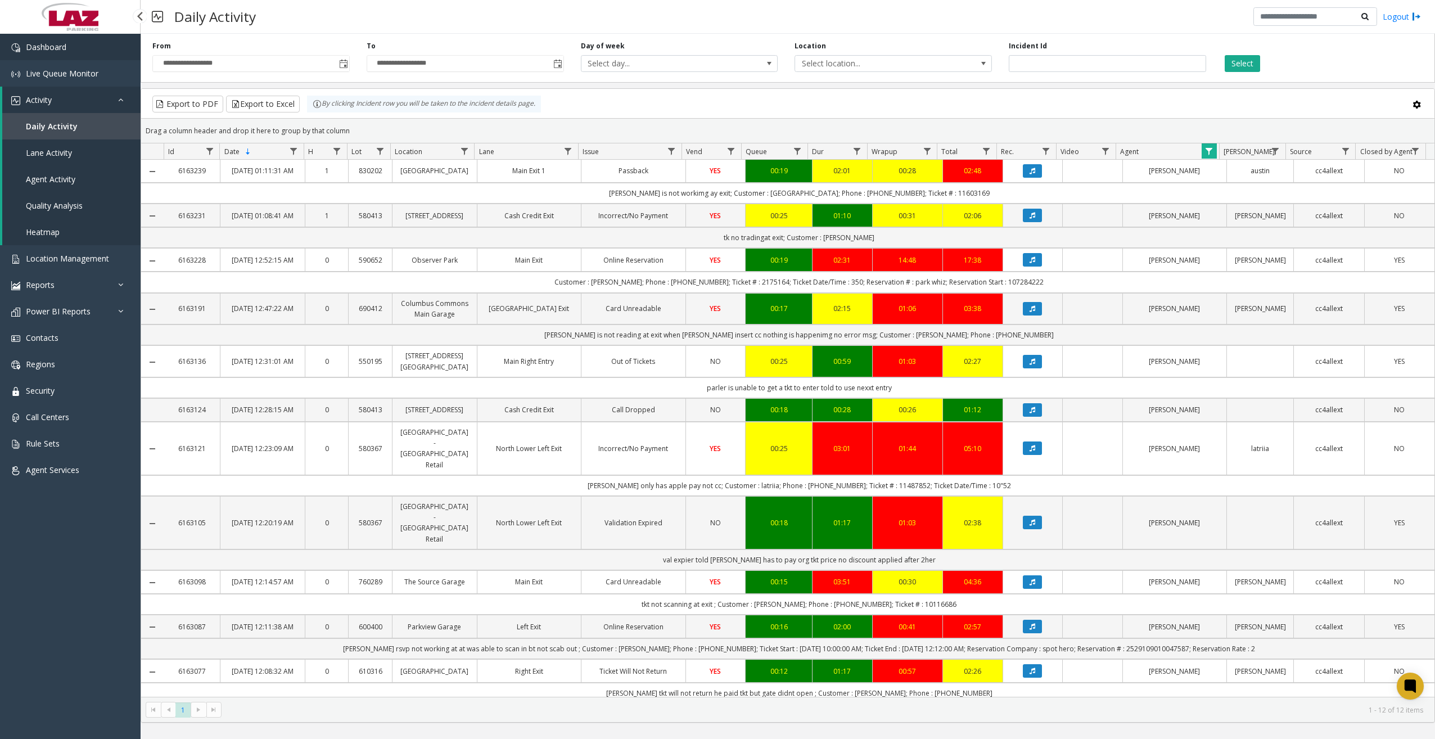
click at [70, 45] on link "Dashboard" at bounding box center [70, 47] width 141 height 26
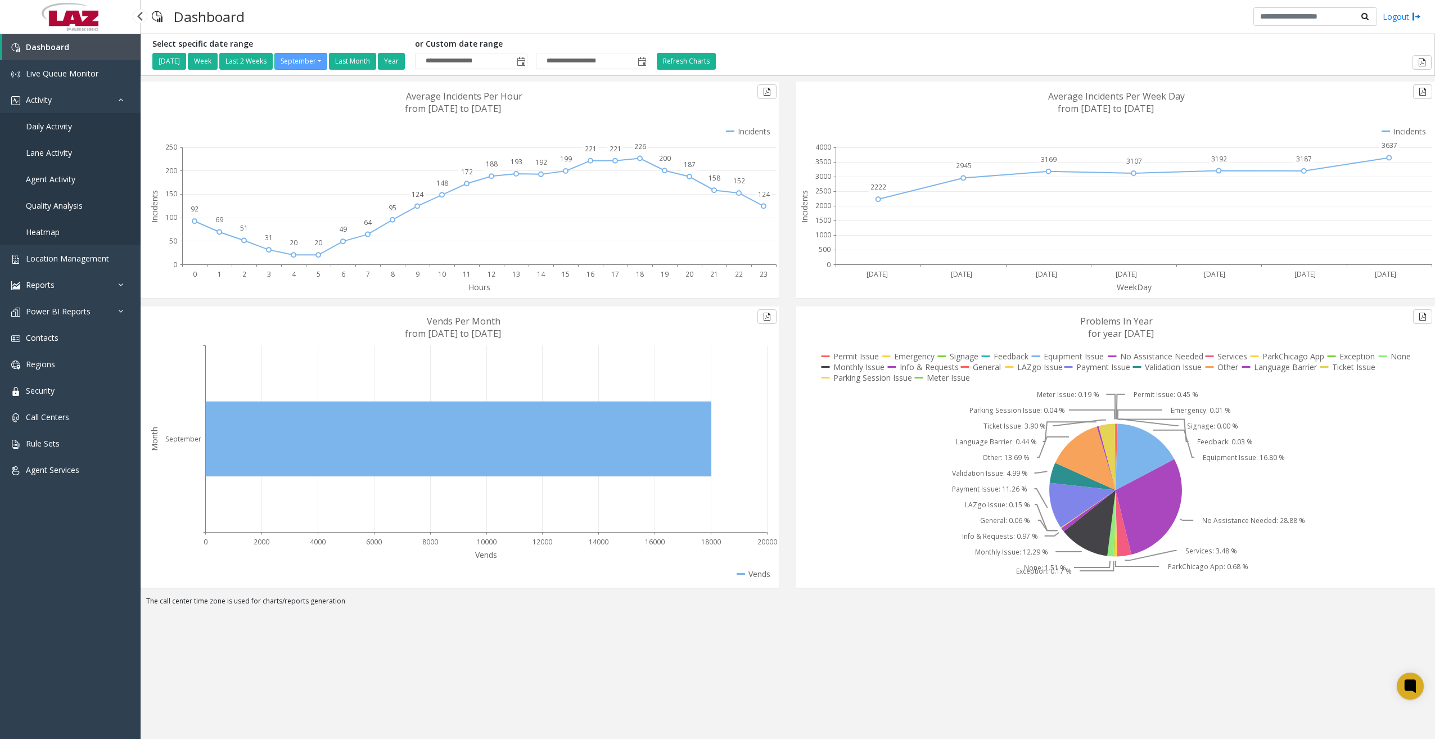
click at [56, 127] on span "Daily Activity" at bounding box center [49, 126] width 46 height 11
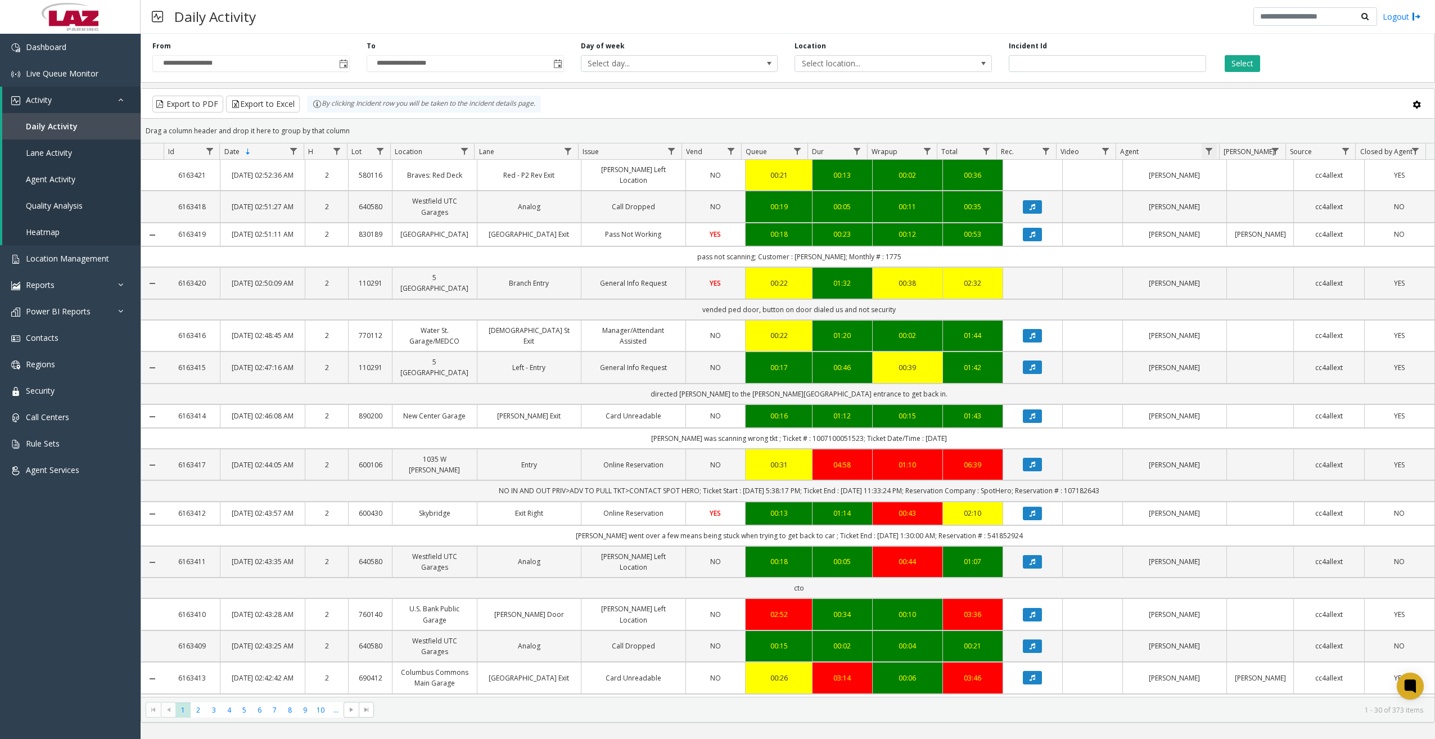
click at [1206, 152] on span "Data table" at bounding box center [1209, 151] width 9 height 9
click at [1225, 209] on div "Contains And Contains Clear Filter" at bounding box center [1257, 239] width 111 height 161
click at [1233, 203] on input "Agent Filter" at bounding box center [1258, 199] width 96 height 19
type input "*******"
click at [1277, 299] on button "Filter" at bounding box center [1282, 304] width 46 height 25
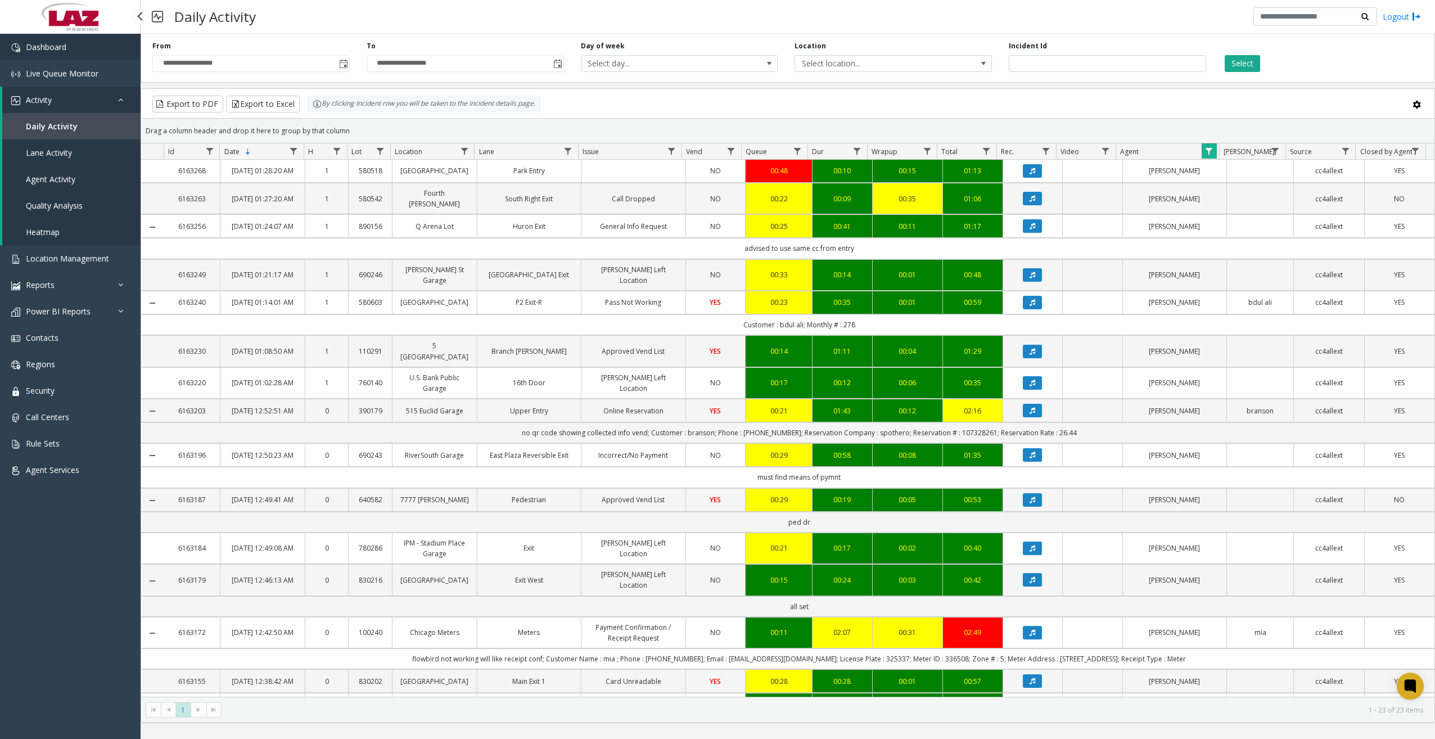
click at [94, 58] on link "Dashboard" at bounding box center [70, 47] width 141 height 26
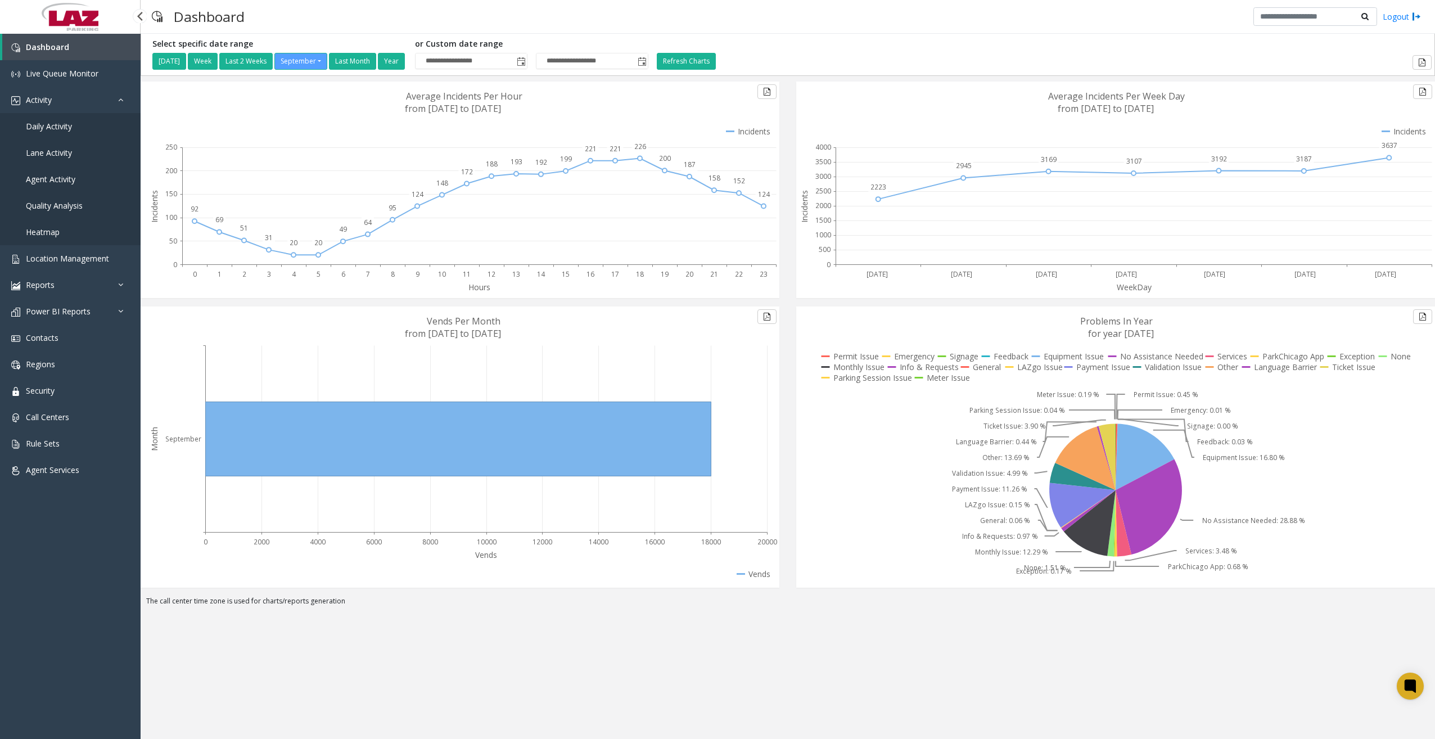
click at [71, 132] on link "Daily Activity" at bounding box center [70, 126] width 141 height 26
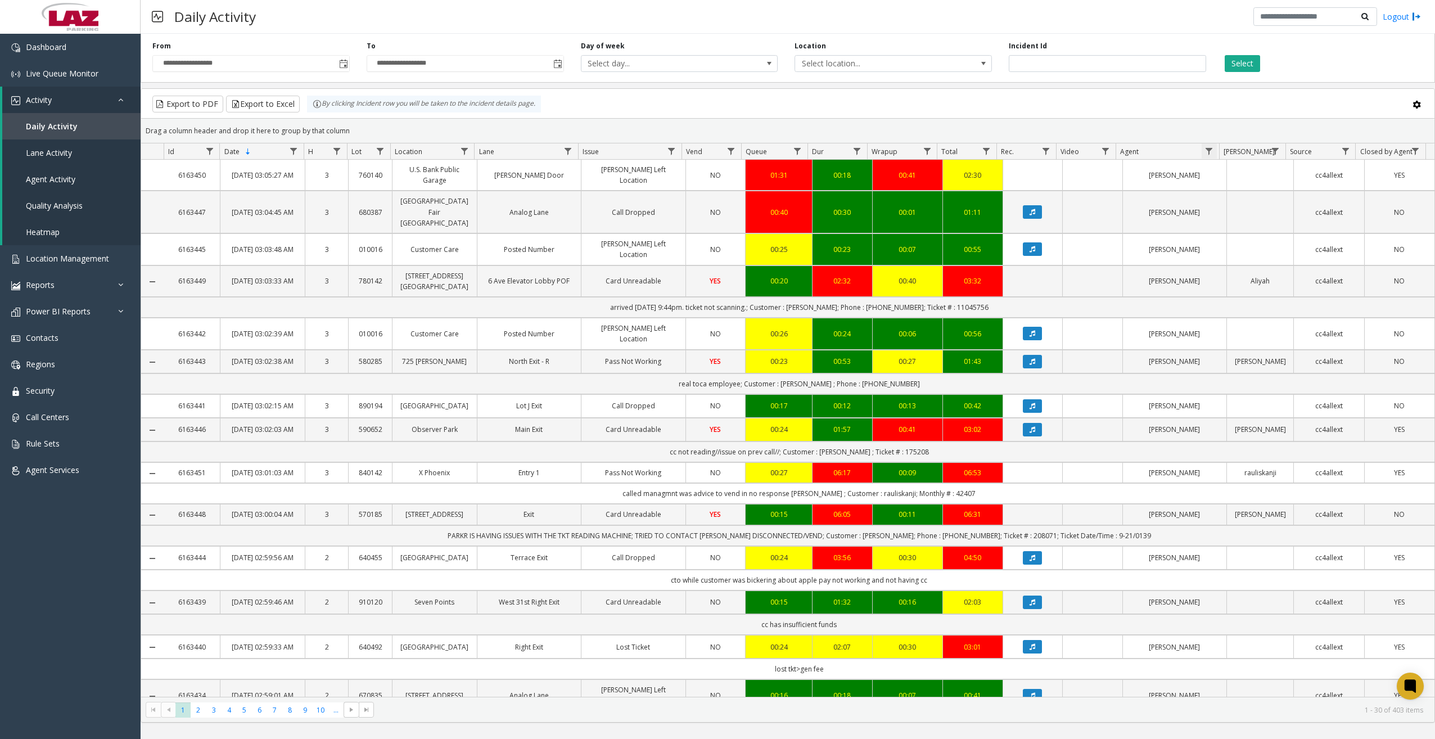
click at [1211, 149] on span "Data table" at bounding box center [1209, 151] width 9 height 9
click at [1228, 197] on input "Agent Filter" at bounding box center [1258, 199] width 96 height 19
type input "***"
click at [1291, 300] on button "Filter" at bounding box center [1282, 304] width 46 height 25
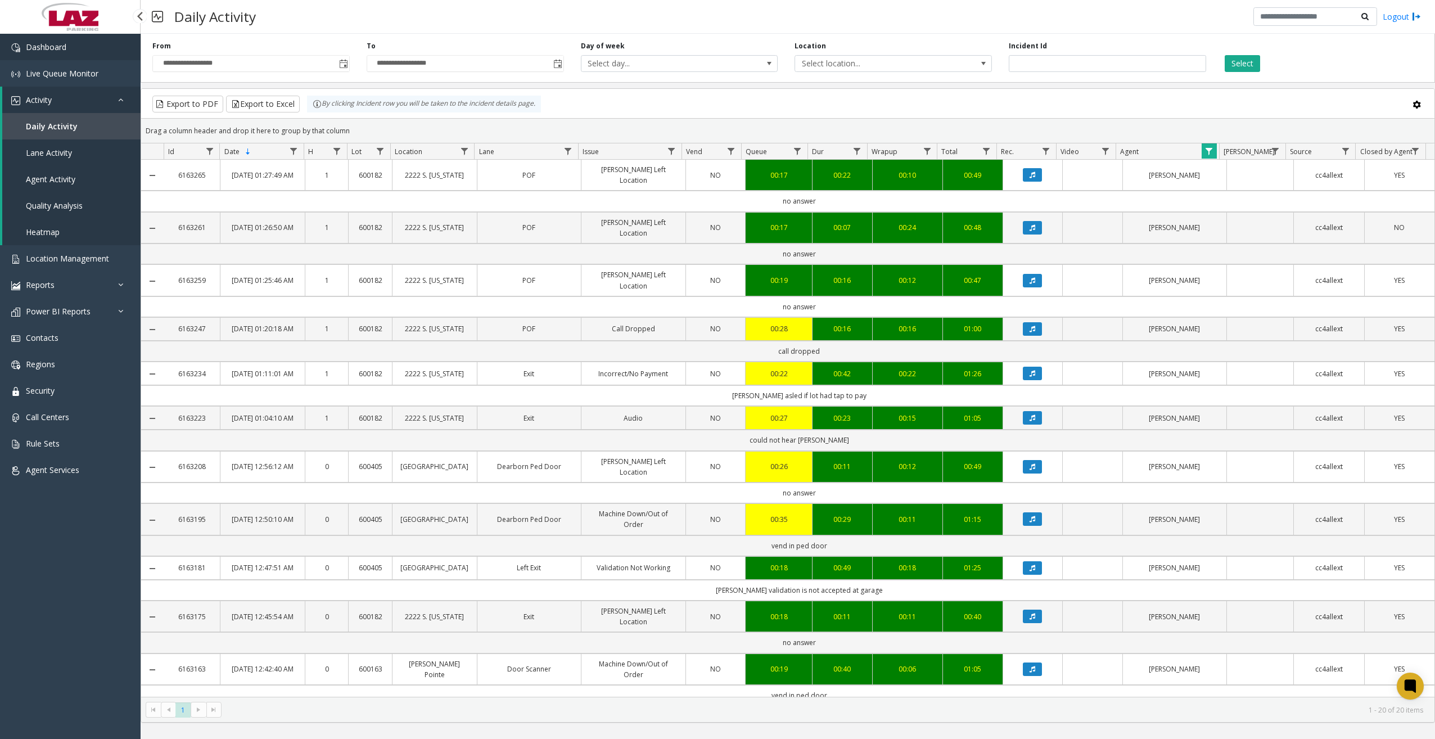
click at [88, 54] on link "Dashboard" at bounding box center [70, 47] width 141 height 26
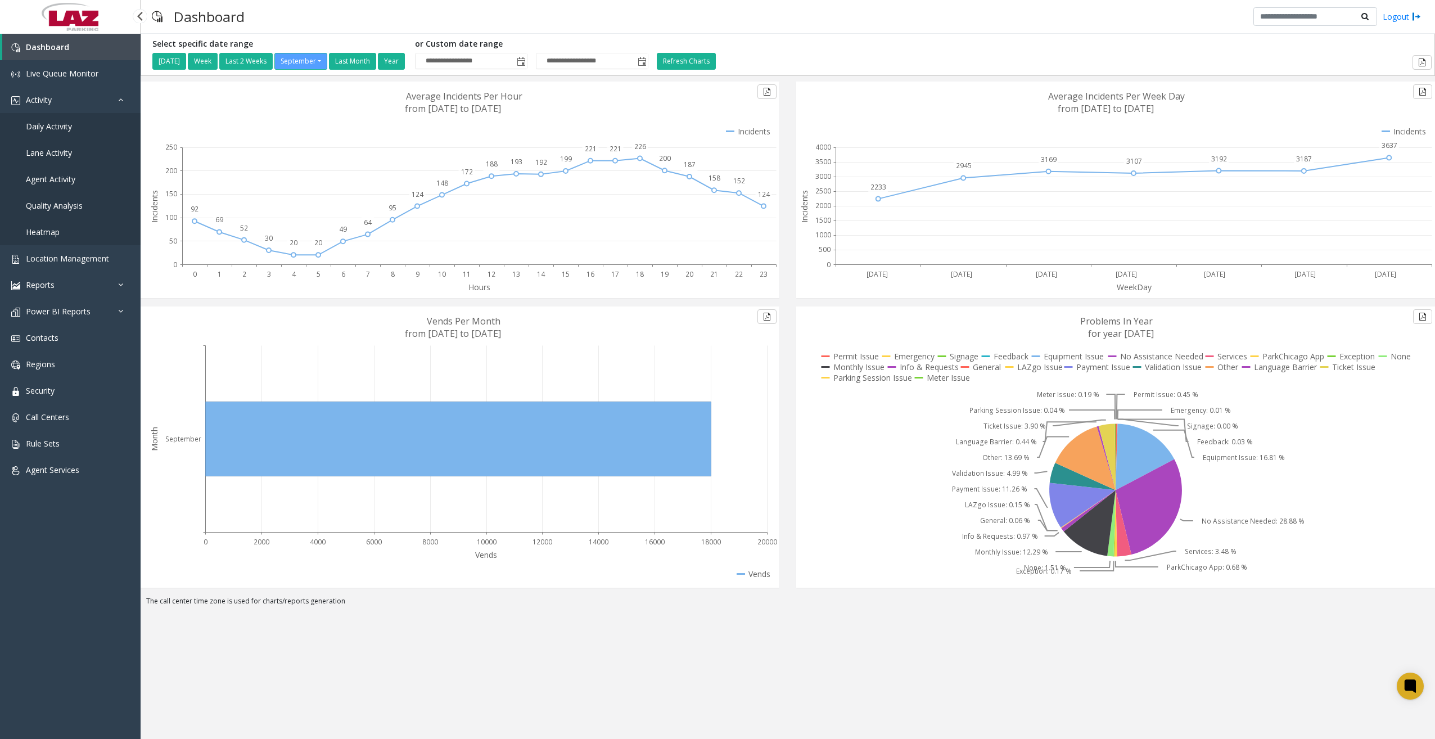
click at [61, 129] on span "Daily Activity" at bounding box center [49, 126] width 46 height 11
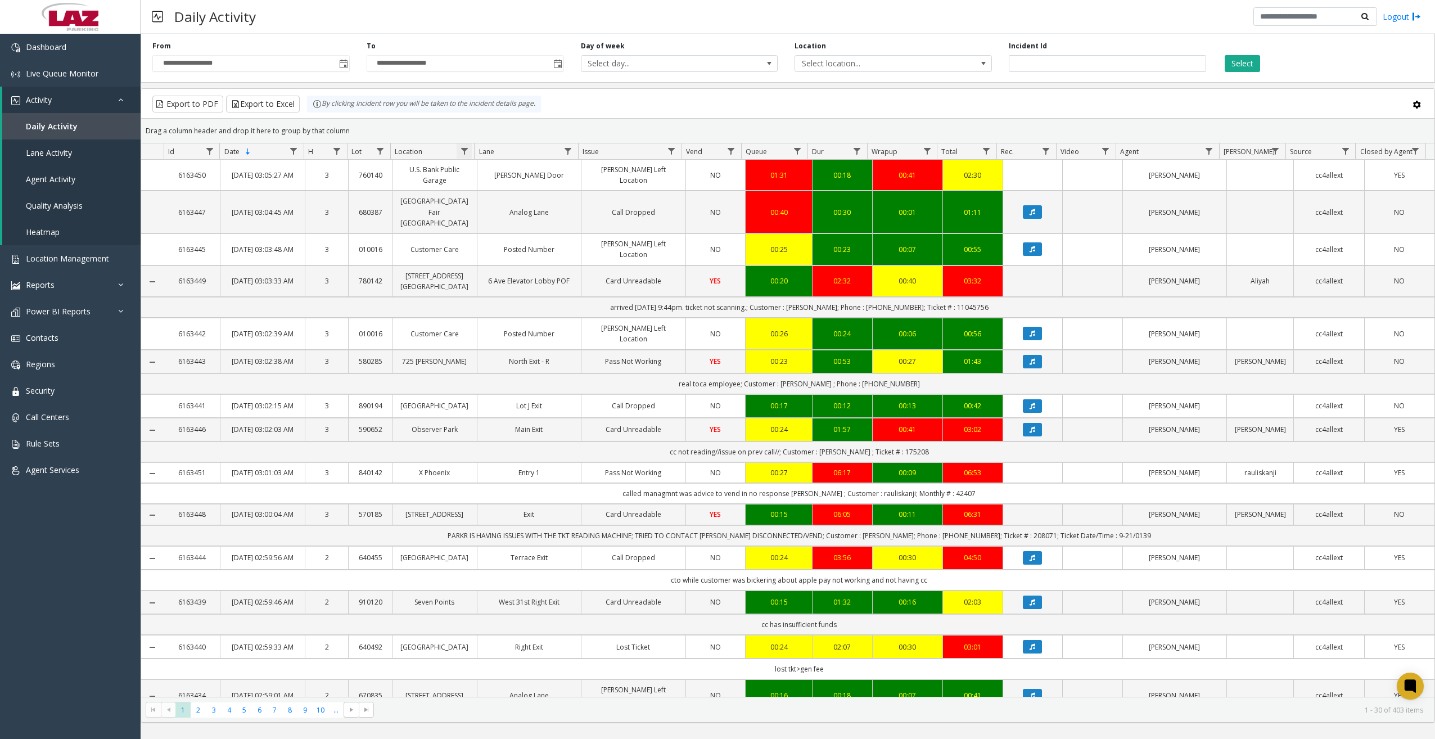
click at [464, 155] on span "Data table" at bounding box center [464, 151] width 9 height 9
click at [494, 196] on input "Location Filter" at bounding box center [513, 199] width 96 height 19
type input "********"
click at [534, 299] on button "Filter" at bounding box center [538, 304] width 46 height 25
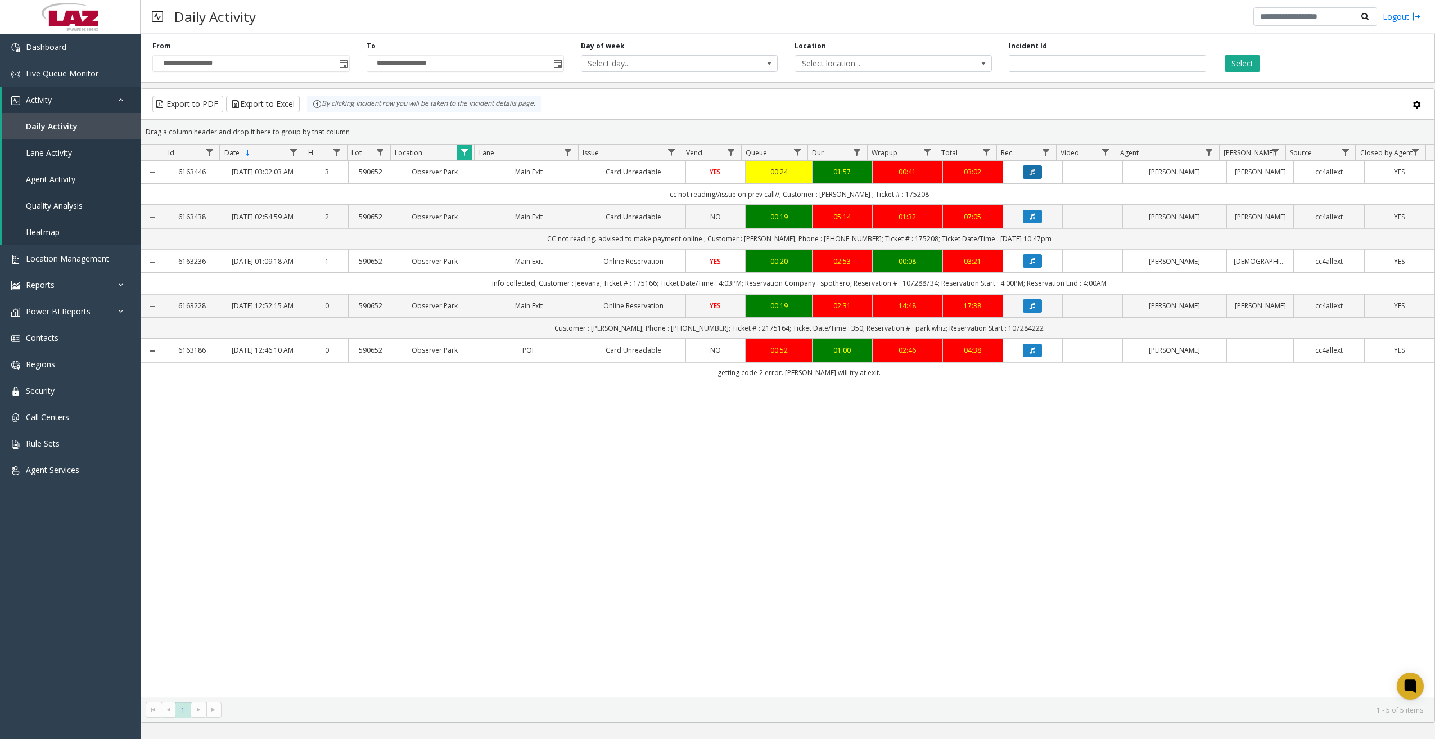
click at [1030, 173] on icon "Data table" at bounding box center [1033, 172] width 6 height 7
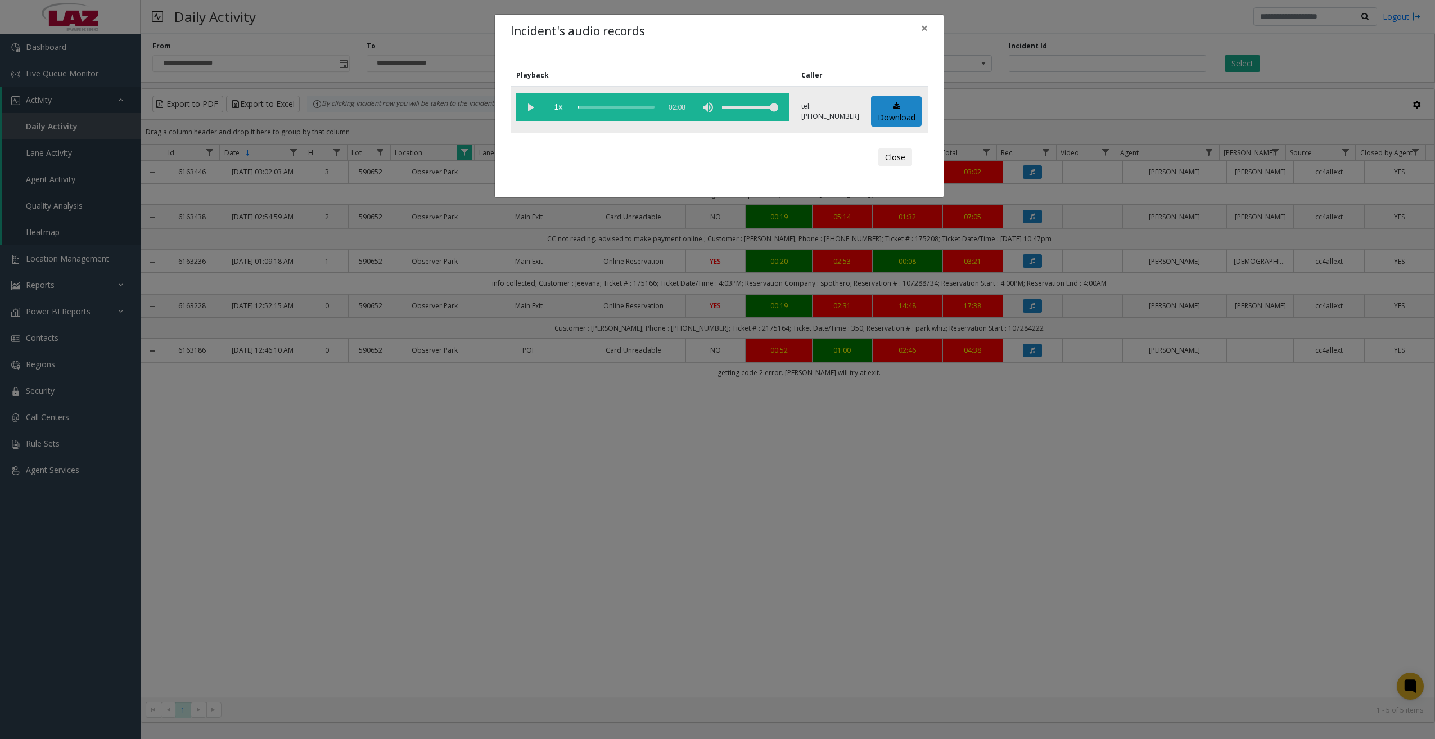
click at [531, 106] on vg-play-pause at bounding box center [530, 107] width 28 height 28
click at [584, 110] on div "scrub bar" at bounding box center [616, 107] width 76 height 28
click at [590, 106] on div "scrub bar" at bounding box center [616, 107] width 76 height 28
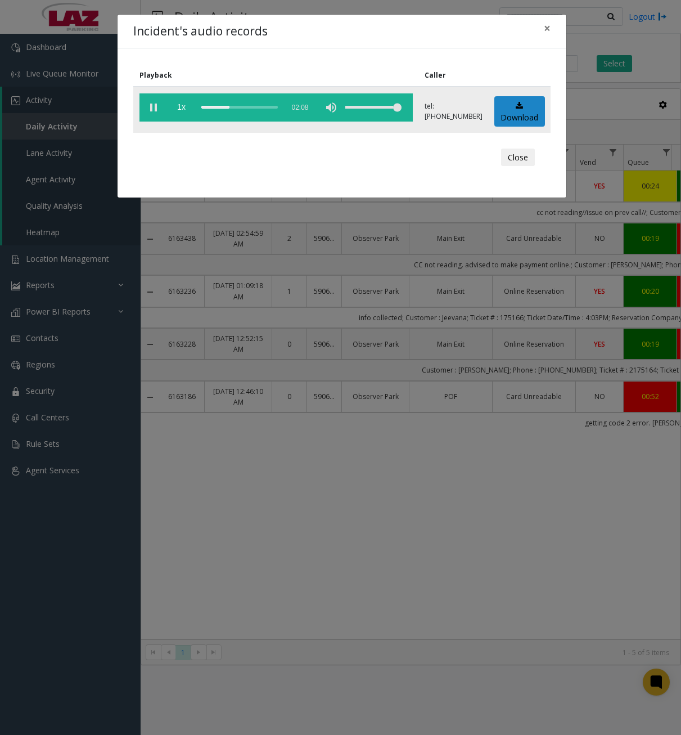
click at [156, 109] on vg-play-pause at bounding box center [153, 107] width 28 height 28
